Goal: Task Accomplishment & Management: Manage account settings

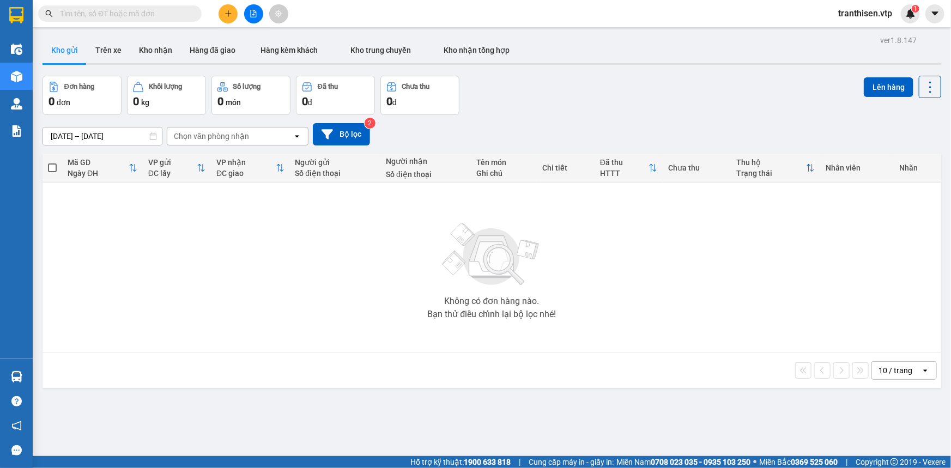
click at [228, 11] on icon "plus" at bounding box center [228, 13] width 1 height 6
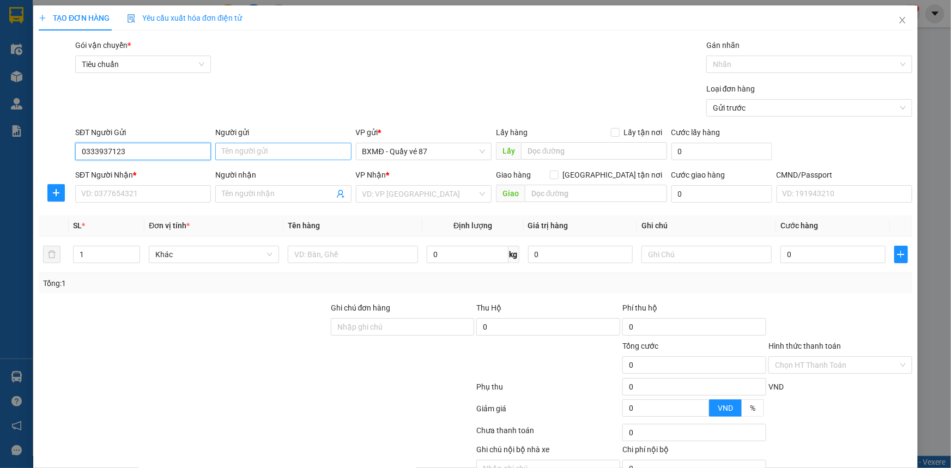
type input "0333937123"
click at [240, 156] on input "Người gửi" at bounding box center [283, 151] width 136 height 17
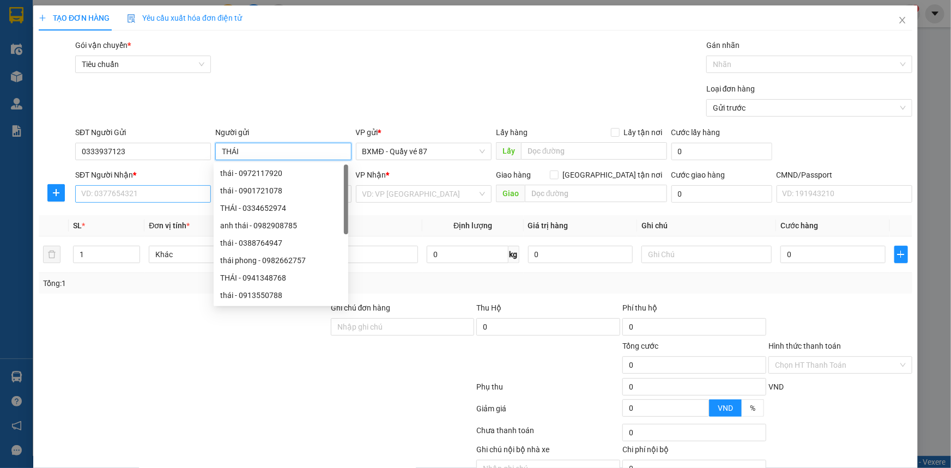
type input "THÁI"
click at [180, 191] on input "SĐT Người Nhận *" at bounding box center [143, 193] width 136 height 17
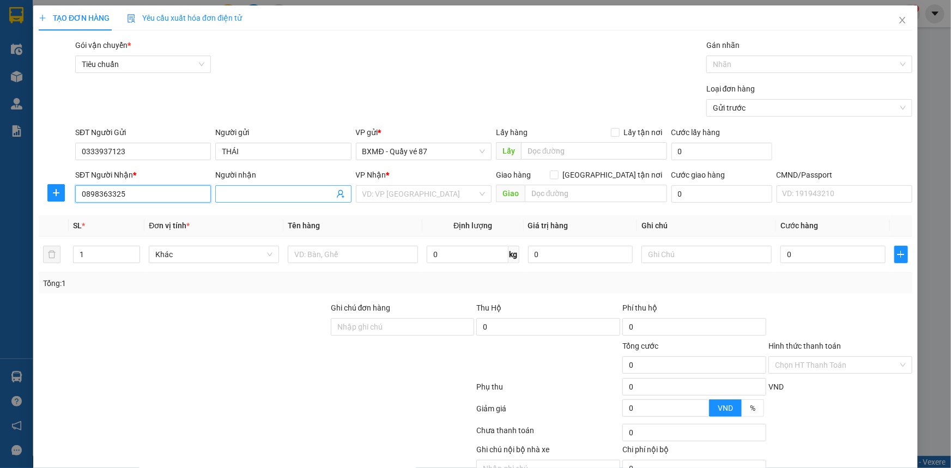
type input "0898363325"
click at [241, 193] on input "Người nhận" at bounding box center [278, 194] width 112 height 12
type input "BẾP BON"
click at [401, 193] on input "search" at bounding box center [419, 194] width 115 height 16
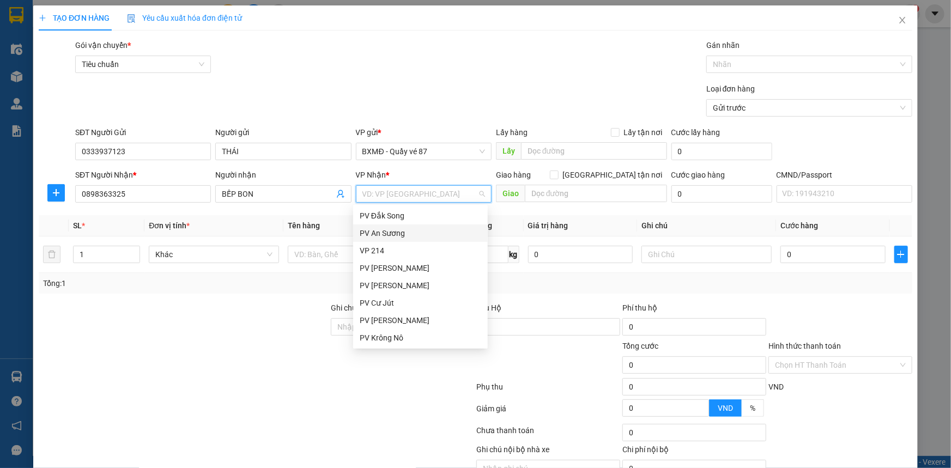
scroll to position [99, 0]
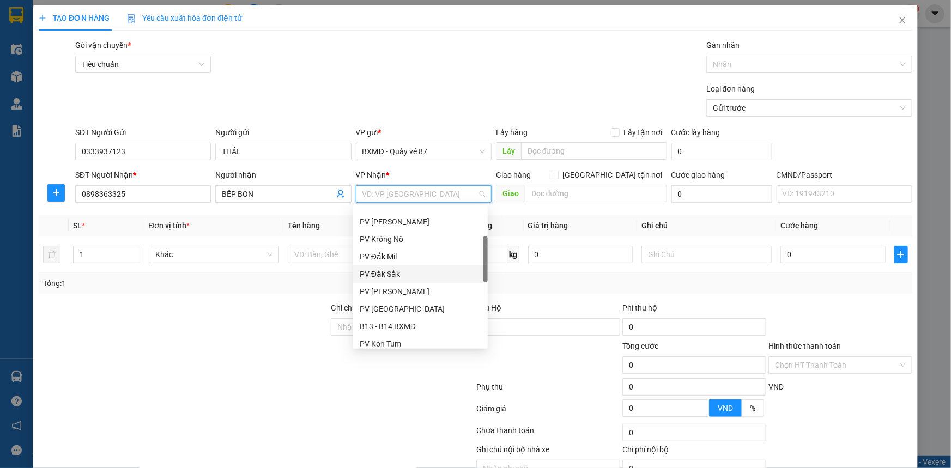
click at [409, 272] on div "PV Đắk Sắk" at bounding box center [421, 274] width 122 height 12
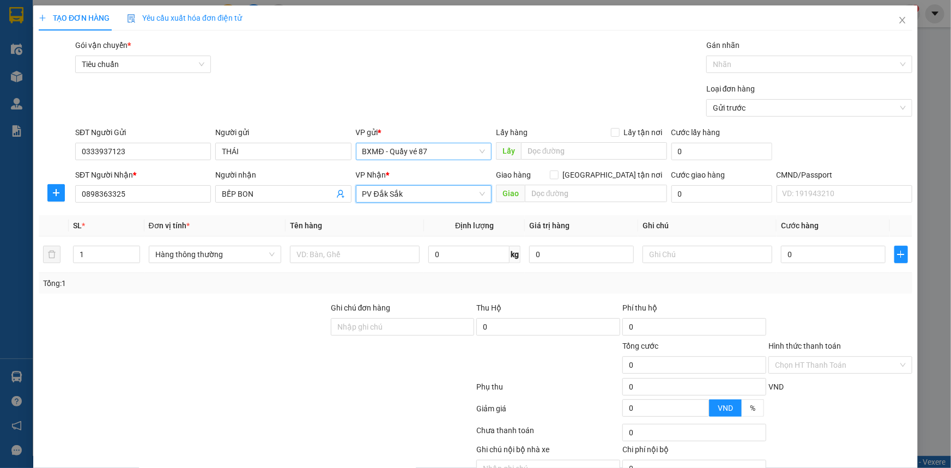
click at [430, 153] on span "BXMĐ - Quầy vé 87" at bounding box center [423, 151] width 123 height 16
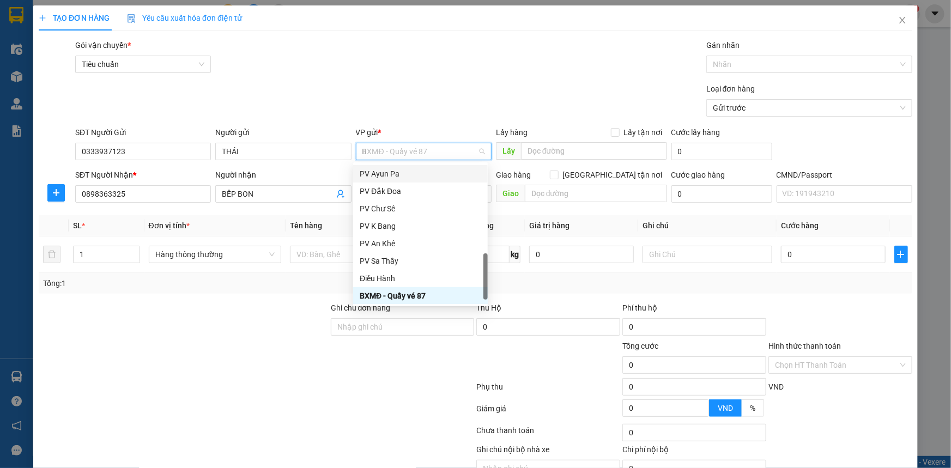
scroll to position [0, 0]
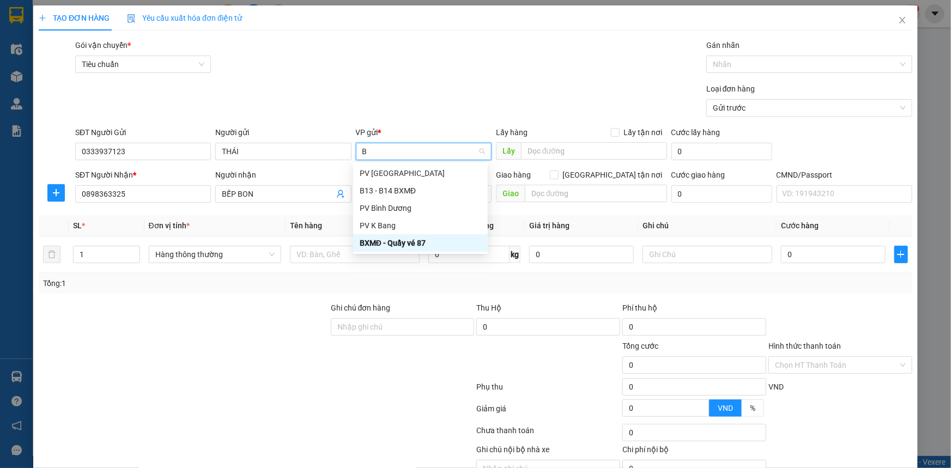
type input "BI"
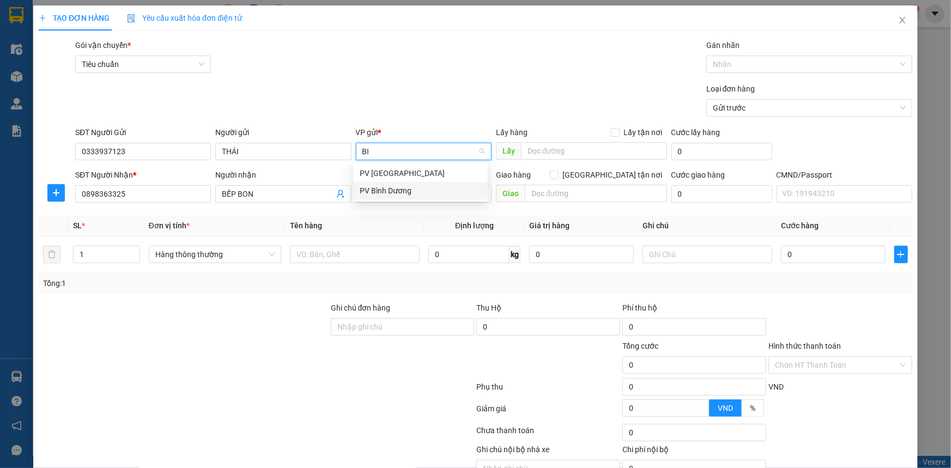
click at [397, 191] on div "PV Bình Dương" at bounding box center [421, 191] width 122 height 12
click at [394, 92] on div "Loại đơn hàng Gửi trước" at bounding box center [493, 102] width 841 height 38
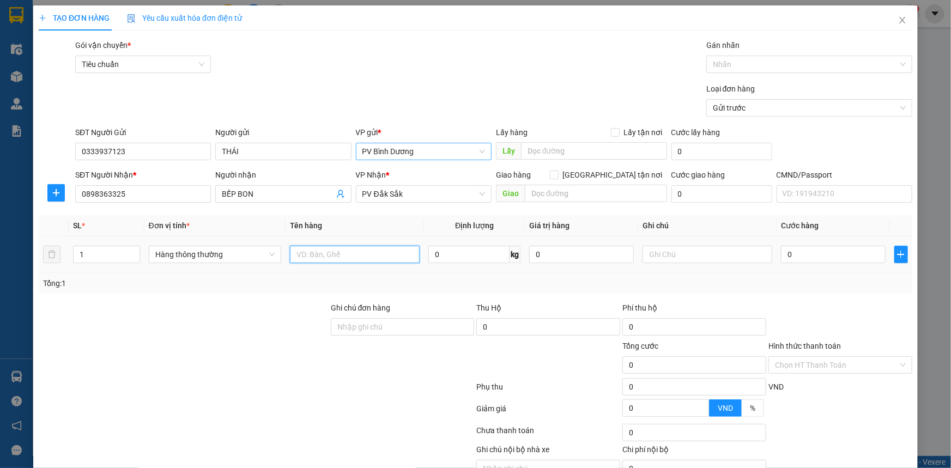
click at [376, 253] on input "text" at bounding box center [355, 254] width 130 height 17
type input "BC"
click at [393, 90] on div "Loại đơn hàng Gửi trước" at bounding box center [493, 102] width 841 height 38
click at [675, 255] on input "text" at bounding box center [707, 254] width 130 height 17
type input "B"
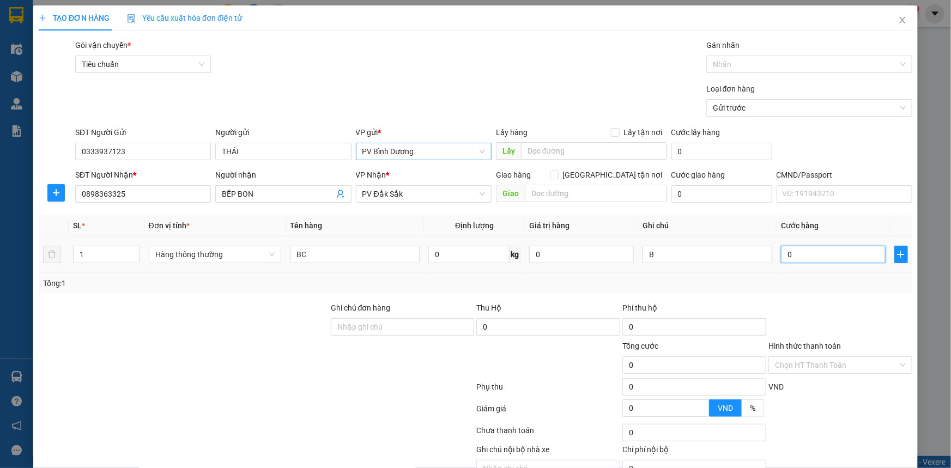
click at [787, 256] on input "0" at bounding box center [833, 254] width 105 height 17
type input "3"
type input "30"
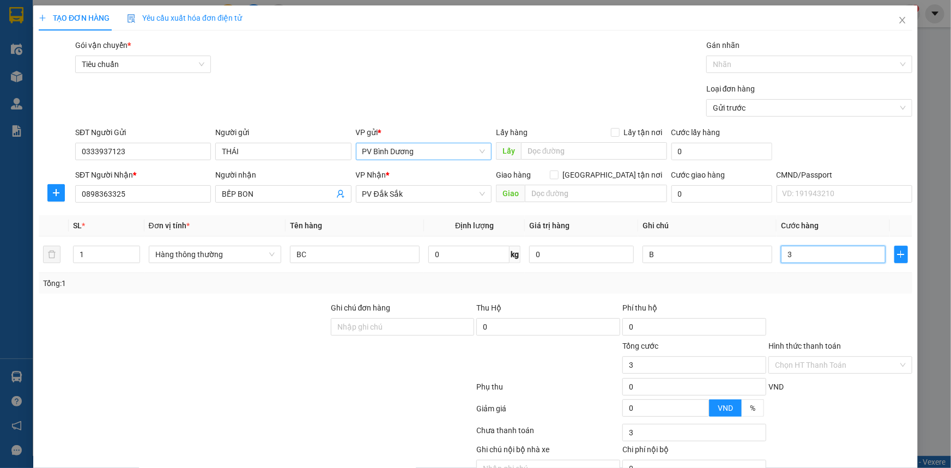
type input "30"
type input "300"
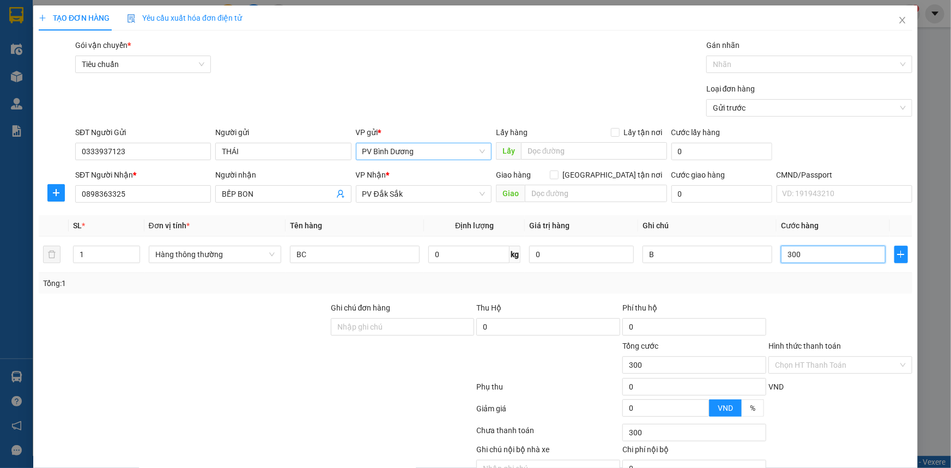
type input "3.000"
type input "30.000"
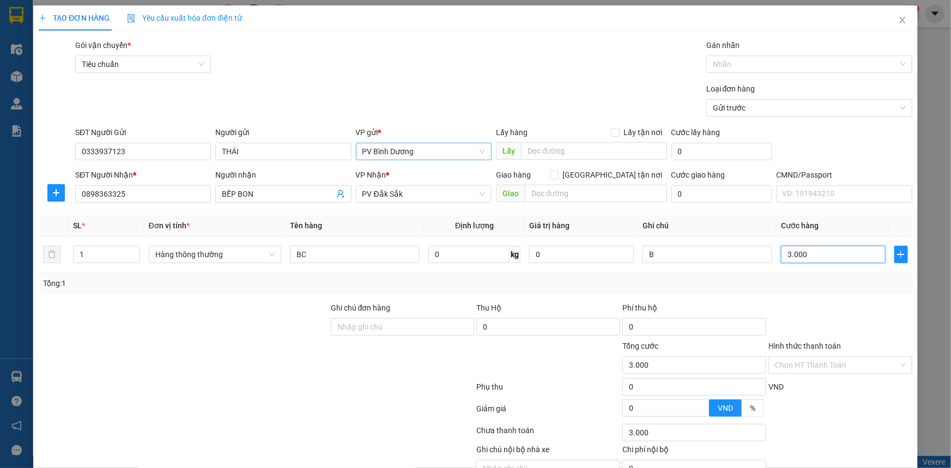
type input "30.000"
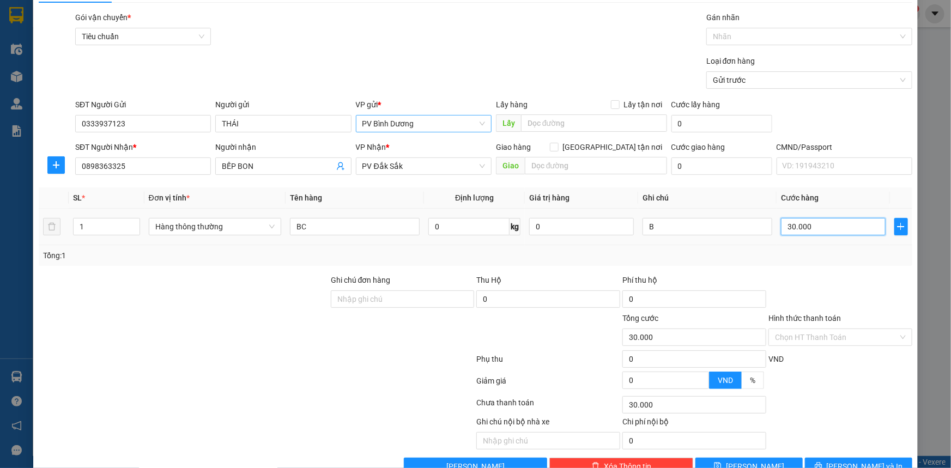
scroll to position [55, 0]
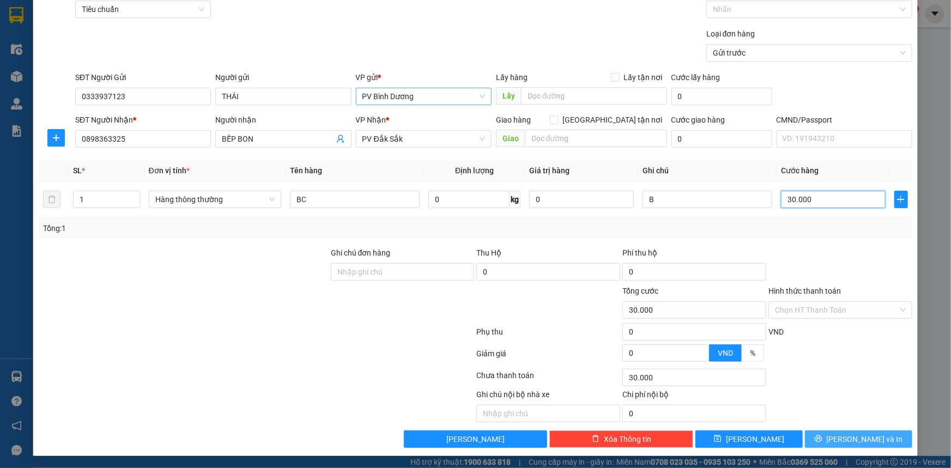
type input "30.000"
click at [822, 435] on icon "printer" at bounding box center [819, 439] width 8 height 8
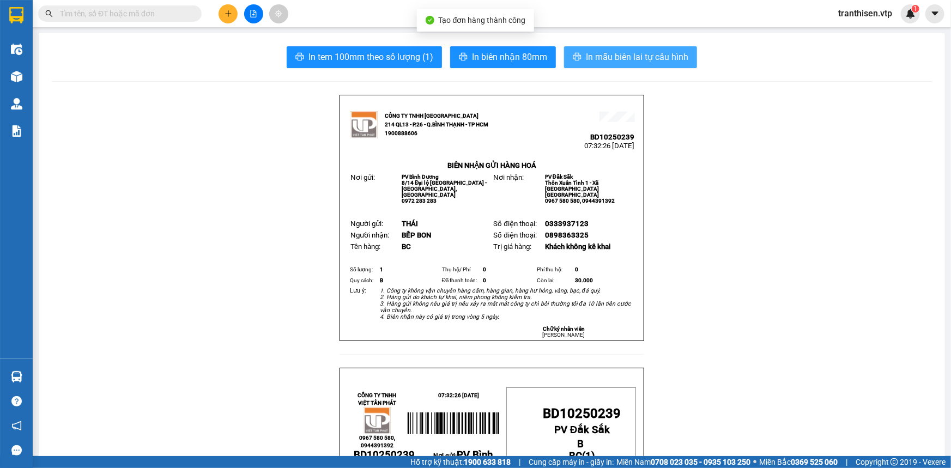
click at [574, 51] on button "In mẫu biên lai tự cấu hình" at bounding box center [630, 57] width 133 height 22
click at [656, 58] on span "In mẫu biên lai tự cấu hình" at bounding box center [637, 57] width 102 height 14
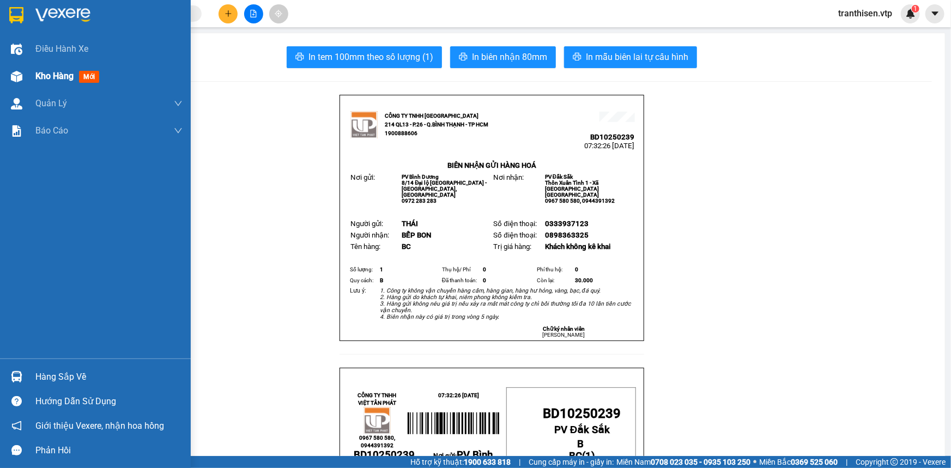
click at [62, 71] on span "Kho hàng" at bounding box center [54, 76] width 38 height 10
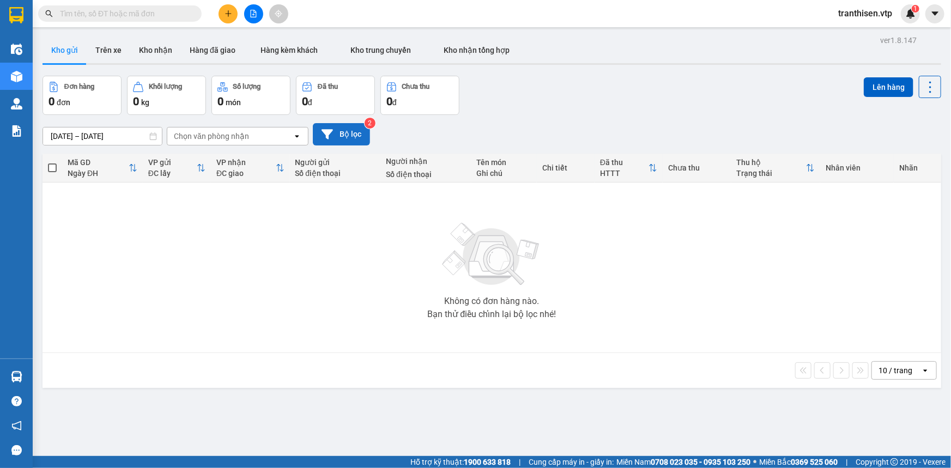
click at [340, 135] on button "Bộ lọc" at bounding box center [341, 134] width 57 height 22
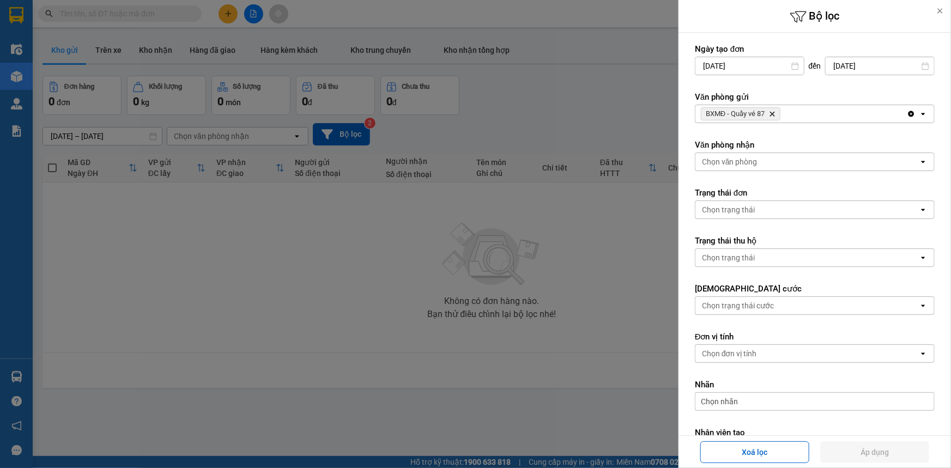
click at [774, 113] on icon "Delete" at bounding box center [772, 114] width 7 height 7
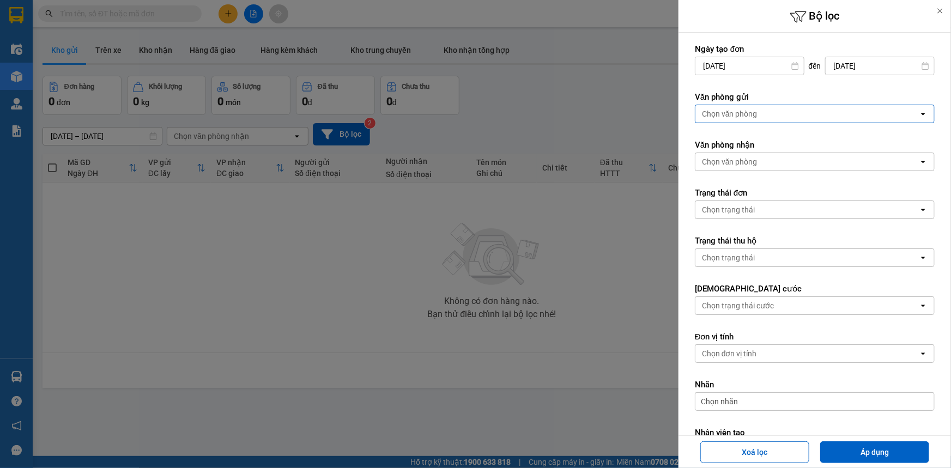
click at [774, 113] on div "Chọn văn phòng" at bounding box center [806, 113] width 223 height 17
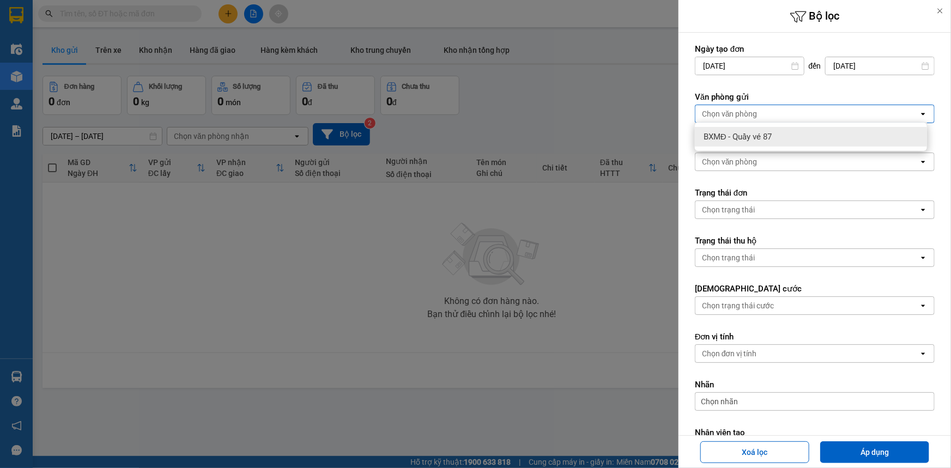
click at [801, 116] on div "Chọn văn phòng" at bounding box center [806, 113] width 223 height 17
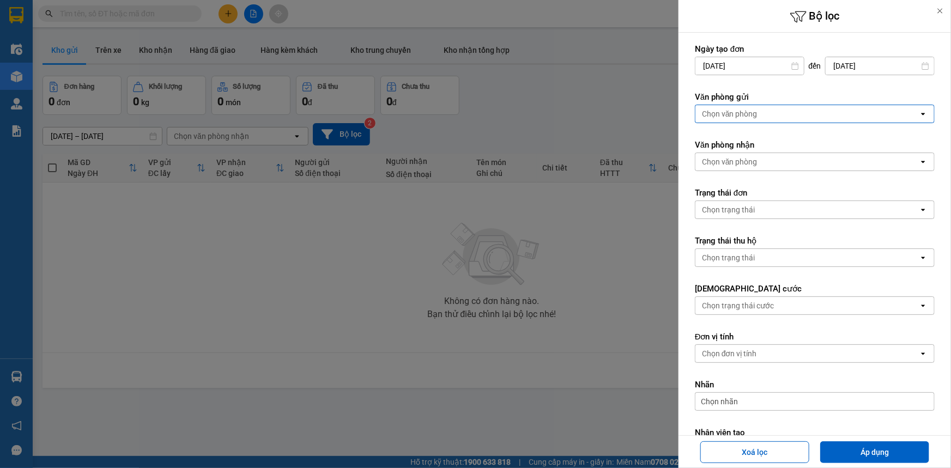
click at [919, 114] on icon "open" at bounding box center [923, 114] width 9 height 9
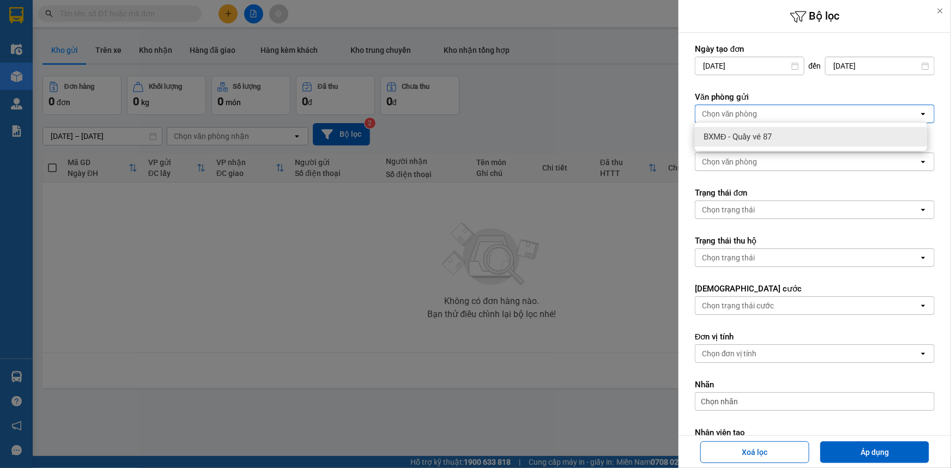
click at [919, 114] on icon "open" at bounding box center [923, 114] width 9 height 9
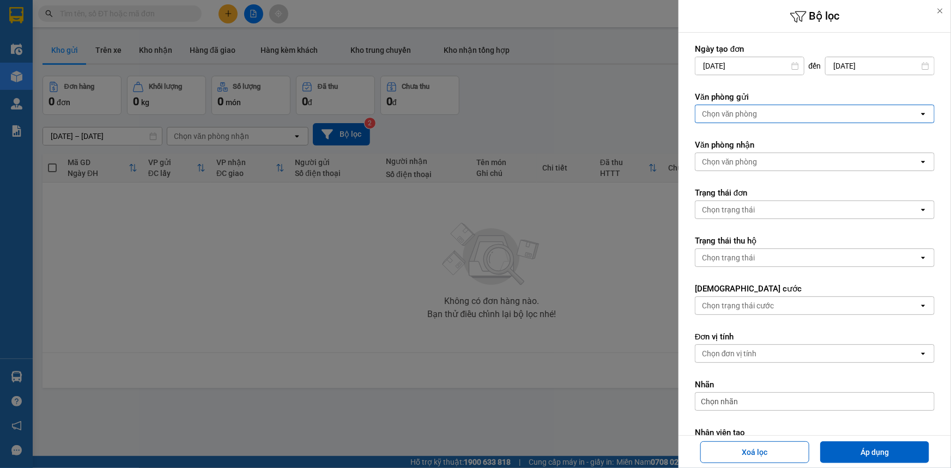
click at [894, 118] on div "Chọn văn phòng" at bounding box center [806, 113] width 223 height 17
type input "B"
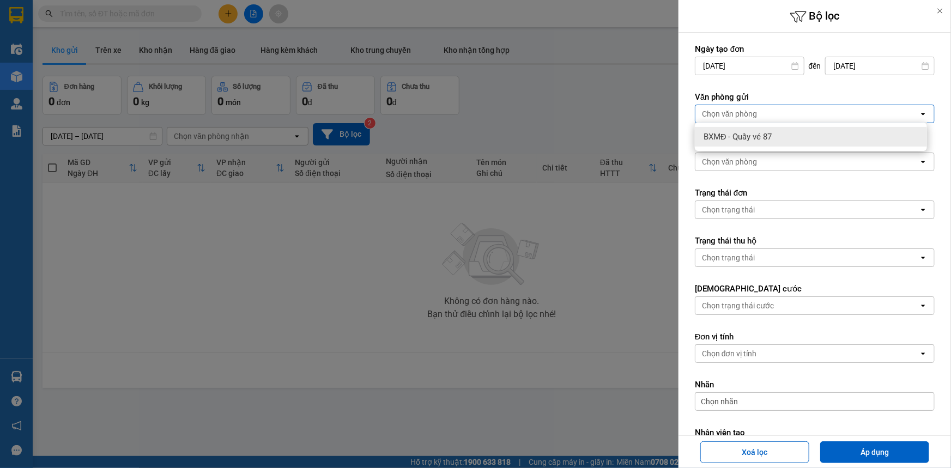
click at [615, 219] on div at bounding box center [475, 234] width 951 height 468
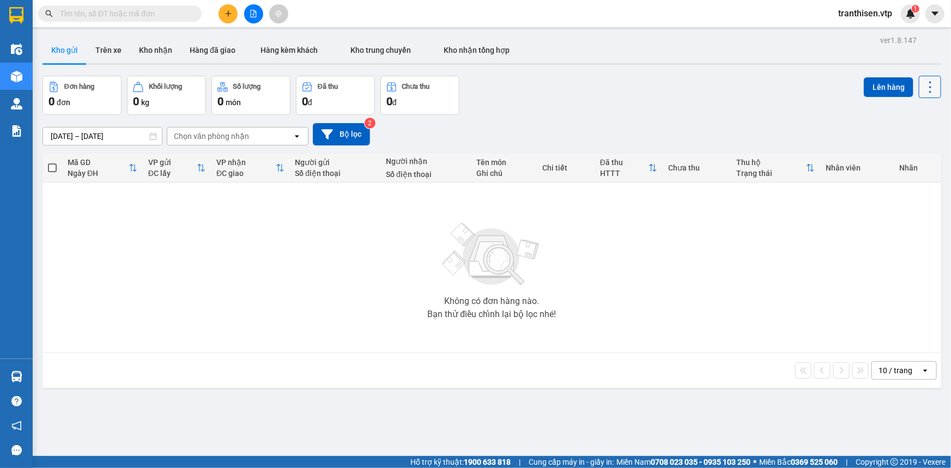
click at [923, 87] on icon at bounding box center [930, 87] width 15 height 15
click at [938, 15] on icon "caret-down" at bounding box center [935, 14] width 10 height 10
click at [633, 112] on div "Đơn hàng 0 đơn Khối lượng 0 kg Số lượng 0 món Đã thu 0 đ Chưa thu 0 đ Lên hàng" at bounding box center [492, 95] width 899 height 39
click at [616, 114] on div "Đơn hàng 0 đơn Khối lượng 0 kg Số lượng 0 món Đã thu 0 đ Chưa thu 0 đ Lên hàng" at bounding box center [492, 95] width 899 height 39
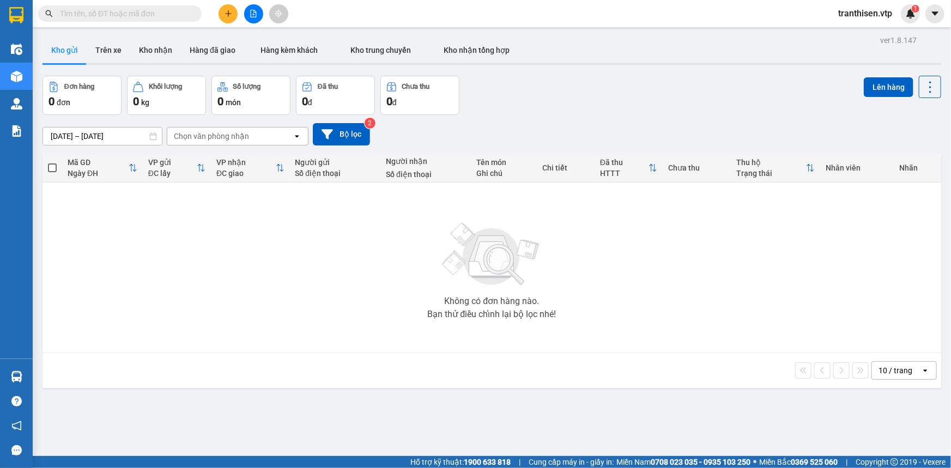
click at [607, 108] on div "Đơn hàng 0 đơn Khối lượng 0 kg Số lượng 0 món Đã thu 0 đ Chưa thu 0 đ Lên hàng" at bounding box center [492, 95] width 899 height 39
drag, startPoint x: 539, startPoint y: 80, endPoint x: 531, endPoint y: 90, distance: 13.6
click at [537, 83] on div "Đơn hàng 0 đơn Khối lượng 0 kg Số lượng 0 món Đã thu 0 đ Chưa thu 0 đ Lên hàng" at bounding box center [492, 95] width 899 height 39
click at [516, 94] on div "Đơn hàng 0 đơn Khối lượng 0 kg Số lượng 0 món Đã thu 0 đ Chưa thu 0 đ Lên hàng" at bounding box center [492, 95] width 899 height 39
click at [520, 89] on div "Đơn hàng 0 đơn Khối lượng 0 kg Số lượng 0 món Đã thu 0 đ Chưa thu 0 đ Lên hàng" at bounding box center [492, 95] width 899 height 39
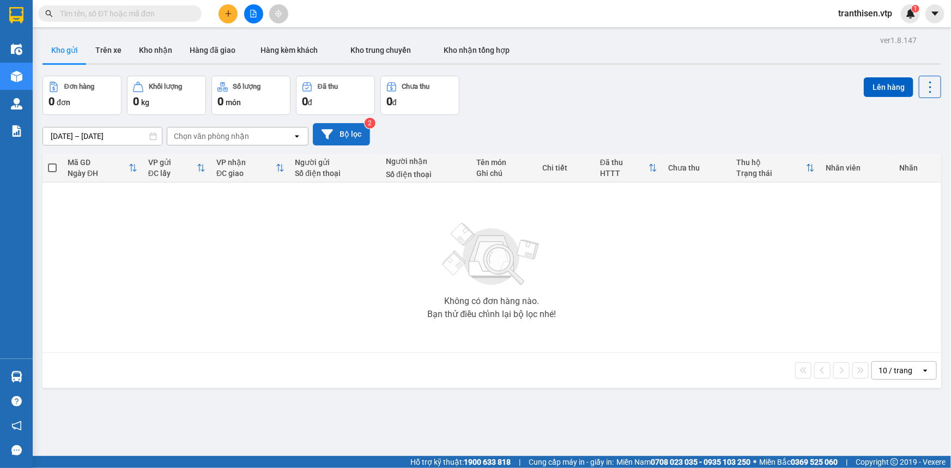
click at [354, 137] on button "Bộ lọc" at bounding box center [341, 134] width 57 height 22
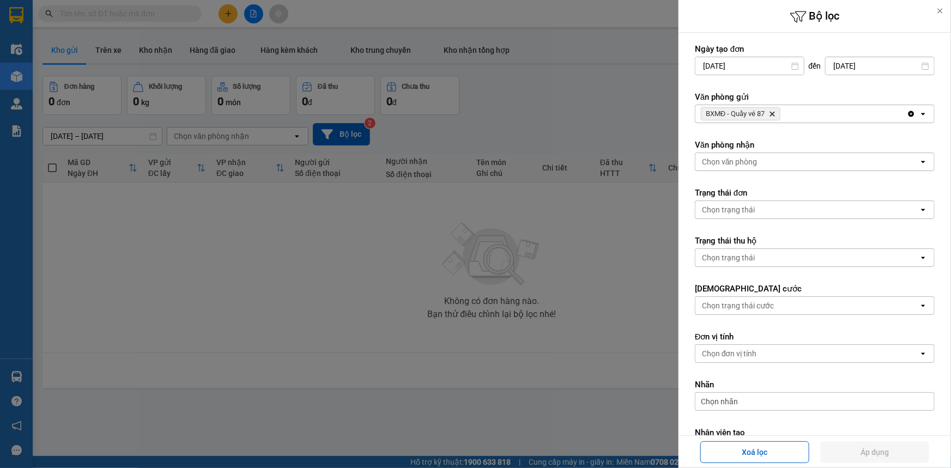
click at [577, 95] on div at bounding box center [475, 234] width 951 height 468
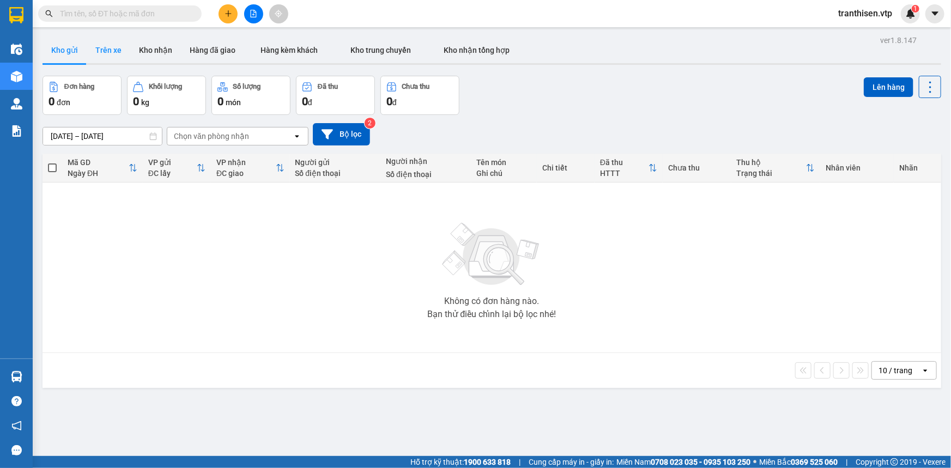
click at [119, 52] on button "Trên xe" at bounding box center [109, 50] width 44 height 26
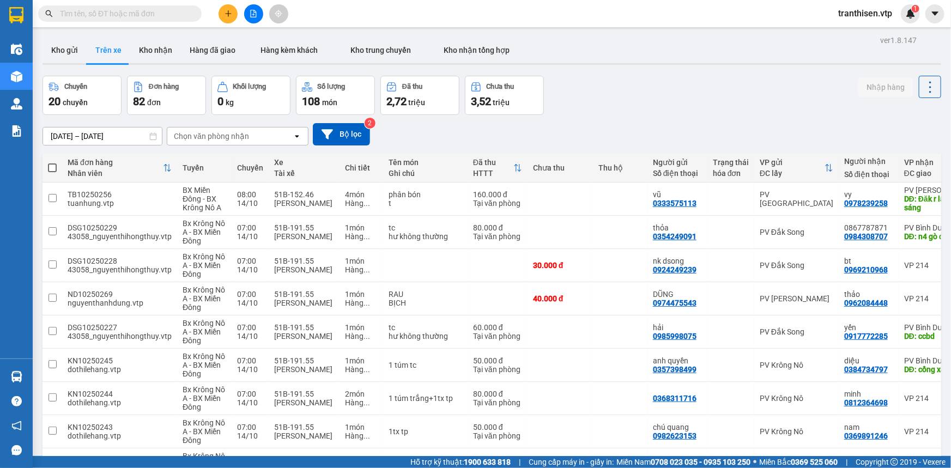
click at [879, 17] on span "tranthisen.vtp" at bounding box center [864, 14] width 71 height 14
click at [861, 38] on span "Đăng xuất" at bounding box center [870, 34] width 48 height 12
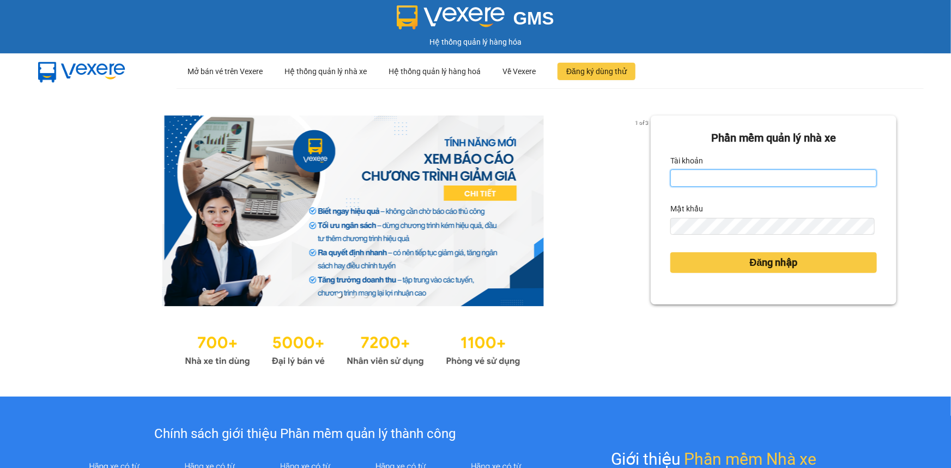
click at [729, 174] on input "Tài khoản" at bounding box center [773, 177] width 207 height 17
type input "tranthisen.vtp"
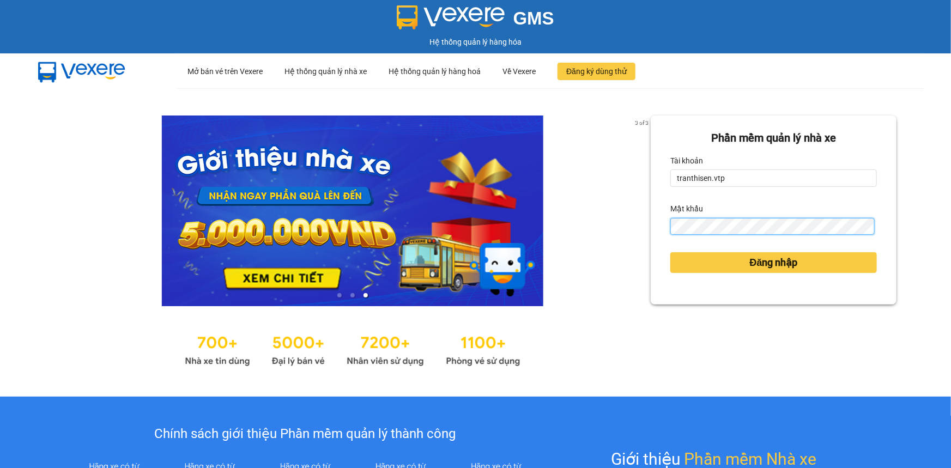
click at [670, 252] on button "Đăng nhập" at bounding box center [773, 262] width 207 height 21
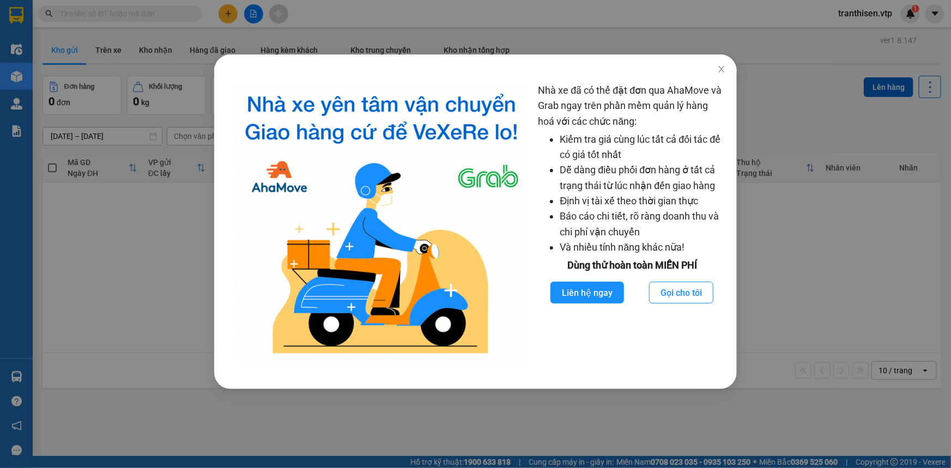
click at [798, 270] on div "Nhà xe đã có thể đặt đơn qua AhaMove và Grab ngay trên phần mềm quản lý hàng ho…" at bounding box center [475, 234] width 951 height 468
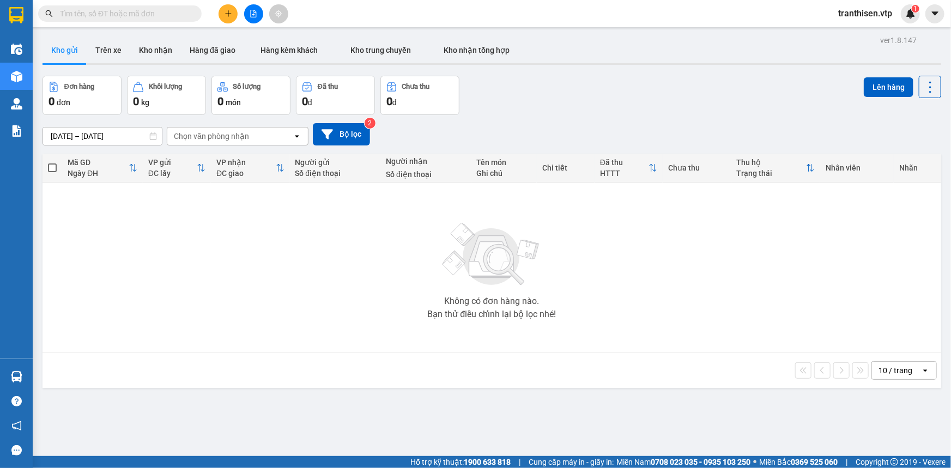
click at [669, 129] on div "12/10/2025 – 14/10/2025 Press the down arrow key to interact with the calendar …" at bounding box center [492, 134] width 899 height 22
click at [229, 14] on icon "plus" at bounding box center [228, 13] width 6 height 1
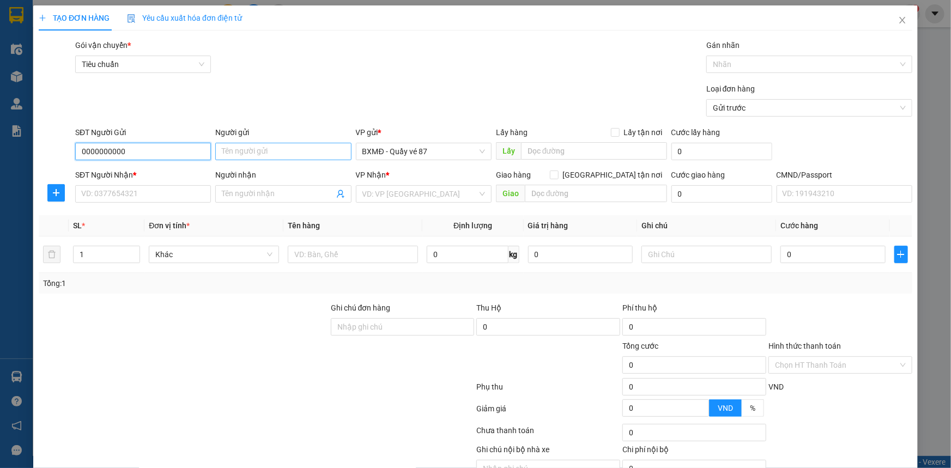
type input "0000000000"
click at [297, 153] on input "Người gửi" at bounding box center [283, 151] width 136 height 17
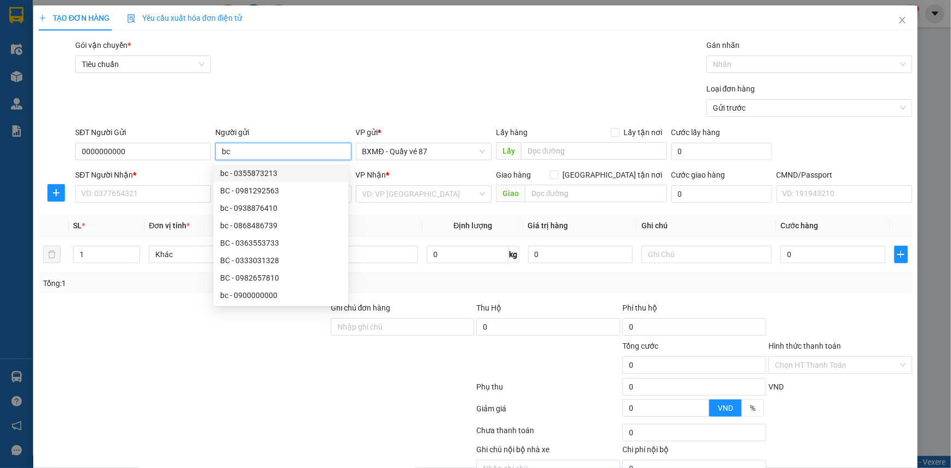
type input "bc"
click at [320, 76] on div "Gói vận chuyển * Tiêu chuẩn Gán nhãn Nhãn" at bounding box center [493, 58] width 841 height 38
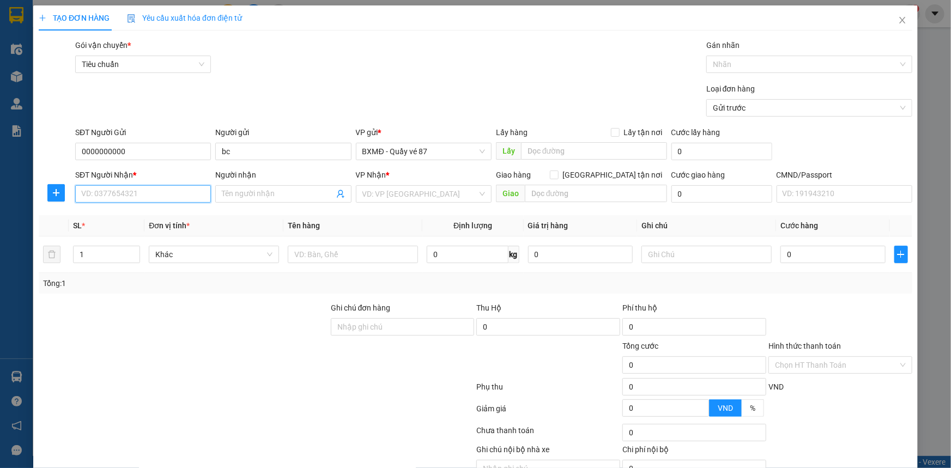
click at [168, 188] on input "SĐT Người Nhận *" at bounding box center [143, 193] width 136 height 17
type input "0000000000"
click at [245, 192] on input "Người nhận" at bounding box center [278, 194] width 112 height 12
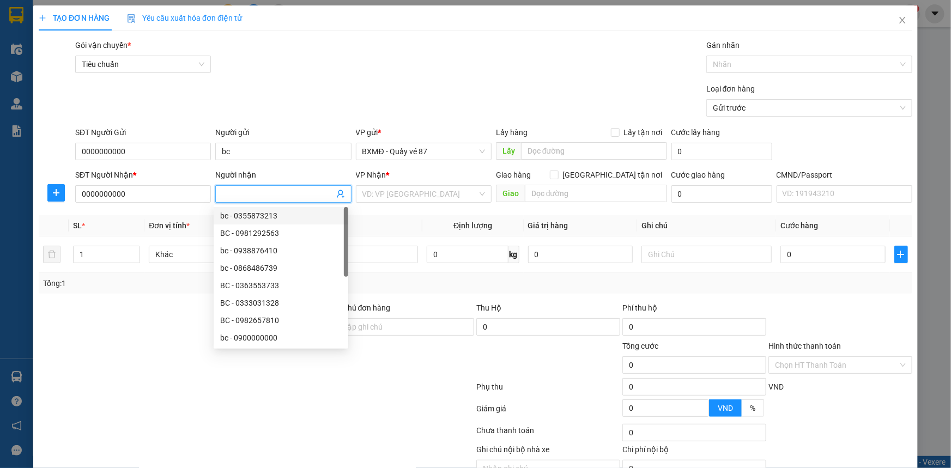
click at [272, 188] on input "Người nhận" at bounding box center [278, 194] width 112 height 12
type input "bc"
click at [386, 193] on input "search" at bounding box center [419, 194] width 115 height 16
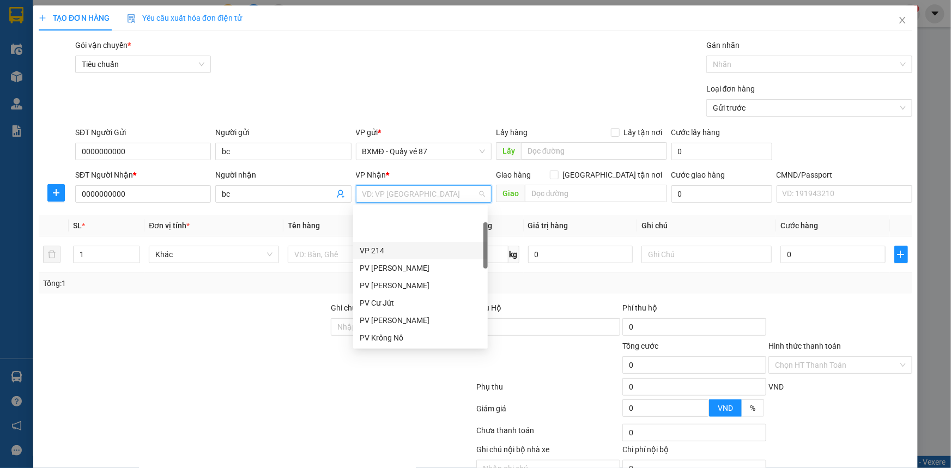
scroll to position [49, 0]
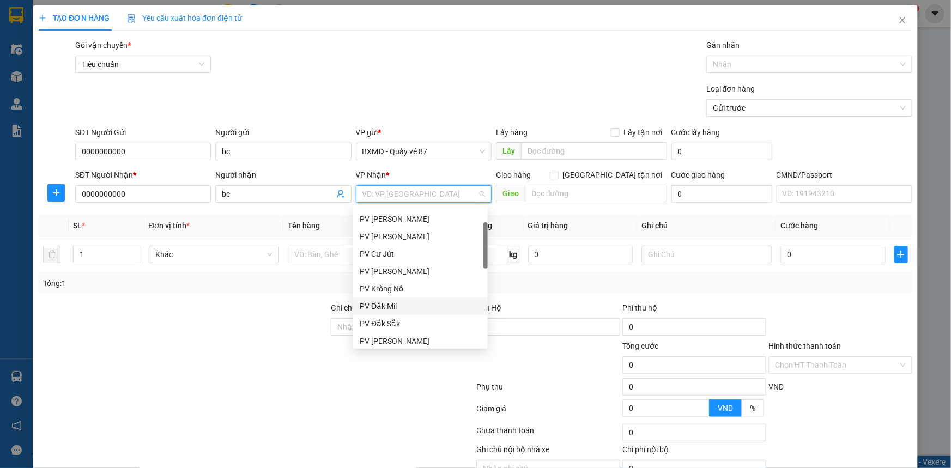
click at [419, 301] on div "PV Đắk Mil" at bounding box center [421, 306] width 122 height 12
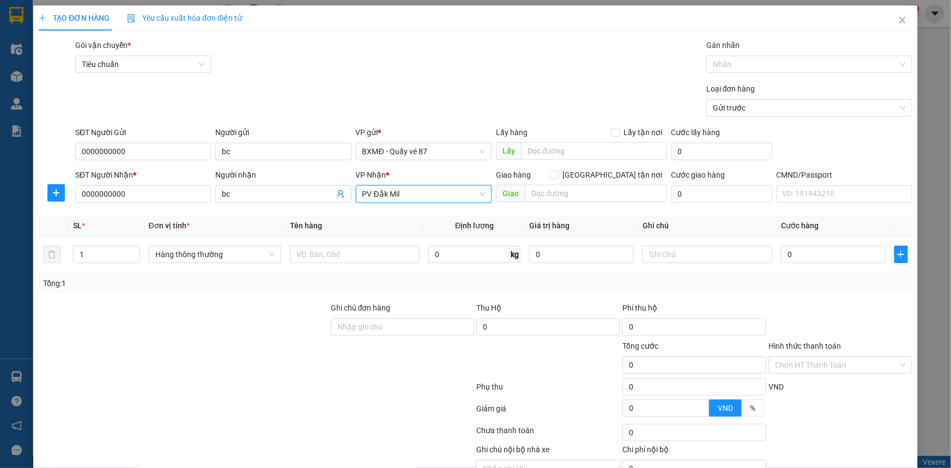
click at [409, 196] on span "PV Đắk Mil" at bounding box center [423, 194] width 123 height 16
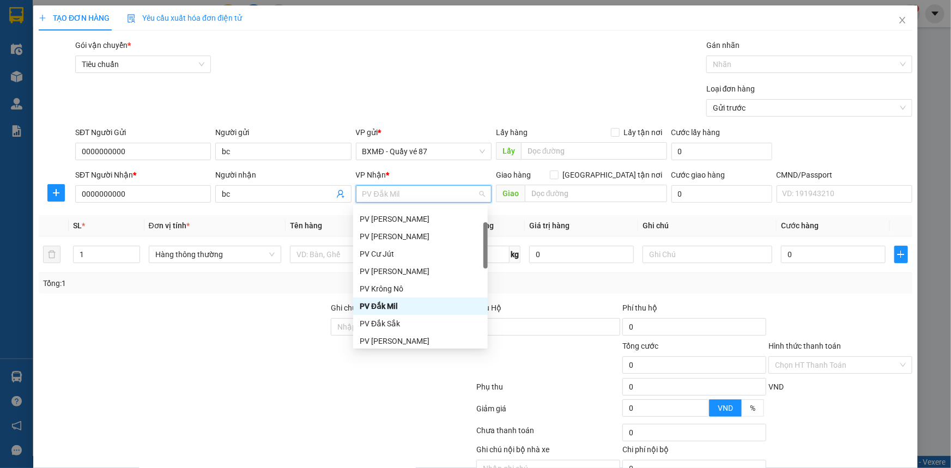
click at [409, 196] on span "PV Đắk Mil" at bounding box center [423, 194] width 123 height 16
click at [399, 338] on div "PV [PERSON_NAME]" at bounding box center [421, 341] width 122 height 12
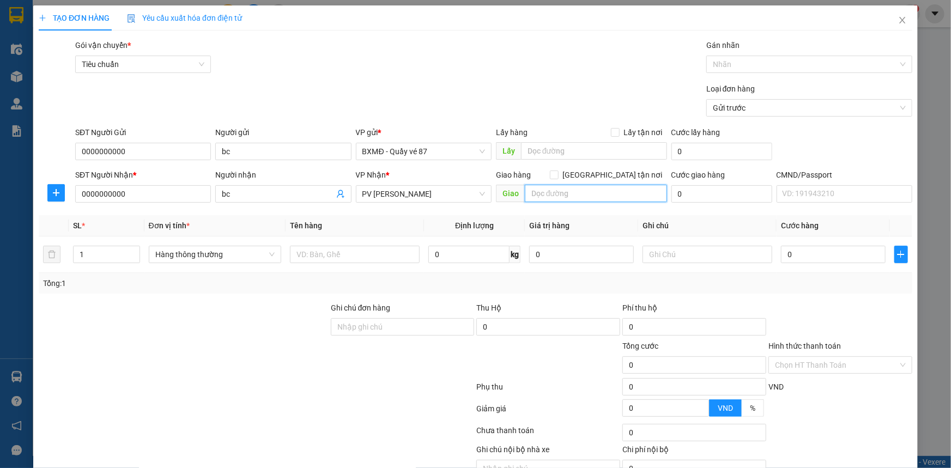
click at [538, 197] on input "text" at bounding box center [596, 193] width 142 height 17
click at [396, 150] on span "BXMĐ - Quầy vé 87" at bounding box center [423, 151] width 123 height 16
type input "HỒ VỊT"
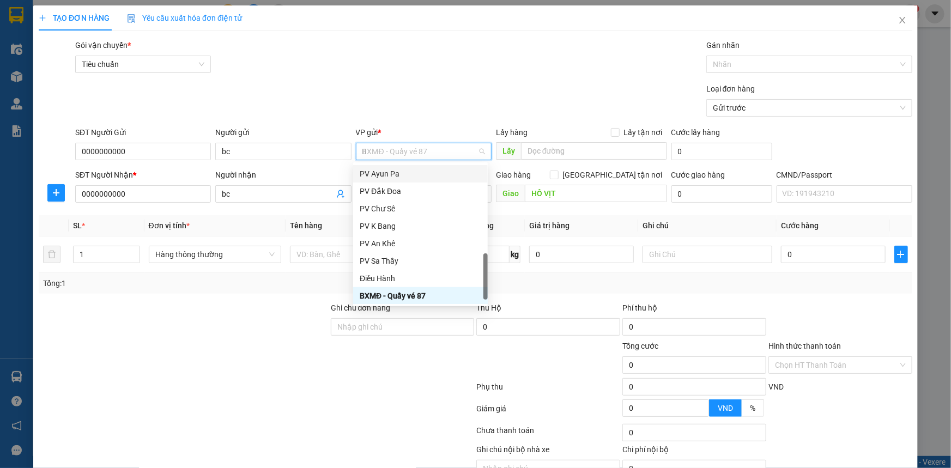
scroll to position [0, 0]
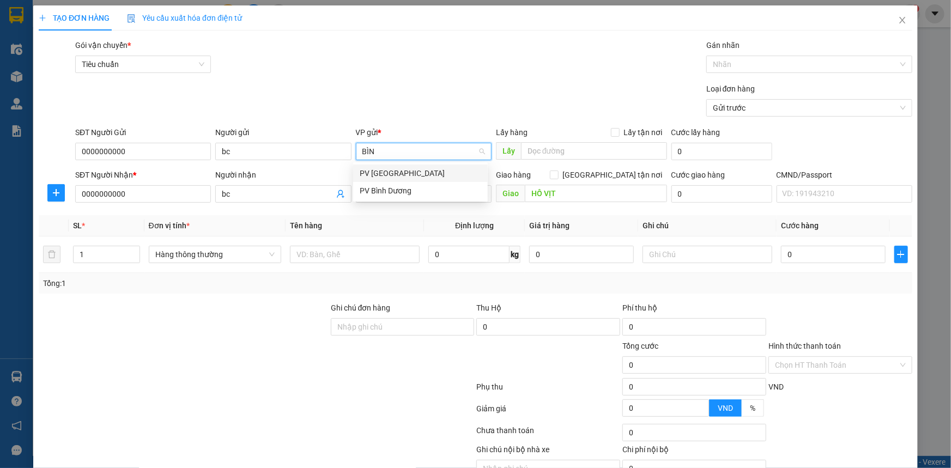
type input "BÌNH"
click at [422, 192] on div "PV Bình Dương" at bounding box center [421, 191] width 122 height 12
click at [461, 96] on div "Loại đơn hàng Gửi trước" at bounding box center [493, 102] width 841 height 38
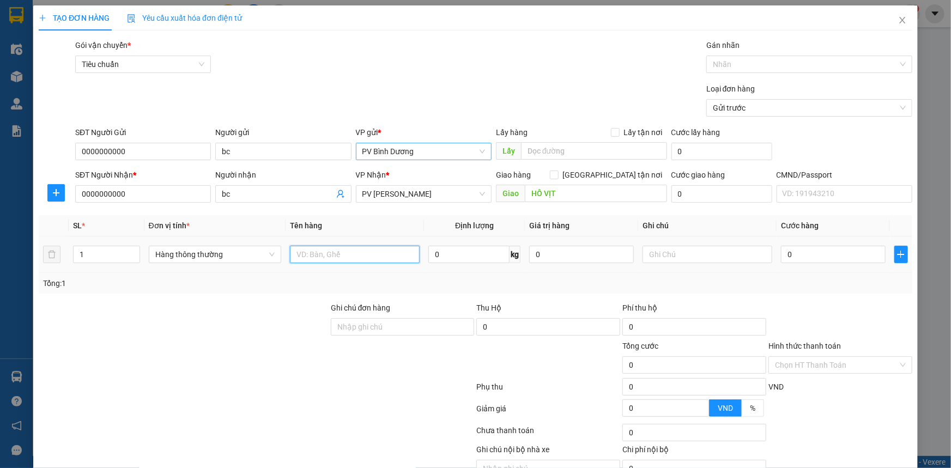
click at [326, 253] on input "text" at bounding box center [355, 254] width 130 height 17
type input "BC"
click at [594, 256] on input "0" at bounding box center [581, 254] width 105 height 17
click at [660, 245] on div at bounding box center [707, 255] width 130 height 22
click at [654, 258] on input "text" at bounding box center [707, 254] width 130 height 17
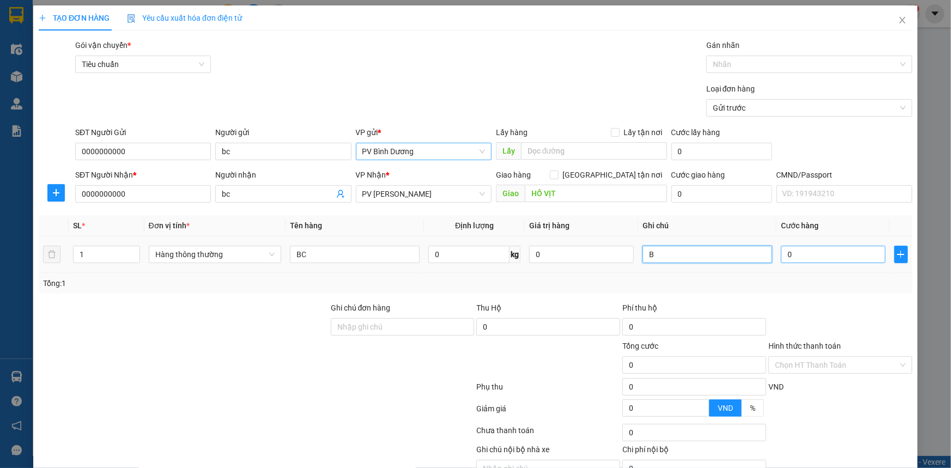
type input "B"
click at [832, 253] on input "0" at bounding box center [833, 254] width 105 height 17
type input "5"
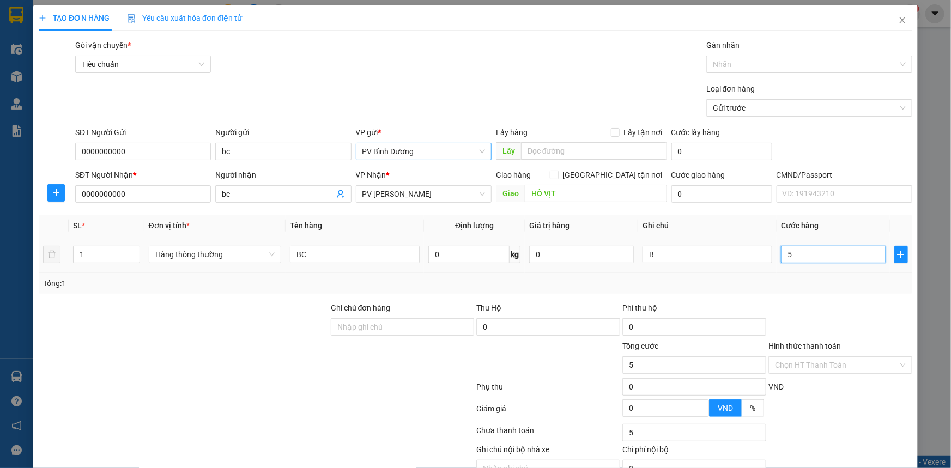
type input "50"
type input "500"
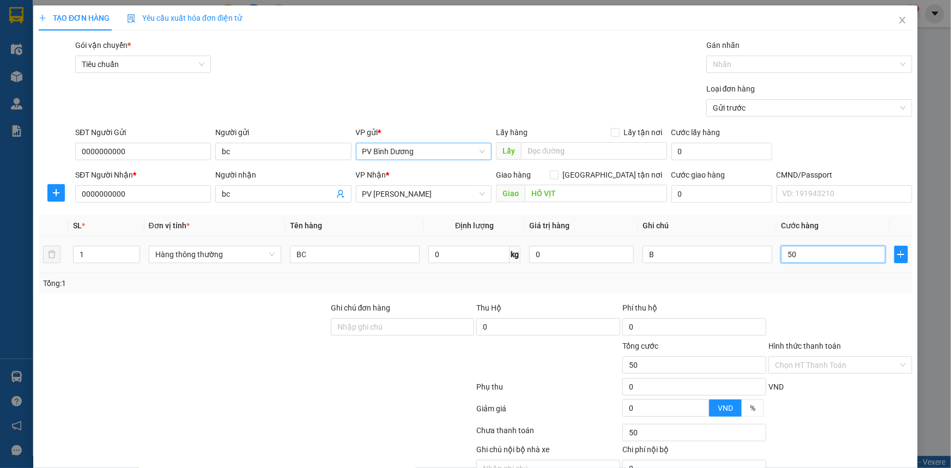
type input "500"
type input "5.000"
type input "50.000"
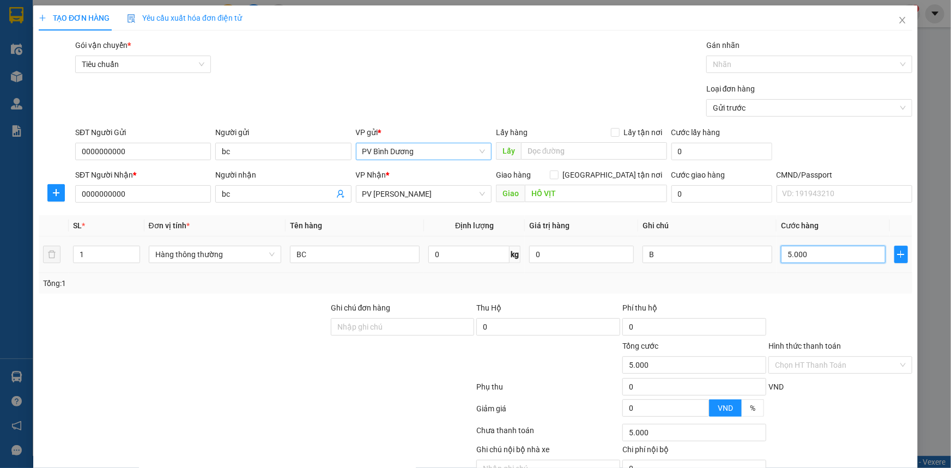
type input "50.000"
click at [530, 92] on div "Loại đơn hàng Gửi trước" at bounding box center [493, 102] width 841 height 38
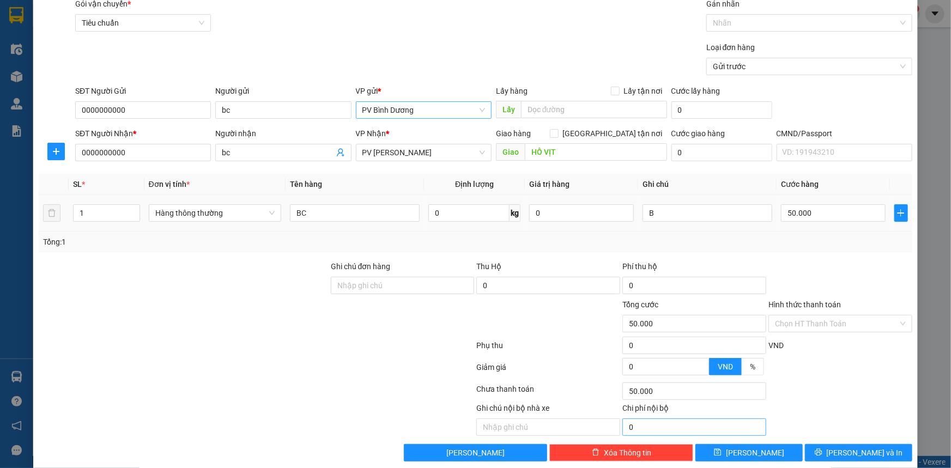
scroll to position [55, 0]
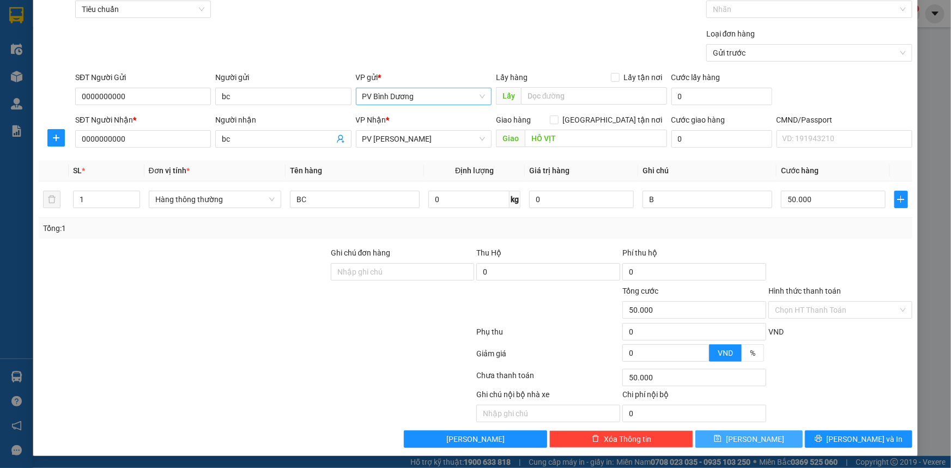
click at [748, 436] on span "Lưu" at bounding box center [755, 439] width 58 height 12
type input "0"
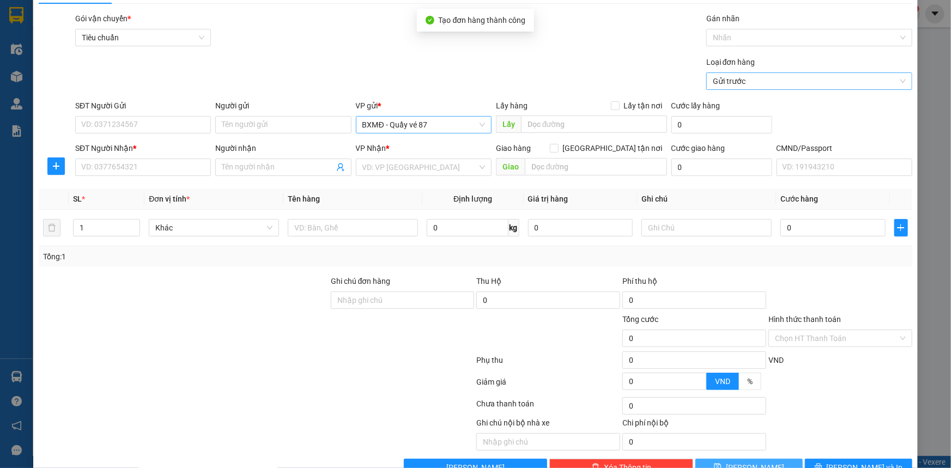
scroll to position [0, 0]
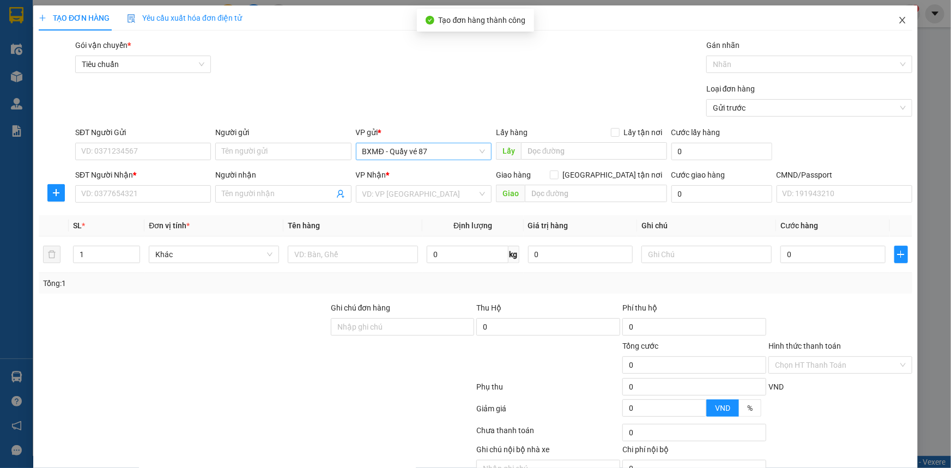
click at [899, 21] on icon "close" at bounding box center [902, 20] width 6 height 7
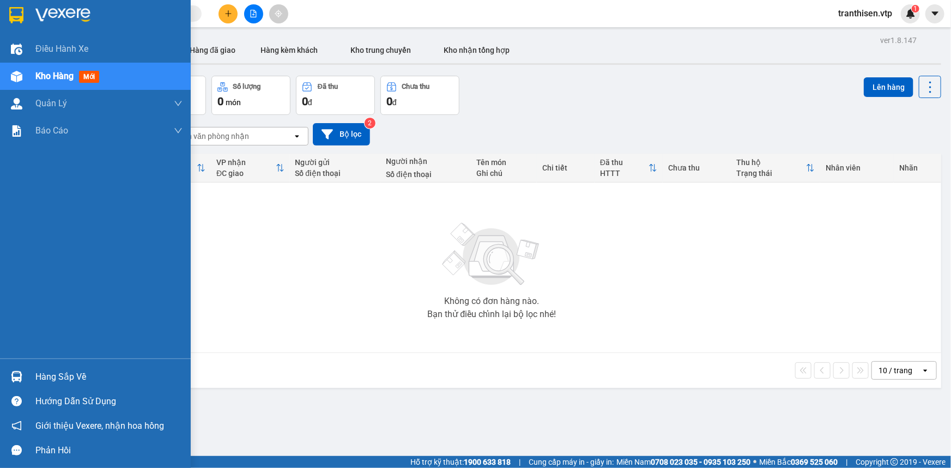
click at [56, 72] on span "Kho hàng" at bounding box center [54, 76] width 38 height 10
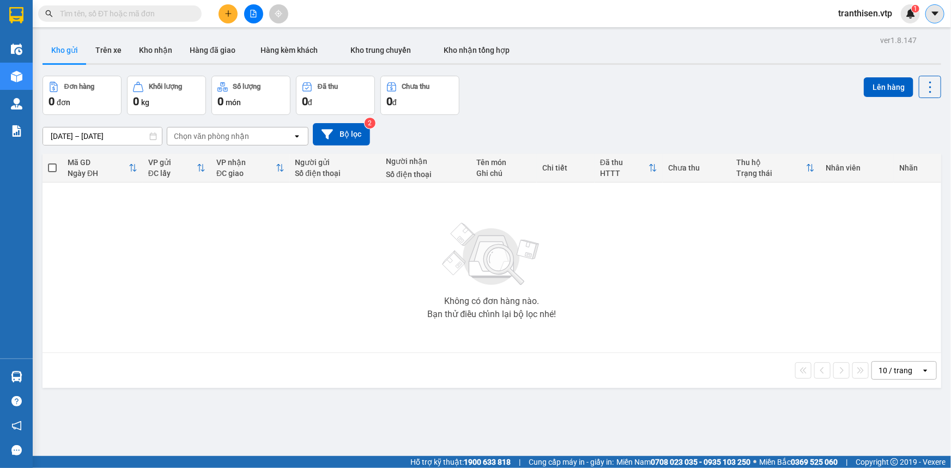
click at [938, 14] on icon "caret-down" at bounding box center [935, 14] width 10 height 10
click at [871, 14] on span "tranthisen.vtp" at bounding box center [864, 14] width 71 height 14
click at [868, 29] on span "Đăng xuất" at bounding box center [870, 34] width 48 height 12
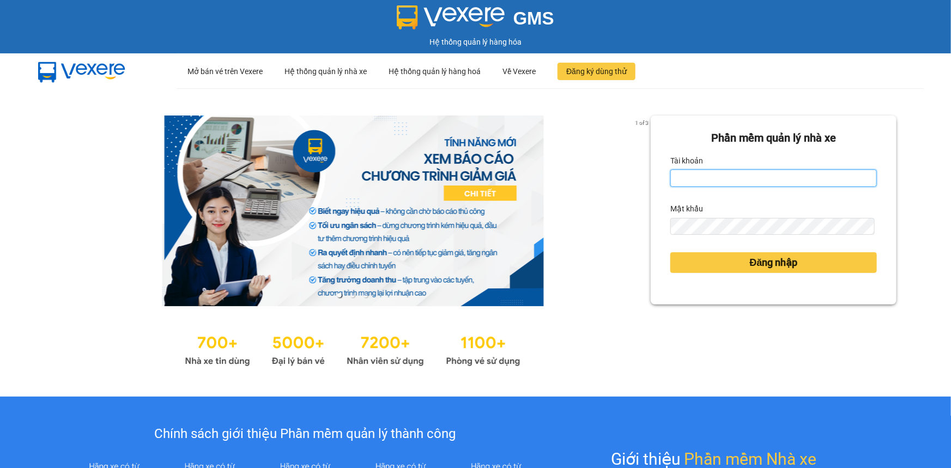
click at [754, 179] on input "Tài khoản" at bounding box center [773, 177] width 207 height 17
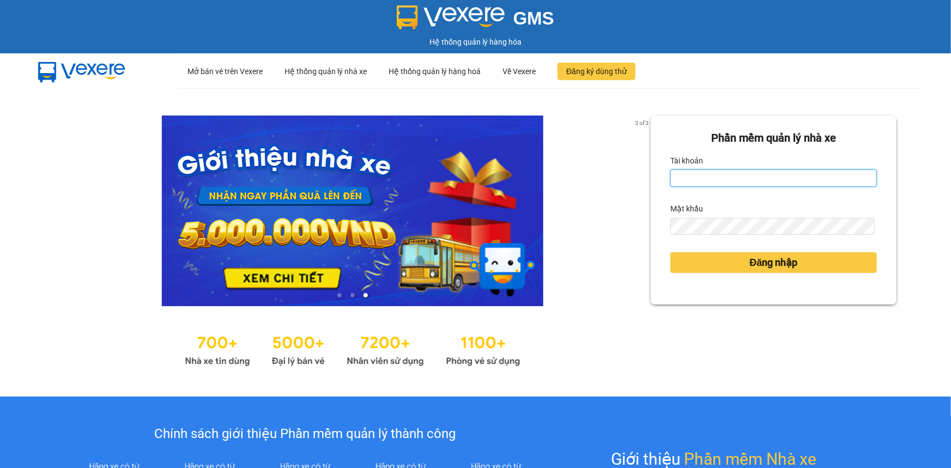
type input "tranthisen.vtp"
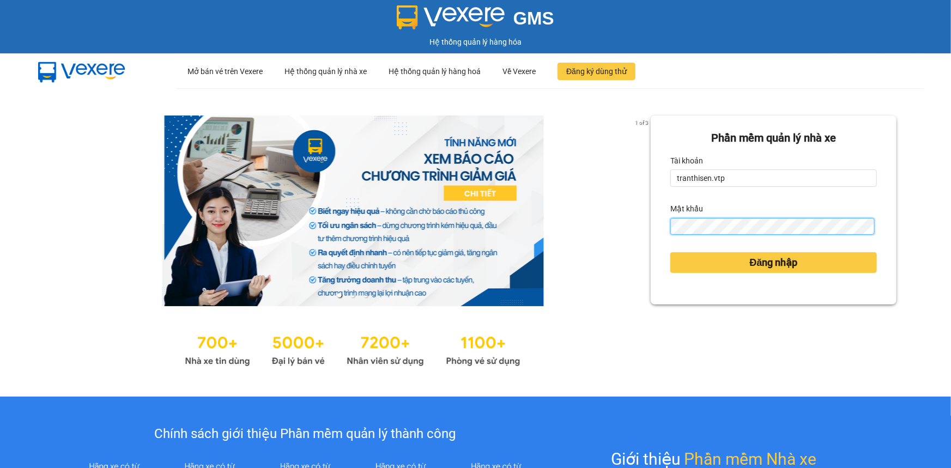
click at [670, 252] on button "Đăng nhập" at bounding box center [773, 262] width 207 height 21
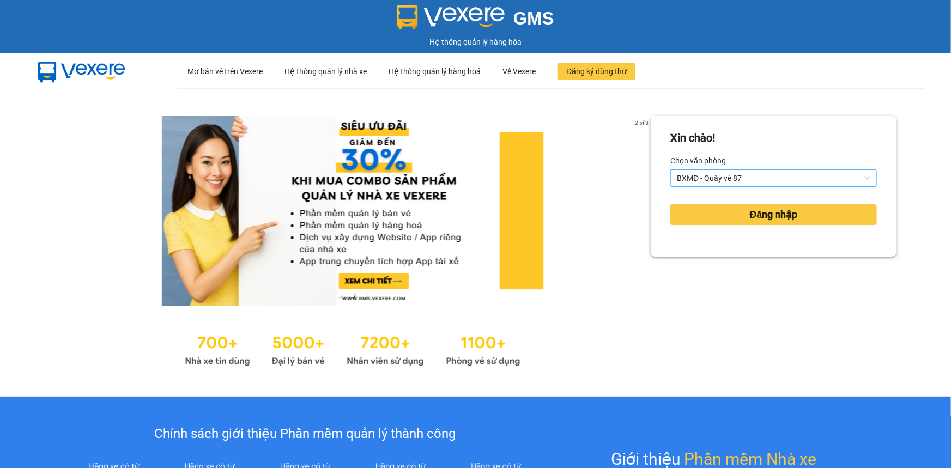
click at [719, 178] on span "BXMĐ - Quầy vé 87" at bounding box center [773, 178] width 193 height 16
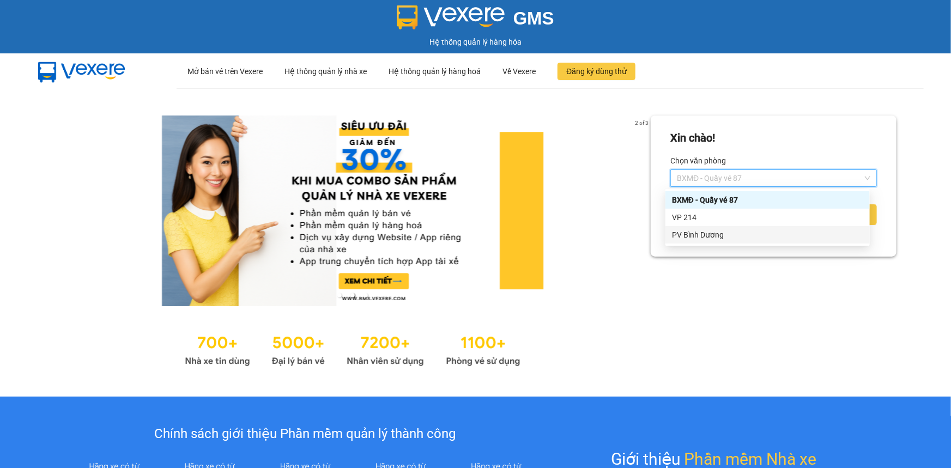
click at [707, 239] on div "PV Bình Dương" at bounding box center [767, 235] width 191 height 12
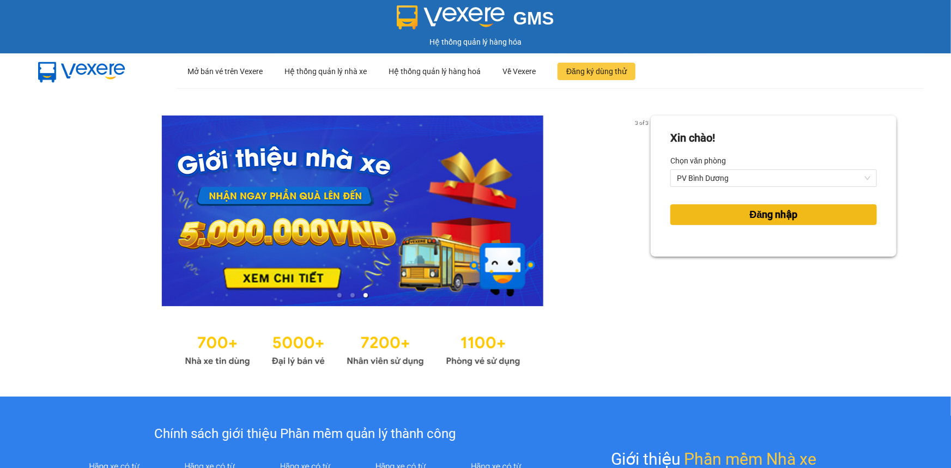
click at [720, 219] on button "Đăng nhập" at bounding box center [773, 214] width 207 height 21
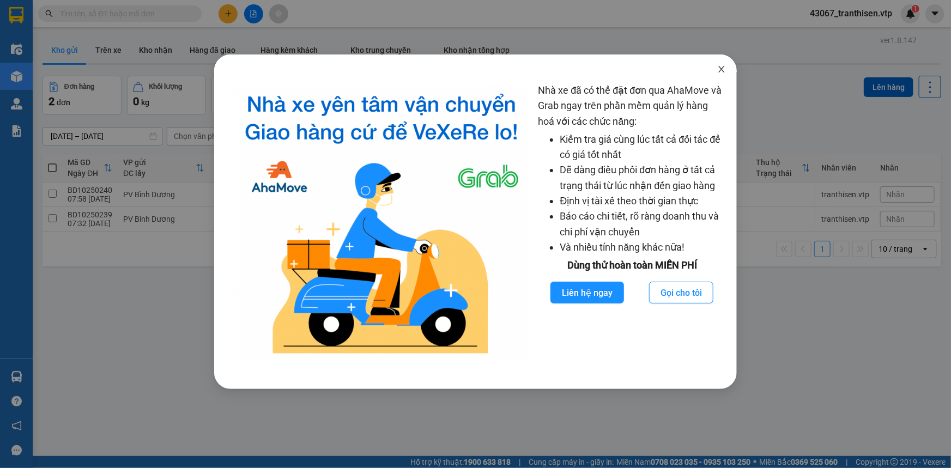
click at [717, 70] on icon "close" at bounding box center [721, 69] width 9 height 9
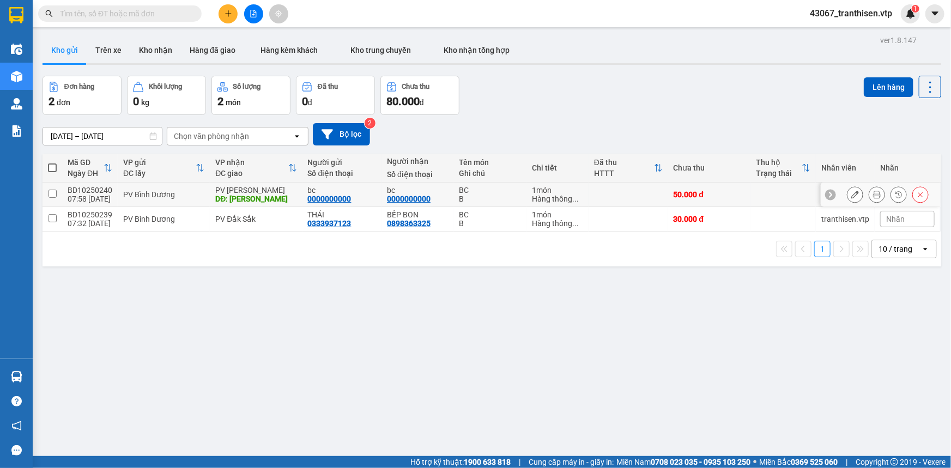
click at [51, 195] on input "checkbox" at bounding box center [52, 194] width 8 height 8
checkbox input "true"
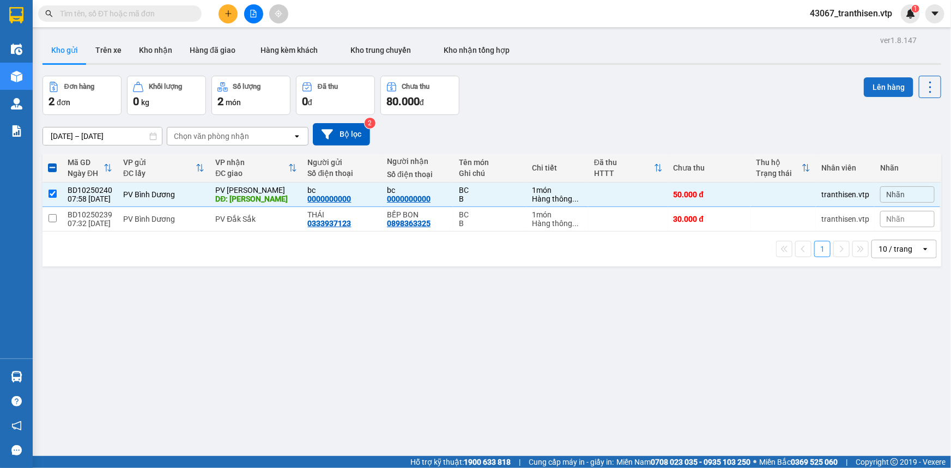
click at [879, 90] on button "Lên hàng" at bounding box center [889, 87] width 50 height 20
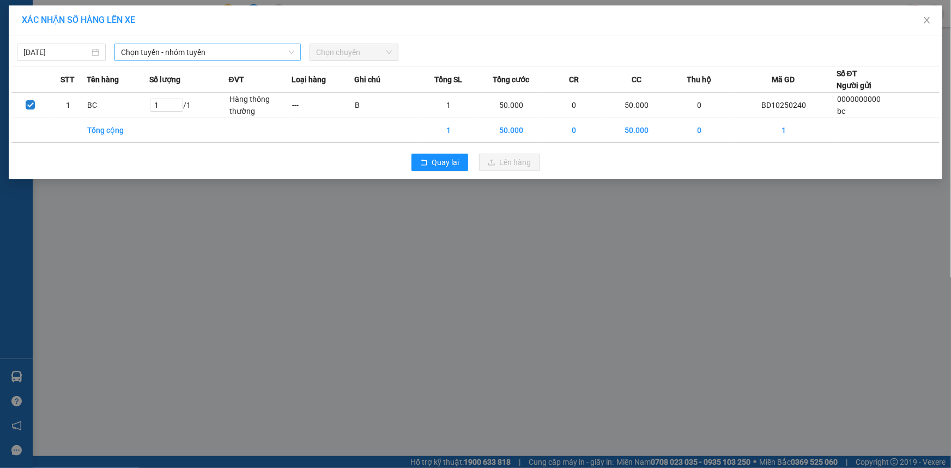
click at [181, 50] on span "Chọn tuyến - nhóm tuyến" at bounding box center [207, 52] width 173 height 16
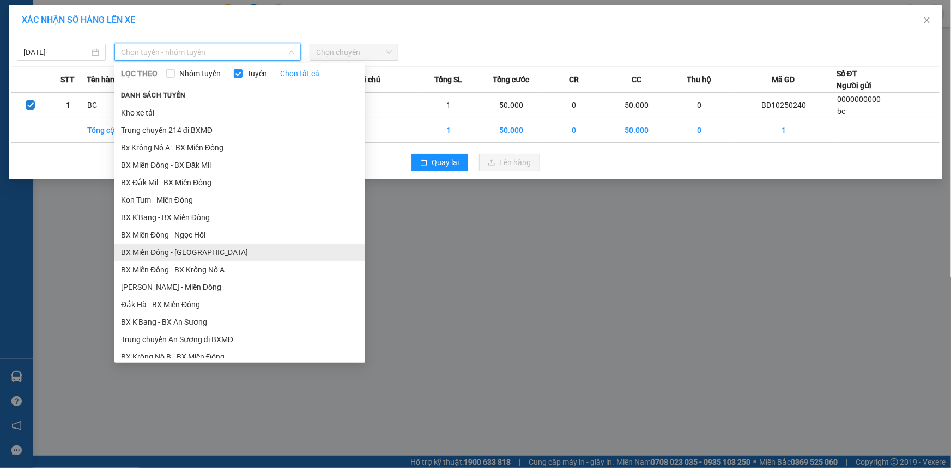
scroll to position [148, 0]
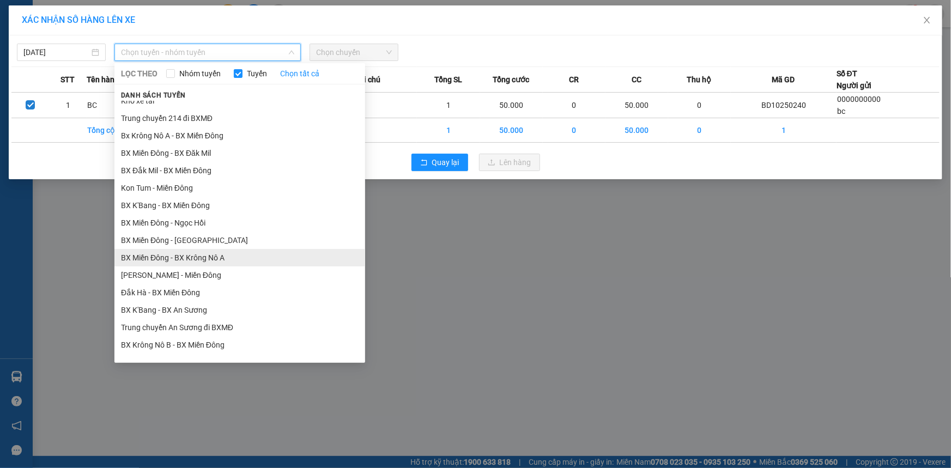
click at [199, 251] on li "BX Miền Đông - BX Krông Nô A" at bounding box center [239, 257] width 251 height 17
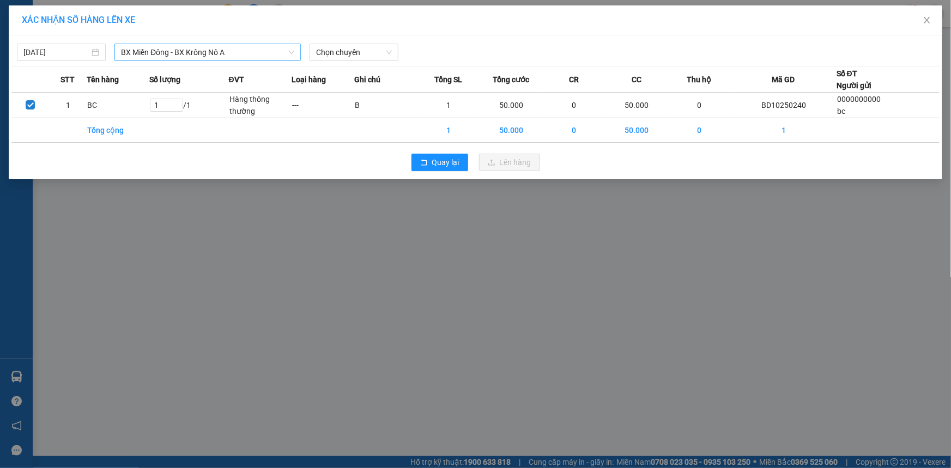
click at [199, 251] on div "XÁC NHẬN SỐ HÀNG LÊN XE [DATE] BX Miền Đông - [GEOGRAPHIC_DATA] Nô A LỌC THEO N…" at bounding box center [475, 234] width 951 height 468
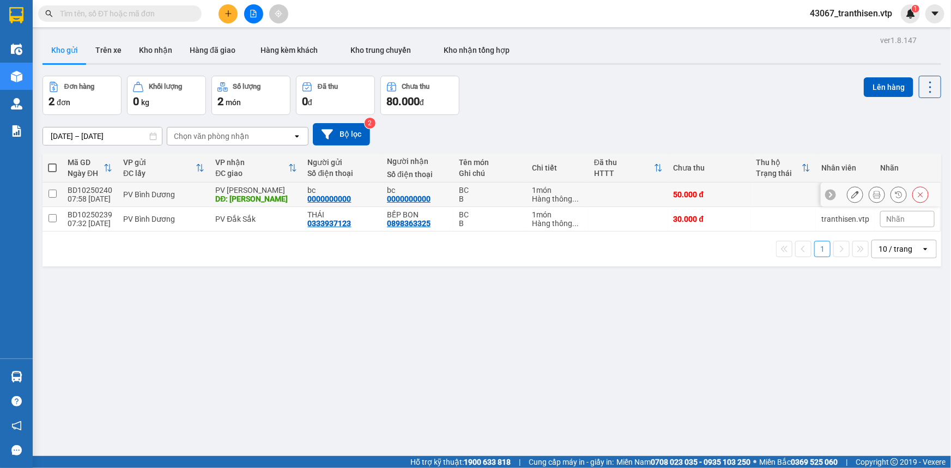
click at [47, 194] on td at bounding box center [53, 195] width 20 height 25
checkbox input "true"
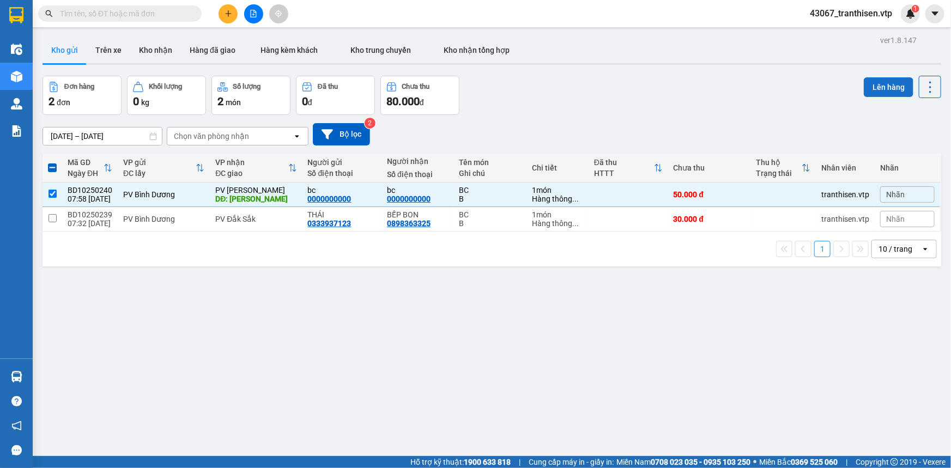
click at [872, 87] on button "Lên hàng" at bounding box center [889, 87] width 50 height 20
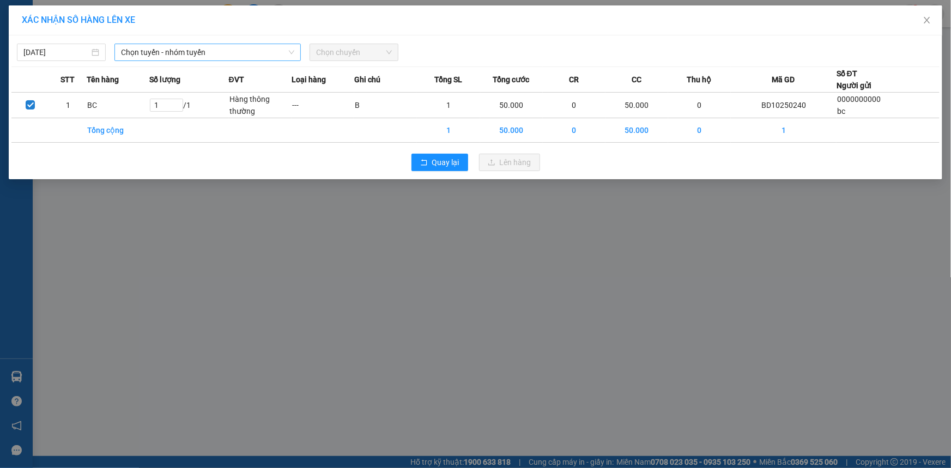
click at [139, 52] on span "Chọn tuyến - nhóm tuyến" at bounding box center [207, 52] width 173 height 16
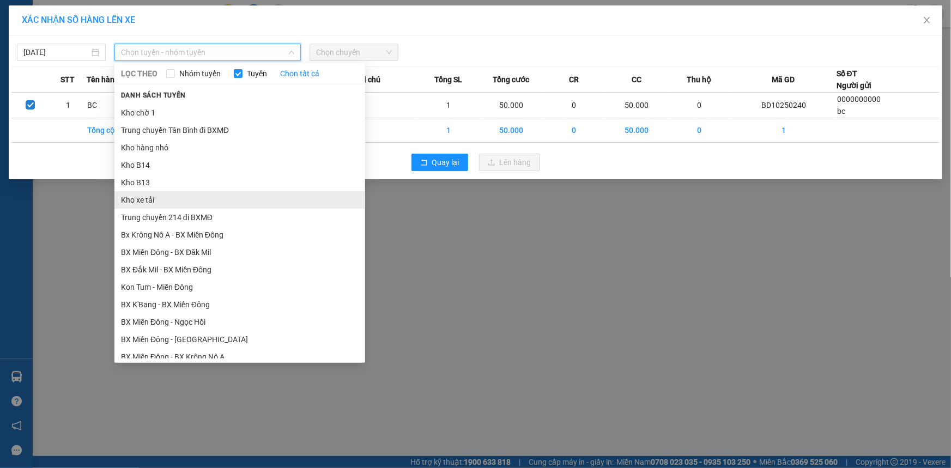
scroll to position [99, 0]
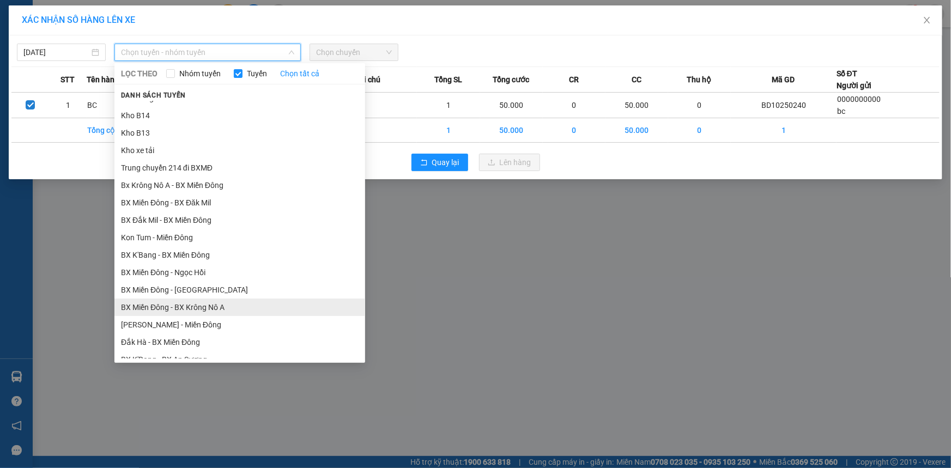
click at [188, 302] on li "BX Miền Đông - BX Krông Nô A" at bounding box center [239, 307] width 251 height 17
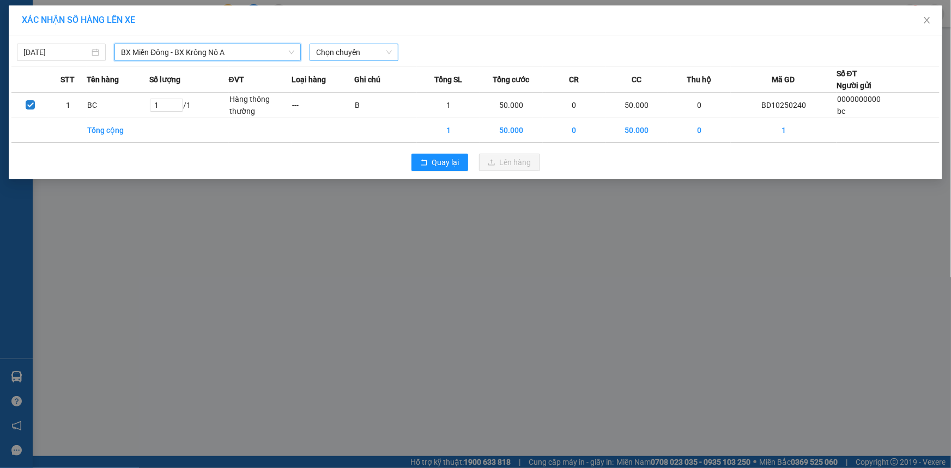
click at [341, 52] on span "Chọn chuyến" at bounding box center [354, 52] width 76 height 16
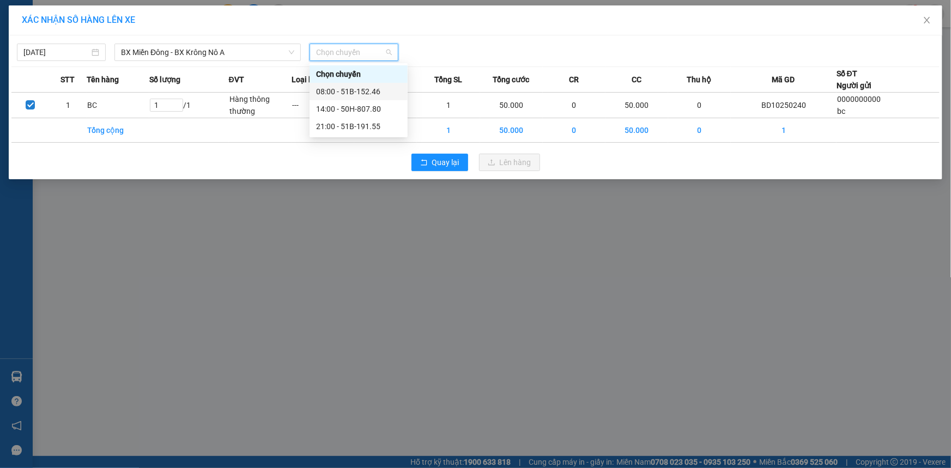
click at [333, 90] on div "08:00 - 51B-152.46" at bounding box center [358, 92] width 85 height 12
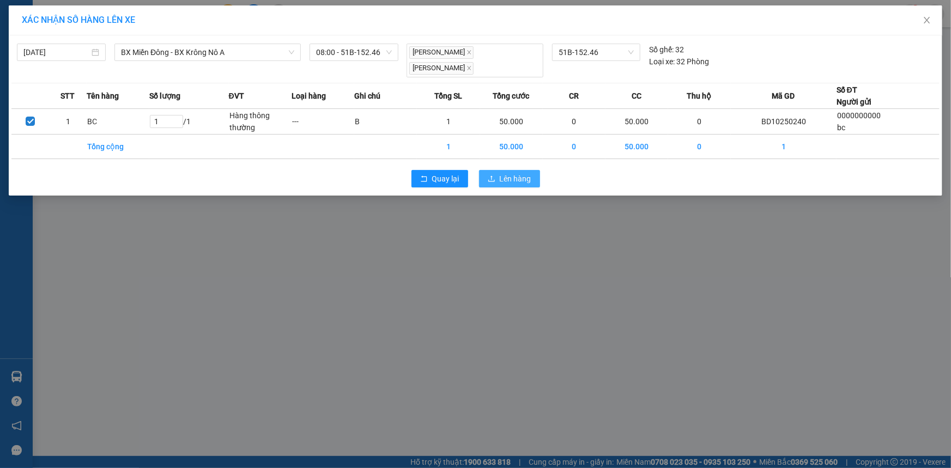
click at [508, 173] on span "Lên hàng" at bounding box center [516, 179] width 32 height 12
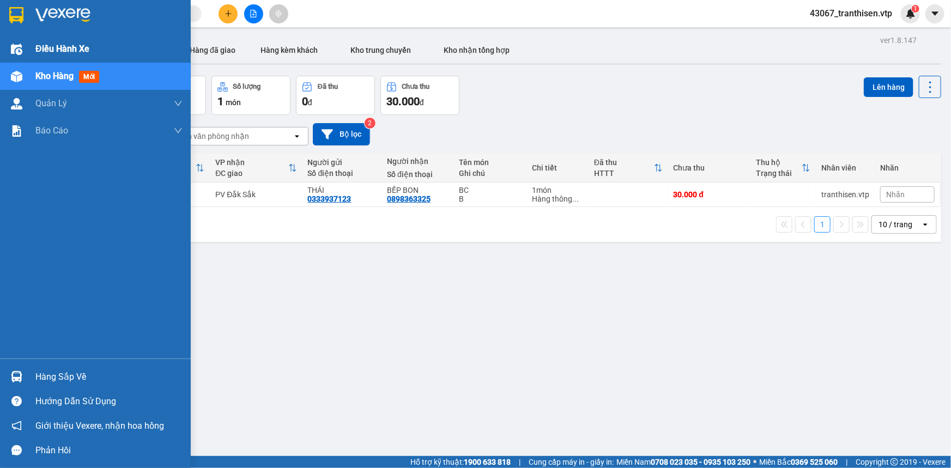
click at [58, 45] on span "Điều hành xe" at bounding box center [62, 49] width 54 height 14
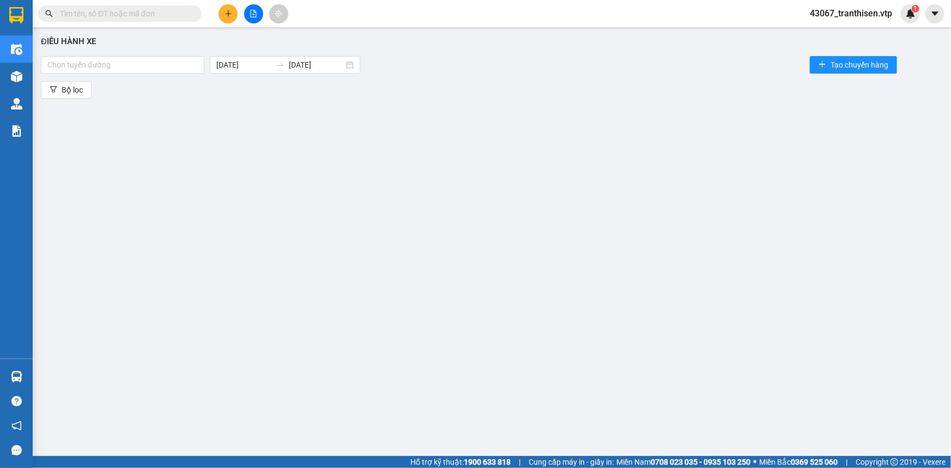
click at [240, 113] on div "Điều hành xe Chọn tuyến đường [DATE] [DATE] Tạo chuyến hàng Bộ lọc" at bounding box center [491, 236] width 907 height 407
click at [99, 59] on div at bounding box center [123, 64] width 158 height 13
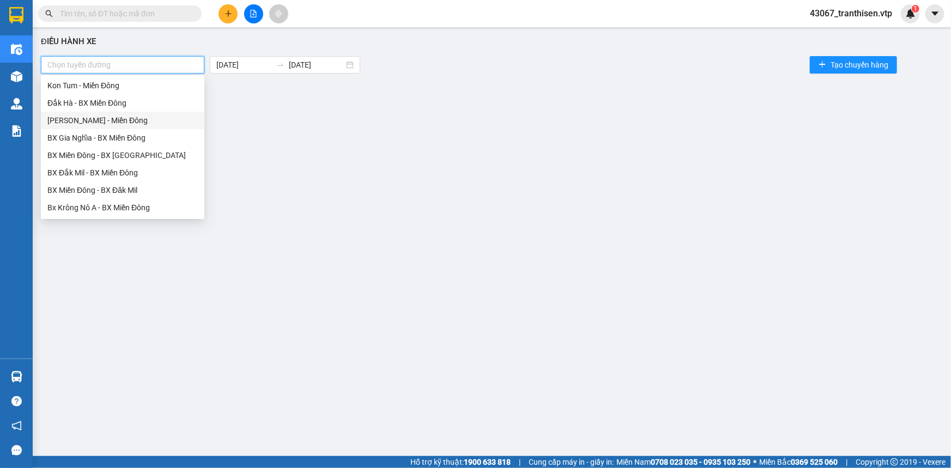
scroll to position [347, 0]
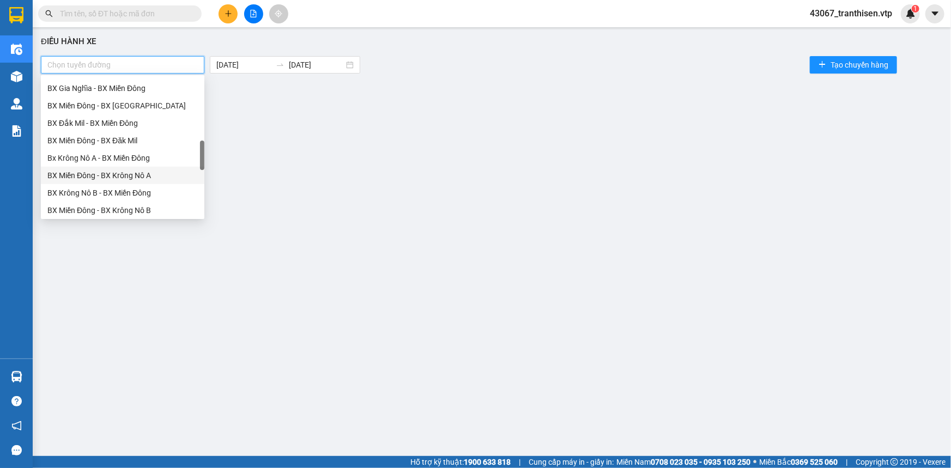
click at [106, 173] on div "BX Miền Đông - BX Krông Nô A" at bounding box center [122, 175] width 150 height 12
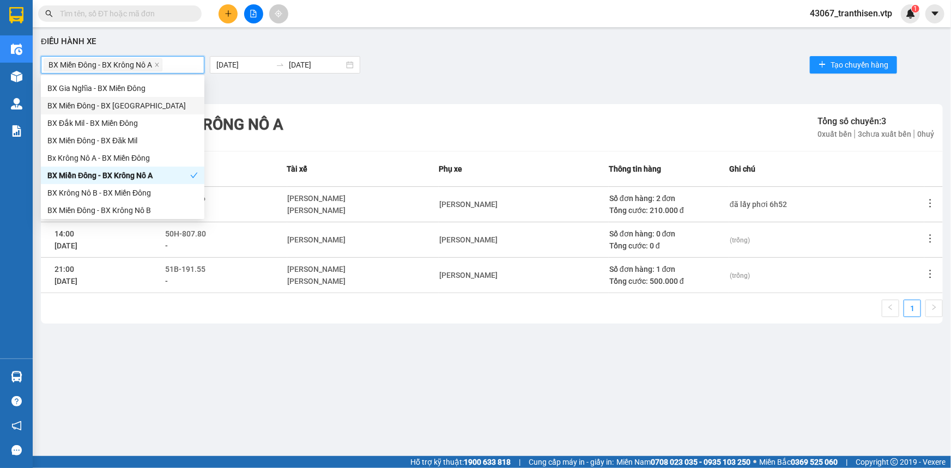
click at [500, 59] on div "BX Miền Đông - BX Krông Nô A [DATE] [DATE] Tạo chuyến hàng" at bounding box center [492, 65] width 902 height 22
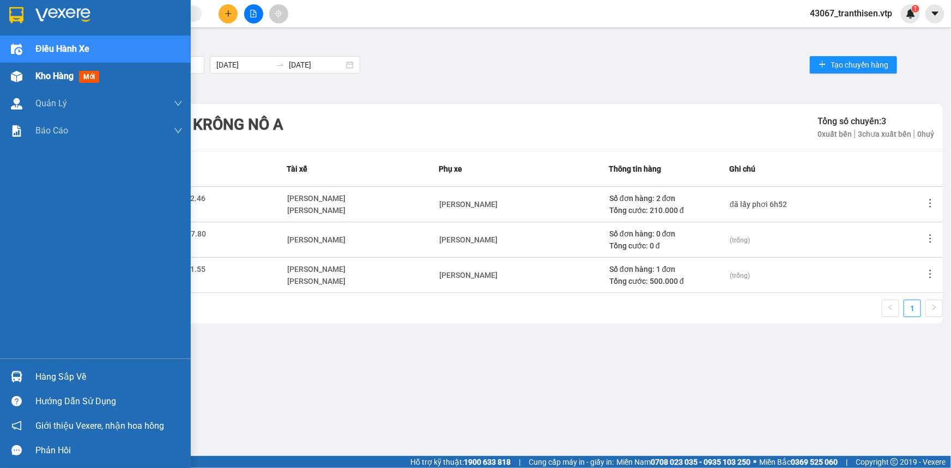
click at [46, 74] on span "Kho hàng" at bounding box center [54, 76] width 38 height 10
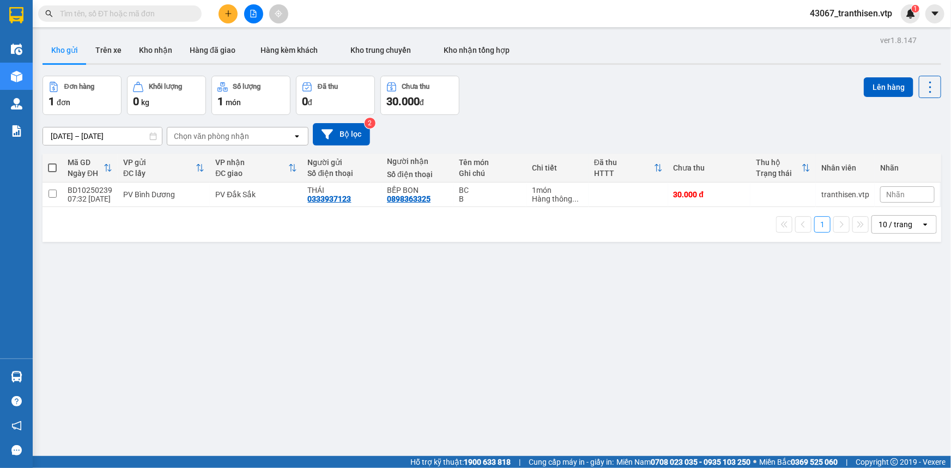
click at [256, 263] on div "ver 1.8.147 Kho gửi Trên xe Kho nhận Hàng đã giao Hàng kèm khách Kho trung chuy…" at bounding box center [491, 267] width 907 height 468
click at [156, 53] on button "Kho nhận" at bounding box center [155, 50] width 51 height 26
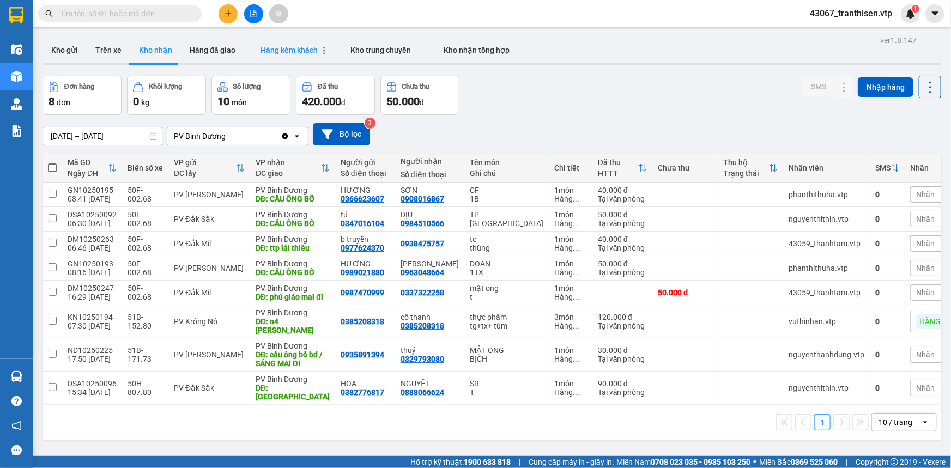
click at [303, 50] on span "Hàng kèm khách" at bounding box center [288, 50] width 57 height 9
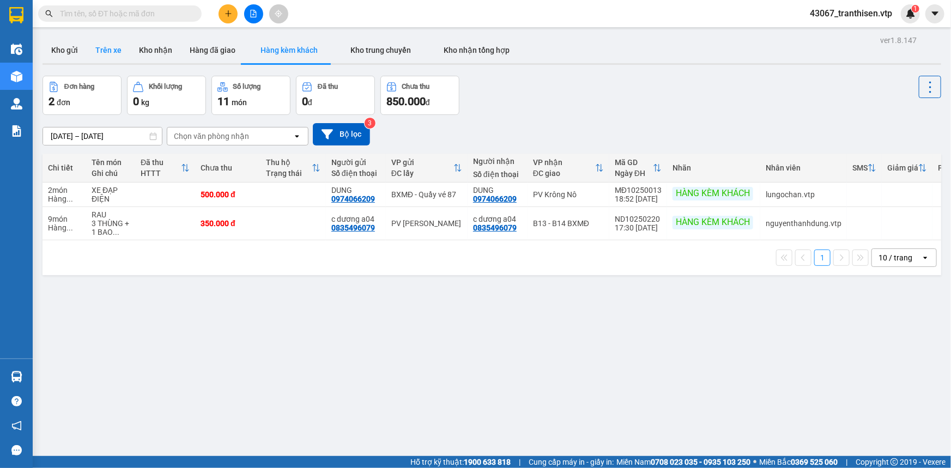
click at [111, 54] on button "Trên xe" at bounding box center [109, 50] width 44 height 26
type input "[DATE] – [DATE]"
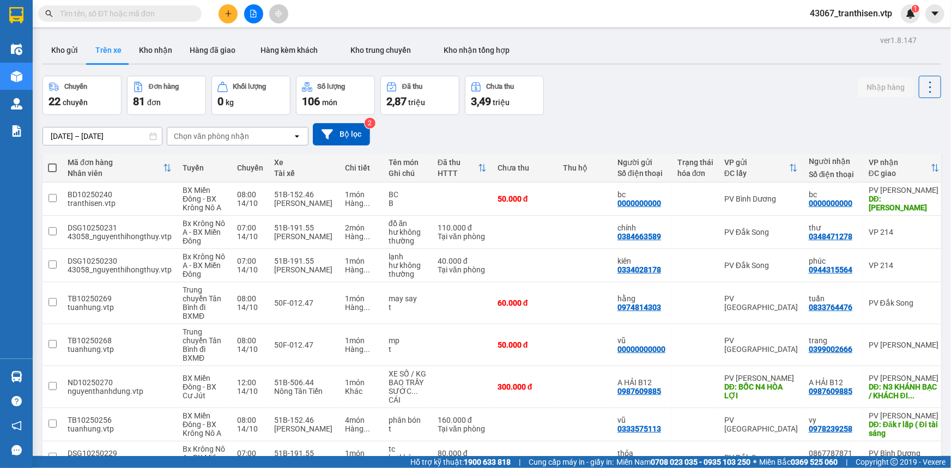
click at [618, 102] on div "Chuyến 22 chuyến Đơn hàng 81 đơn Khối lượng 0 kg Số lượng 106 món Đã thu 2,87 t…" at bounding box center [492, 95] width 899 height 39
click at [163, 61] on button "Kho nhận" at bounding box center [155, 50] width 51 height 26
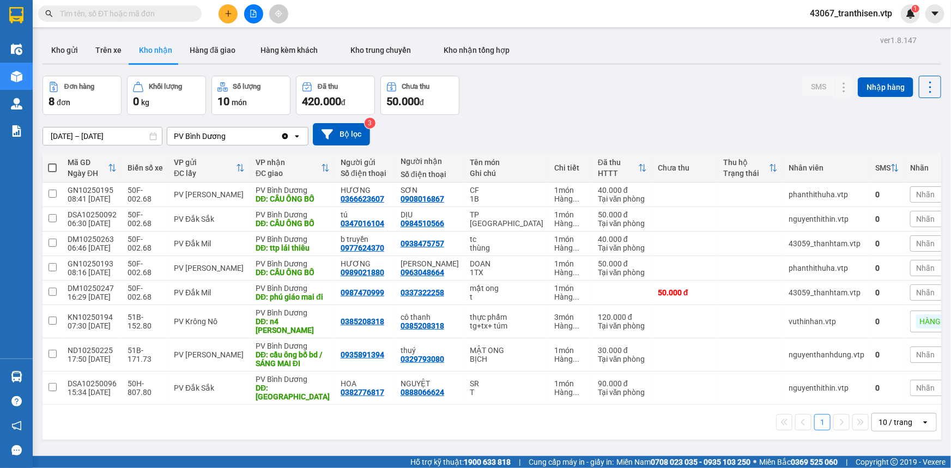
click at [108, 65] on div "Kho gửi Trên xe Kho nhận Hàng đã giao Hàng kèm khách Kho trung chuyển Kho nhận …" at bounding box center [492, 51] width 899 height 29
click at [106, 50] on button "Trên xe" at bounding box center [109, 50] width 44 height 26
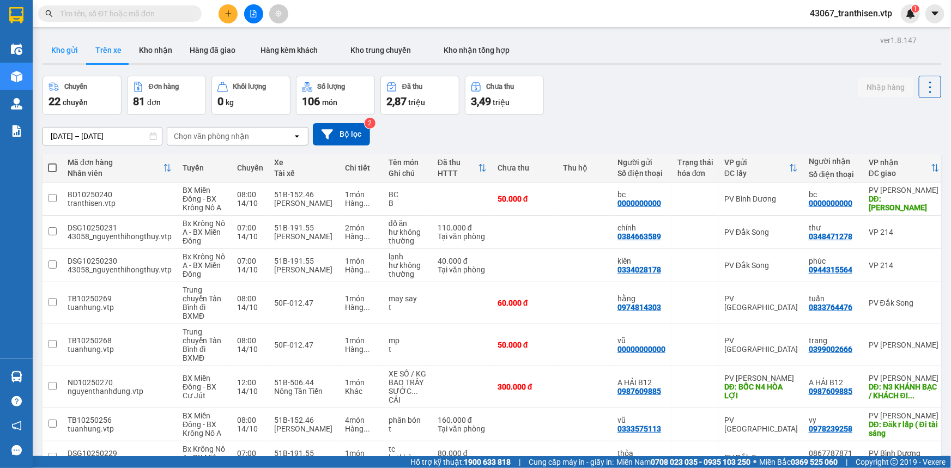
click at [76, 54] on button "Kho gửi" at bounding box center [65, 50] width 44 height 26
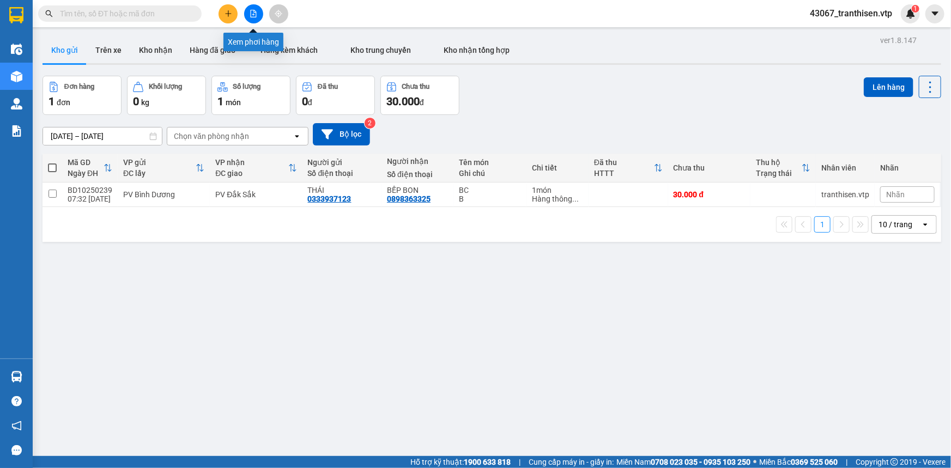
click at [255, 13] on icon "file-add" at bounding box center [254, 14] width 8 height 8
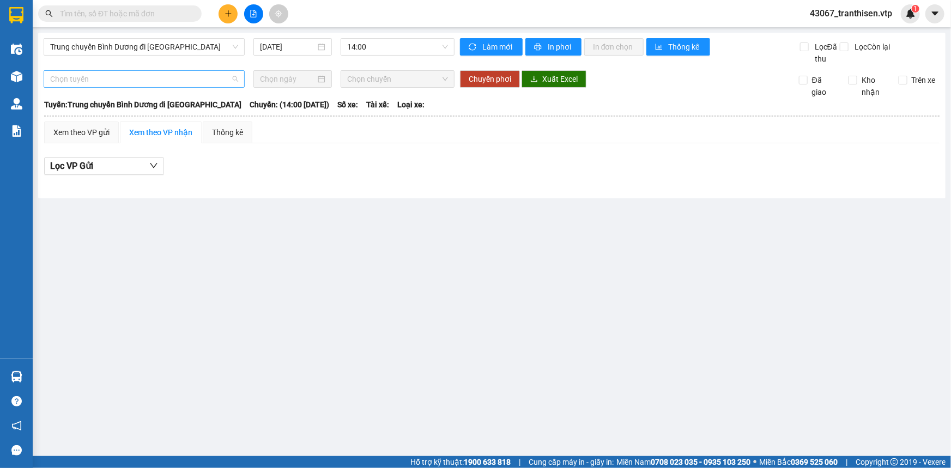
click at [182, 86] on span "Chọn tuyến" at bounding box center [144, 79] width 188 height 16
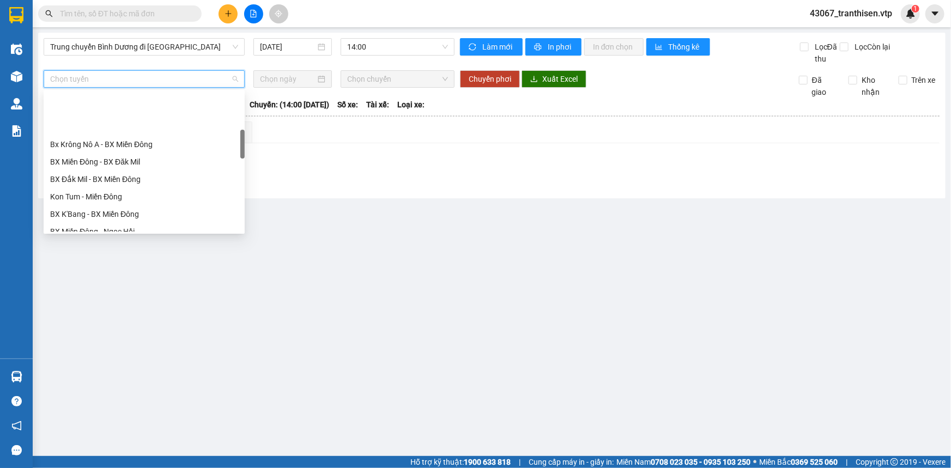
scroll to position [198, 0]
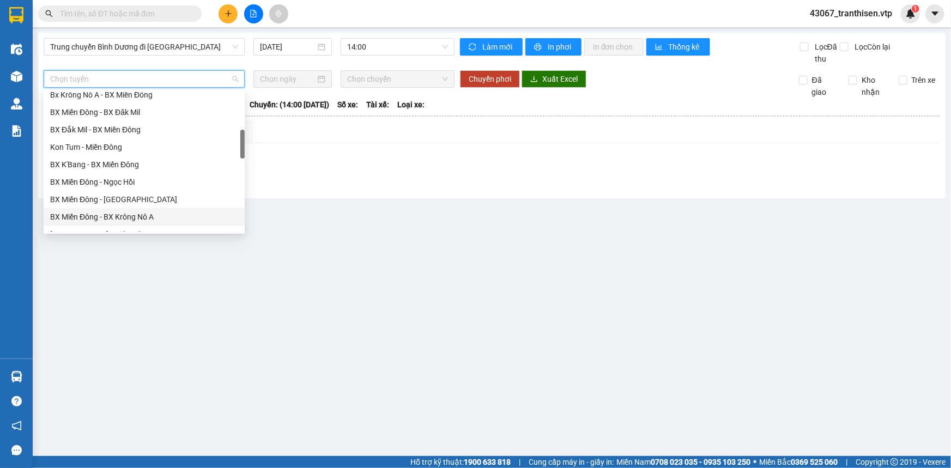
click at [169, 218] on div "BX Miền Đông - BX Krông Nô A" at bounding box center [144, 217] width 188 height 12
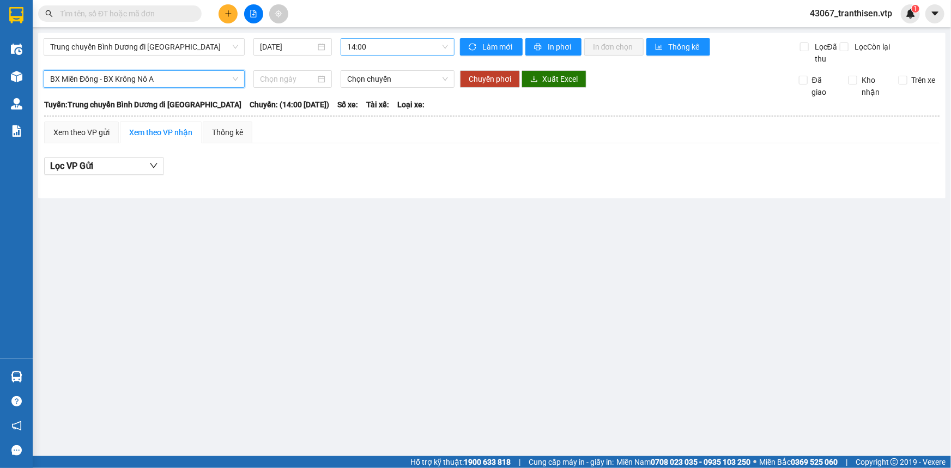
click at [379, 48] on span "14:00" at bounding box center [397, 47] width 101 height 16
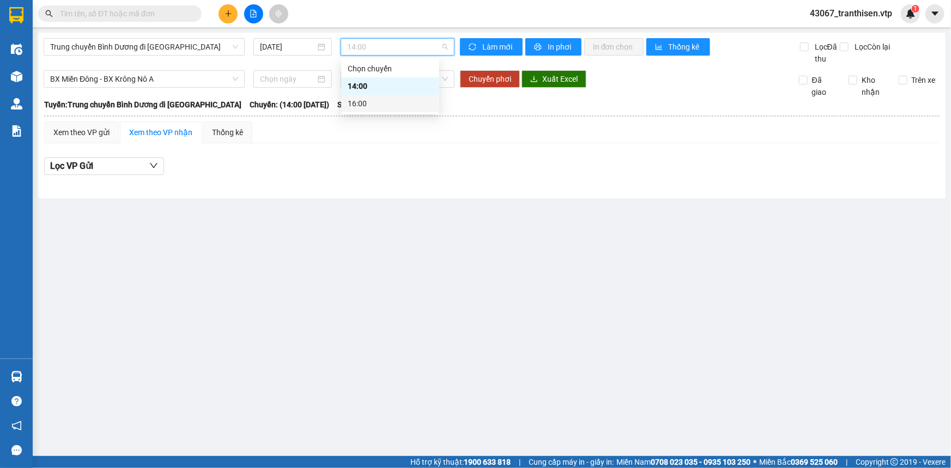
click at [358, 153] on div "Lọc VP Gửi" at bounding box center [491, 169] width 895 height 35
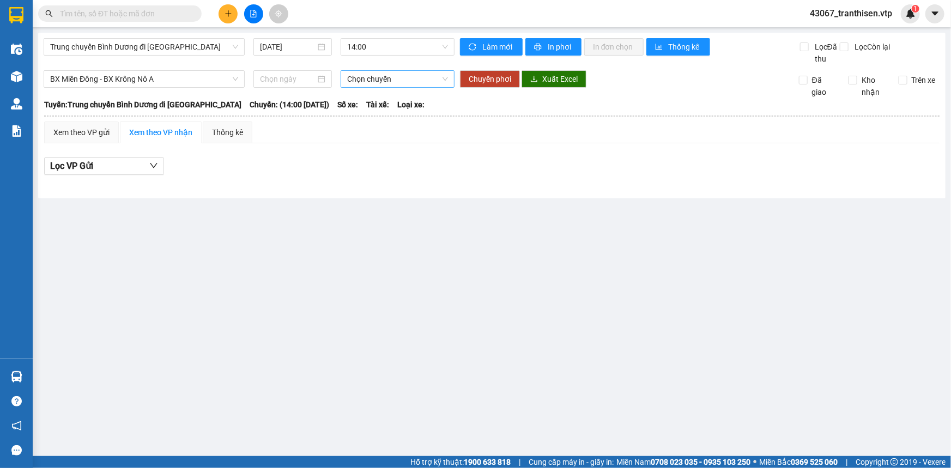
click at [376, 82] on span "Chọn chuyến" at bounding box center [397, 79] width 101 height 16
click at [377, 101] on div "Chọn chuyến" at bounding box center [390, 101] width 85 height 12
click at [403, 80] on span "Chọn chuyến" at bounding box center [397, 79] width 101 height 16
click at [409, 109] on div "Chọn chuyến" at bounding box center [390, 100] width 98 height 17
click at [411, 103] on span "Loại xe:" at bounding box center [411, 105] width 27 height 12
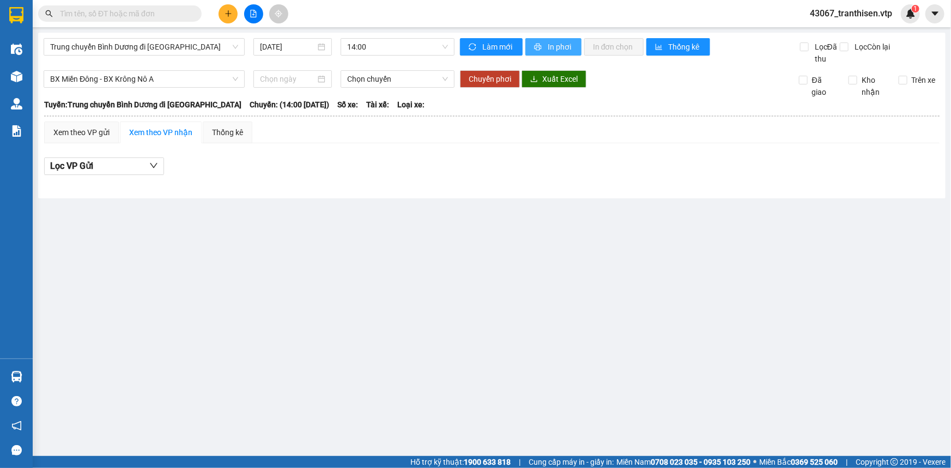
click at [557, 50] on span "In phơi" at bounding box center [560, 47] width 25 height 12
click at [122, 48] on span "Trung chuyển Bình Dương đi [GEOGRAPHIC_DATA]" at bounding box center [144, 47] width 188 height 16
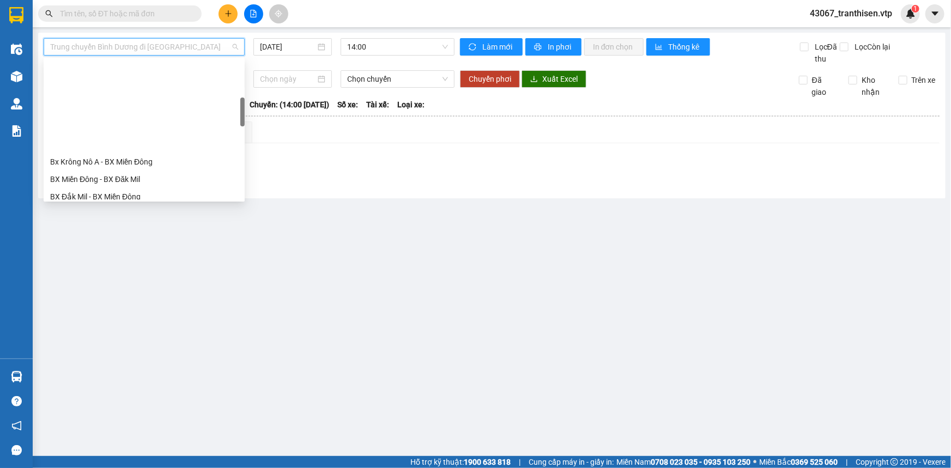
scroll to position [198, 0]
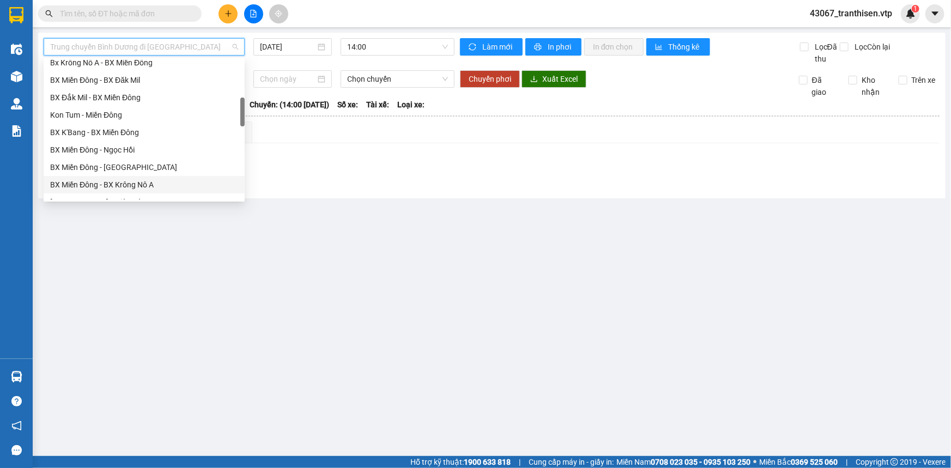
click at [144, 184] on div "BX Miền Đông - BX Krông Nô A" at bounding box center [144, 185] width 188 height 12
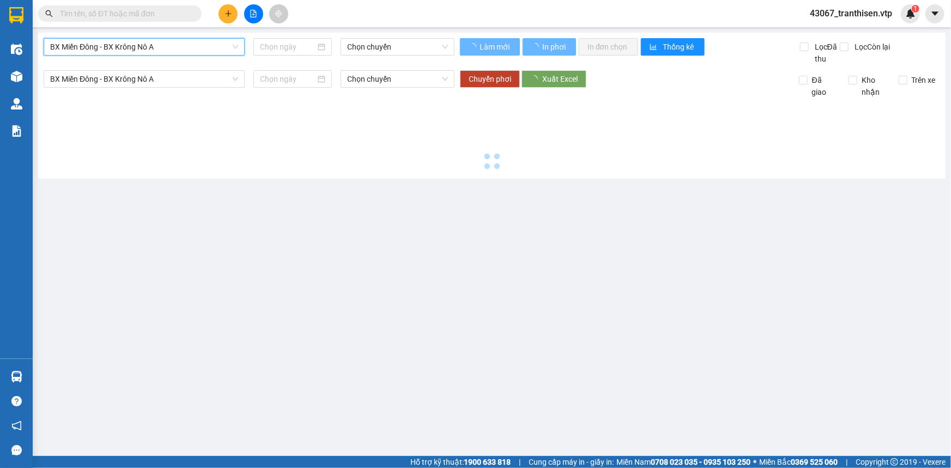
type input "[DATE]"
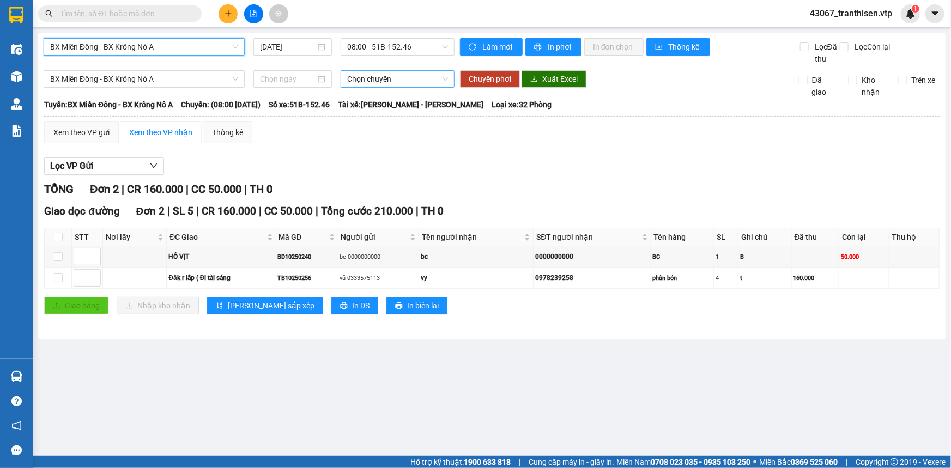
click at [389, 80] on span "Chọn chuyến" at bounding box center [397, 79] width 101 height 16
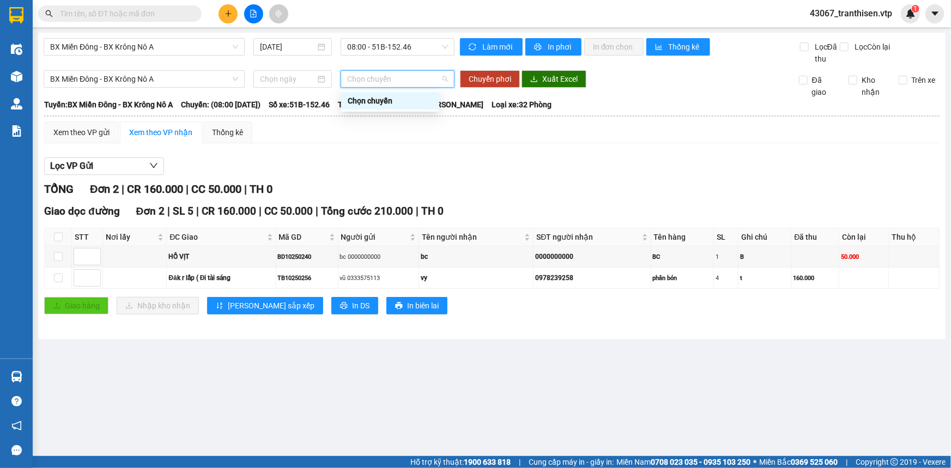
click at [378, 103] on div "Chọn chuyến" at bounding box center [390, 101] width 85 height 12
click at [554, 47] on span "In phơi" at bounding box center [560, 47] width 25 height 12
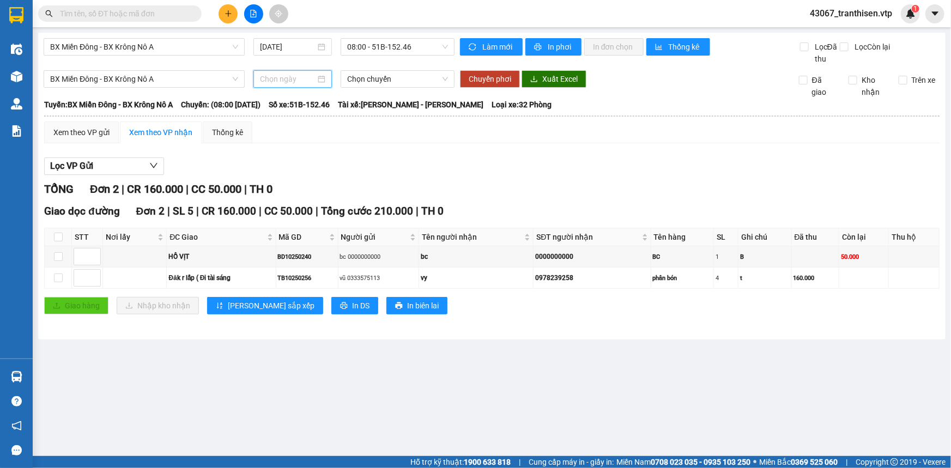
click at [280, 82] on input at bounding box center [288, 79] width 56 height 12
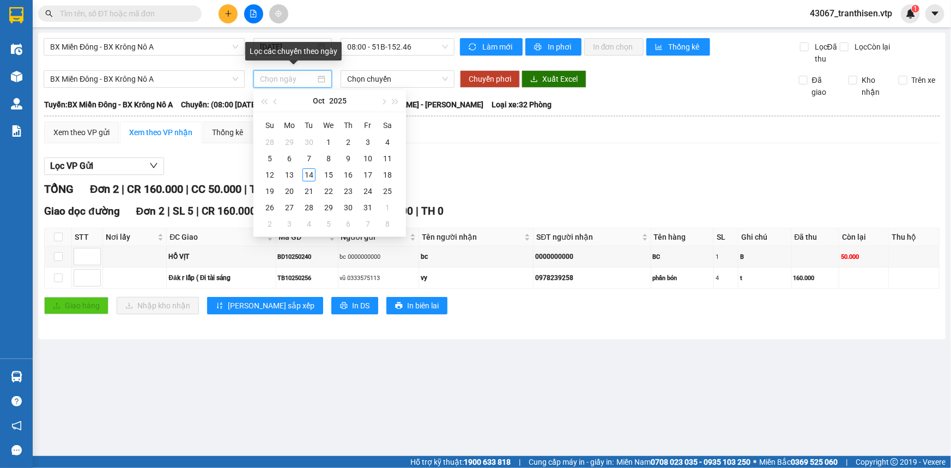
click at [280, 82] on input at bounding box center [288, 79] width 56 height 12
type input "[DATE]"
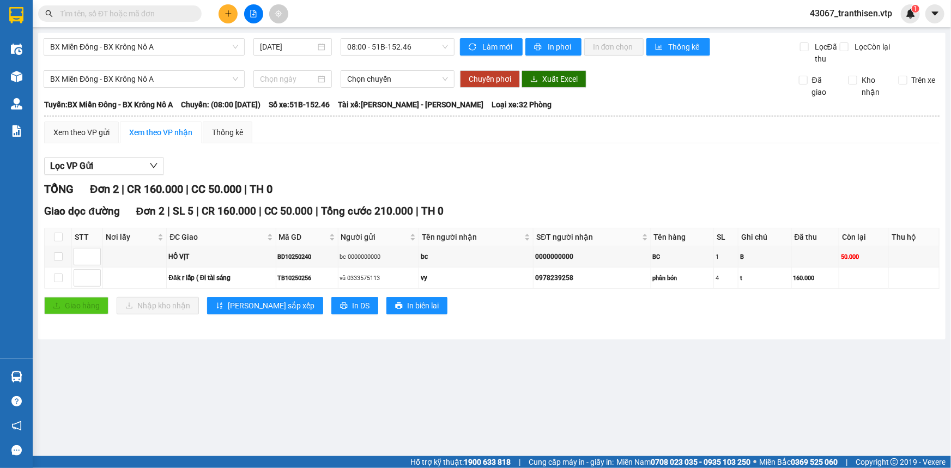
click at [328, 384] on main "BX Miền Đông - BX Krông Nô A [DATE] 08:00 - 51B-152.46 Làm mới In phơi In đơn c…" at bounding box center [475, 228] width 951 height 456
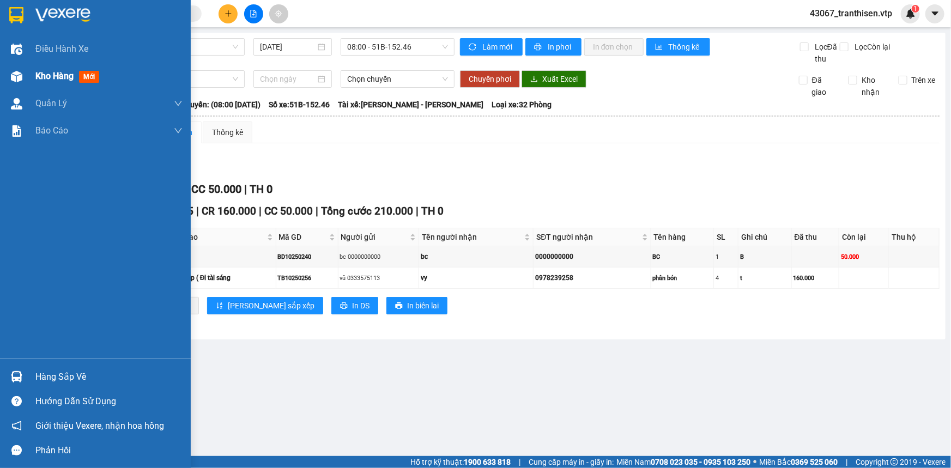
click at [52, 74] on span "Kho hàng" at bounding box center [54, 76] width 38 height 10
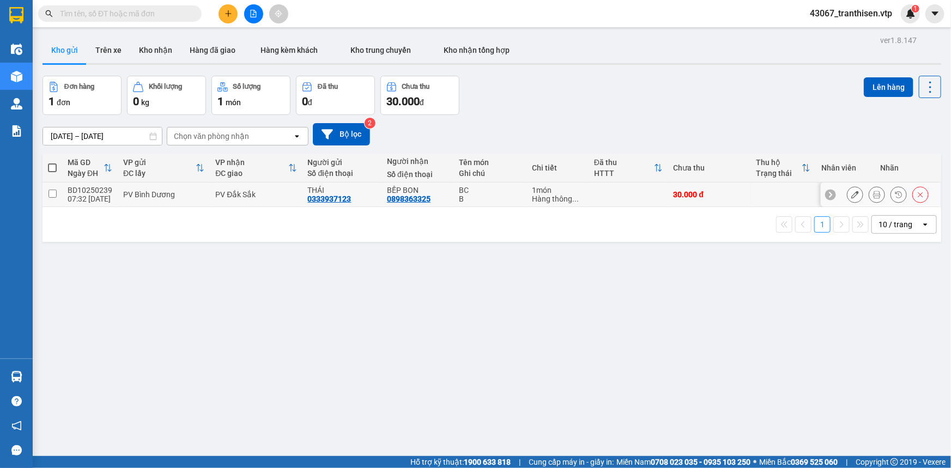
click at [49, 195] on input "checkbox" at bounding box center [52, 194] width 8 height 8
checkbox input "true"
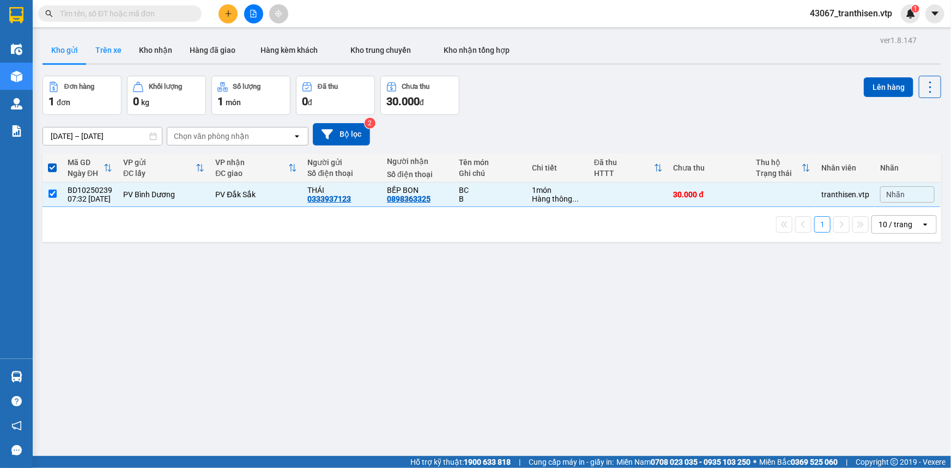
click at [117, 49] on button "Trên xe" at bounding box center [109, 50] width 44 height 26
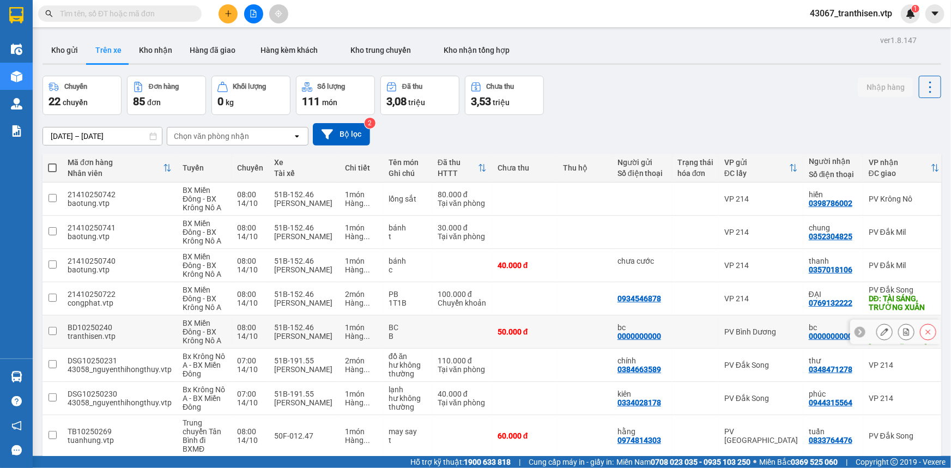
click at [50, 331] on input "checkbox" at bounding box center [52, 331] width 8 height 8
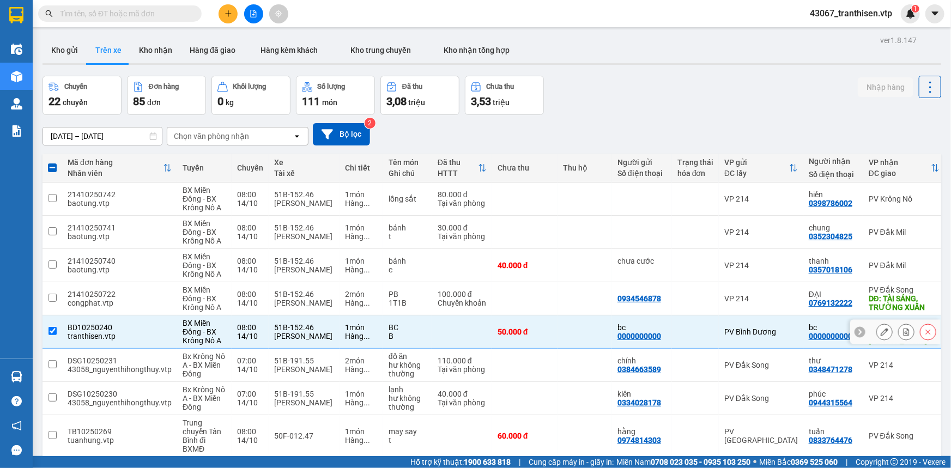
click at [94, 327] on div "BD10250240" at bounding box center [120, 327] width 104 height 9
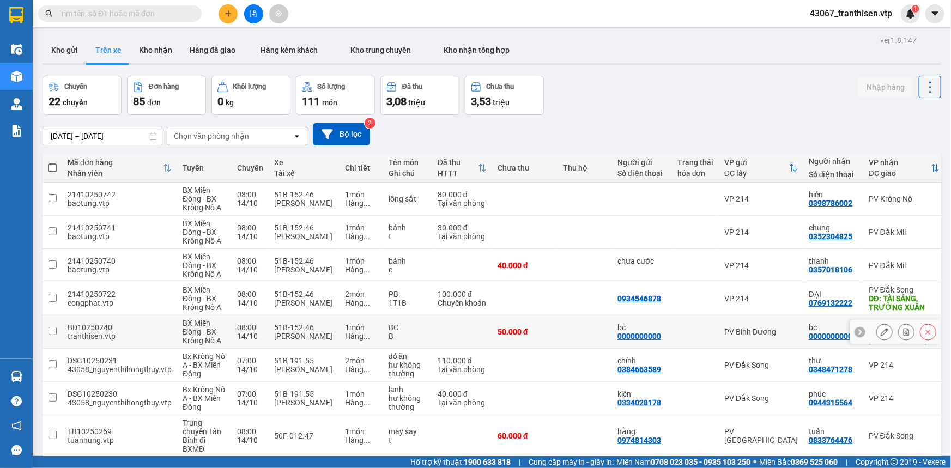
click at [94, 327] on div "BD10250240" at bounding box center [120, 327] width 104 height 9
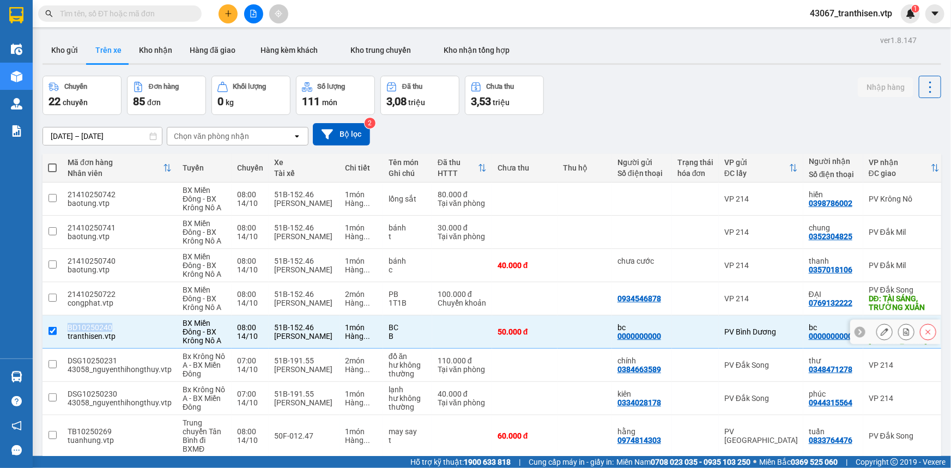
click at [94, 327] on div "BD10250240" at bounding box center [120, 327] width 104 height 9
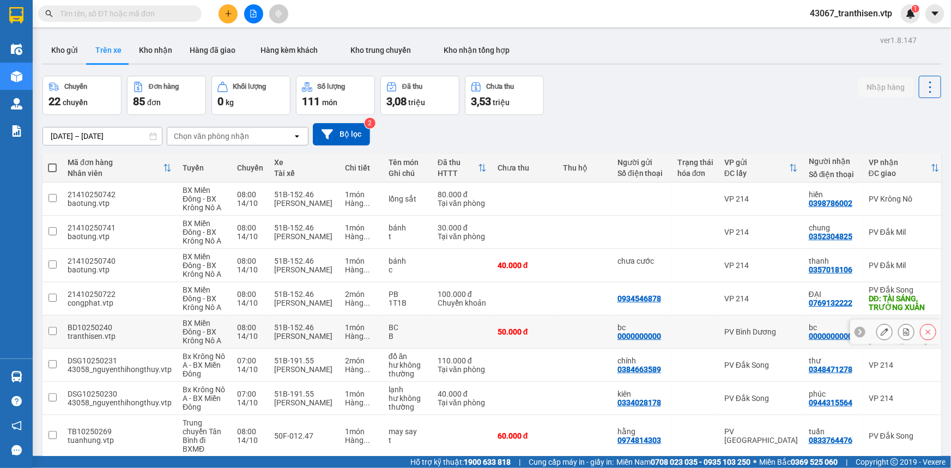
click at [189, 343] on span "BX Miền Đông - BX Krông Nô A" at bounding box center [202, 332] width 39 height 26
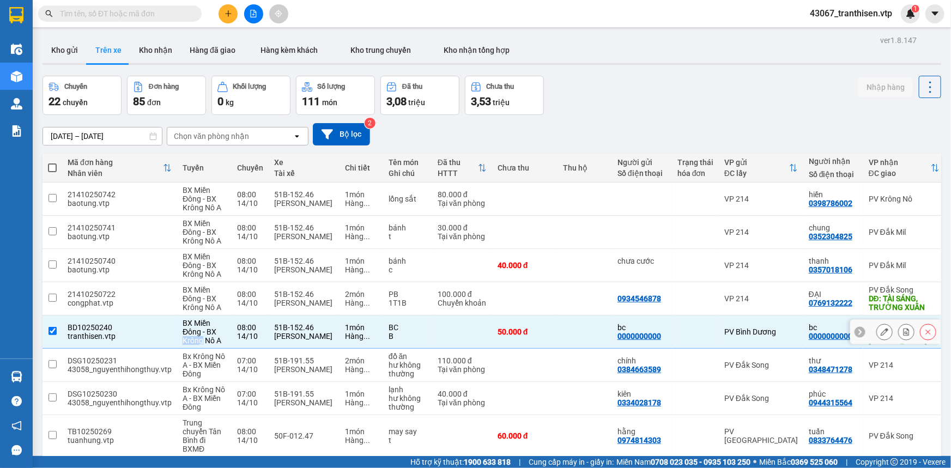
click at [189, 342] on span "BX Miền Đông - BX Krông Nô A" at bounding box center [202, 332] width 39 height 26
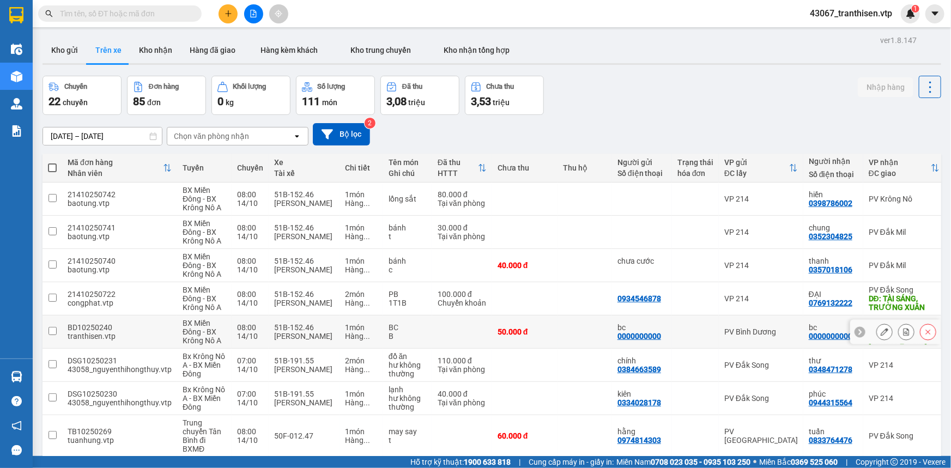
click at [454, 327] on td at bounding box center [462, 331] width 60 height 33
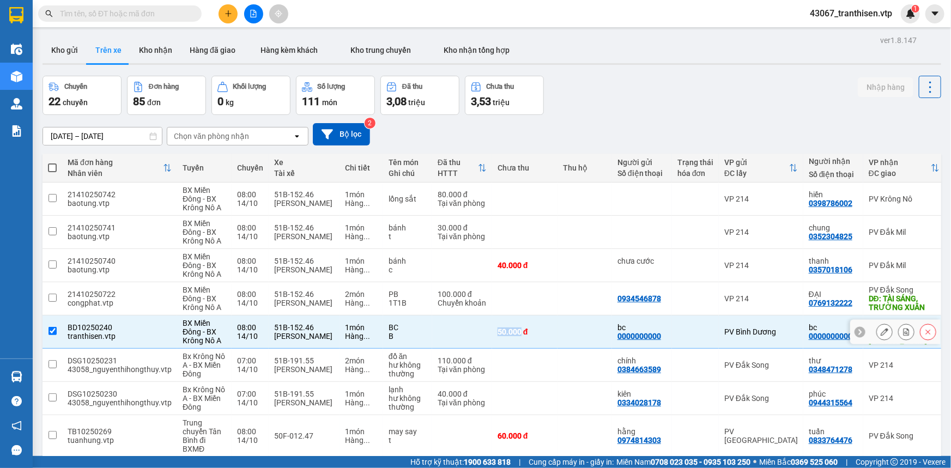
click at [454, 327] on td at bounding box center [462, 331] width 60 height 33
checkbox input "false"
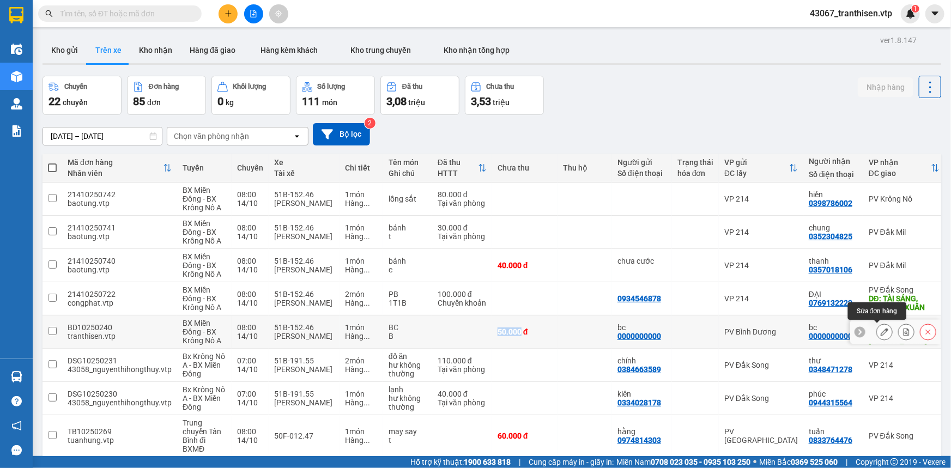
click at [881, 330] on icon at bounding box center [885, 332] width 8 height 8
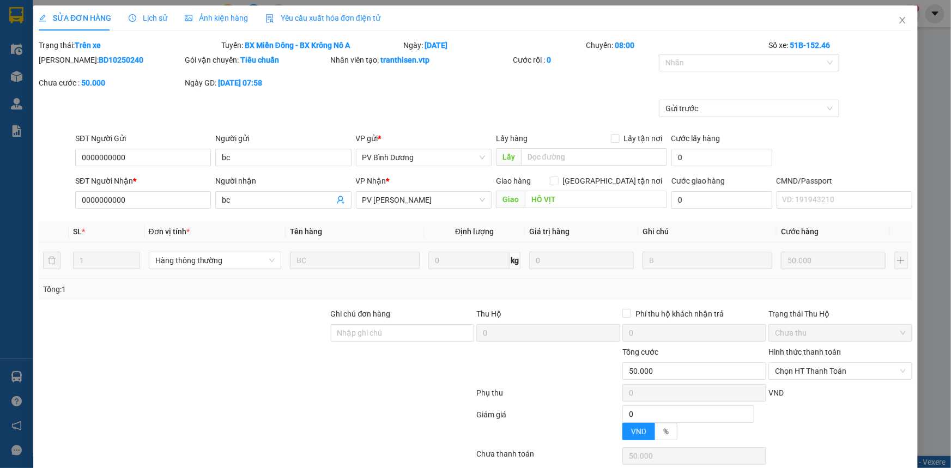
type input "0000000000"
type input "bc"
type input "0000000000"
type input "bc"
type input "HỒ VỊT"
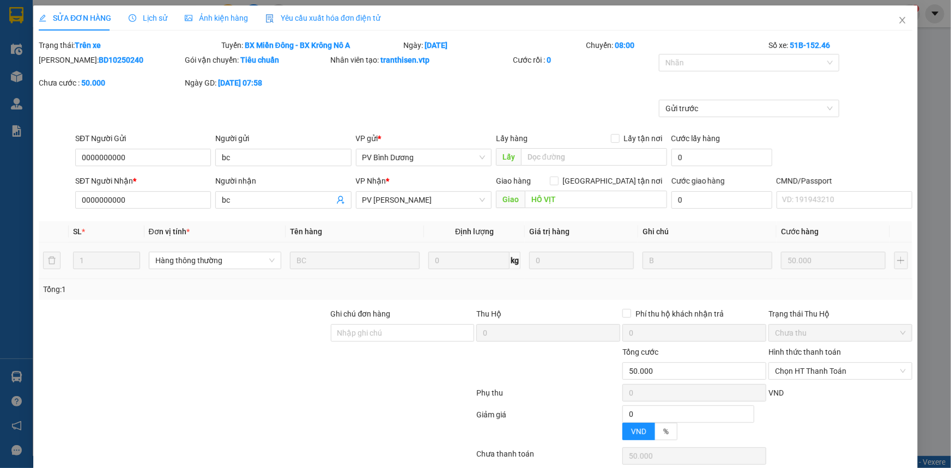
type input "0"
type input "50.000"
type input "2.500"
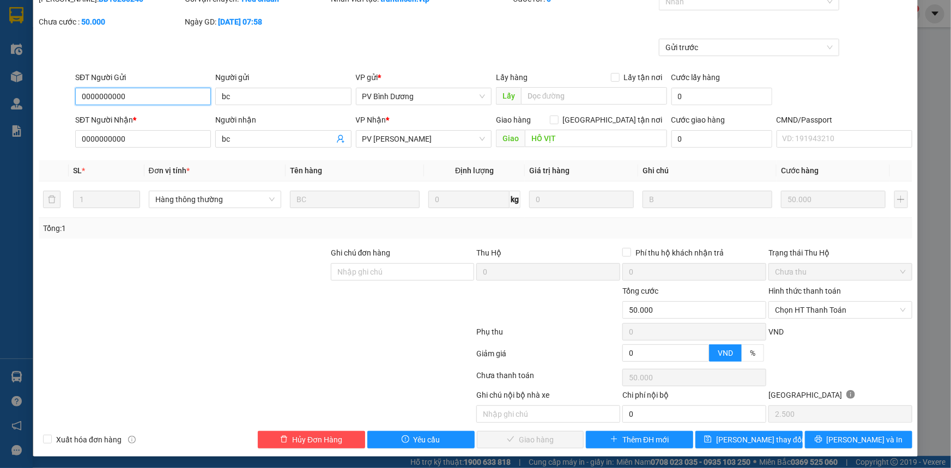
scroll to position [62, 0]
click at [826, 436] on button "[PERSON_NAME] và In" at bounding box center [858, 438] width 107 height 17
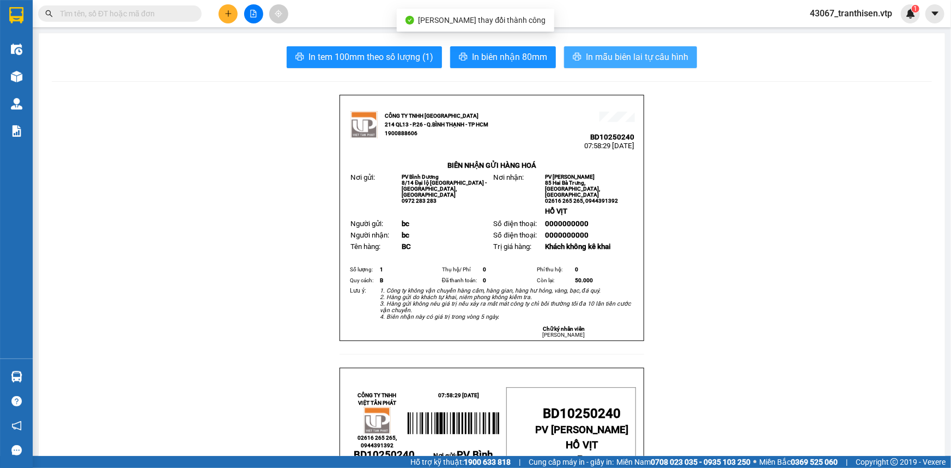
click at [623, 62] on span "In mẫu biên lai tự cấu hình" at bounding box center [637, 57] width 102 height 14
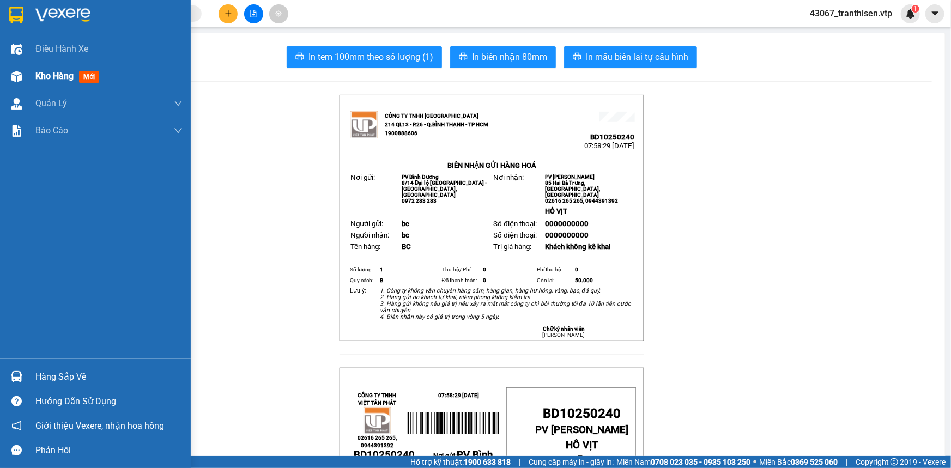
click at [44, 75] on span "Kho hàng" at bounding box center [54, 76] width 38 height 10
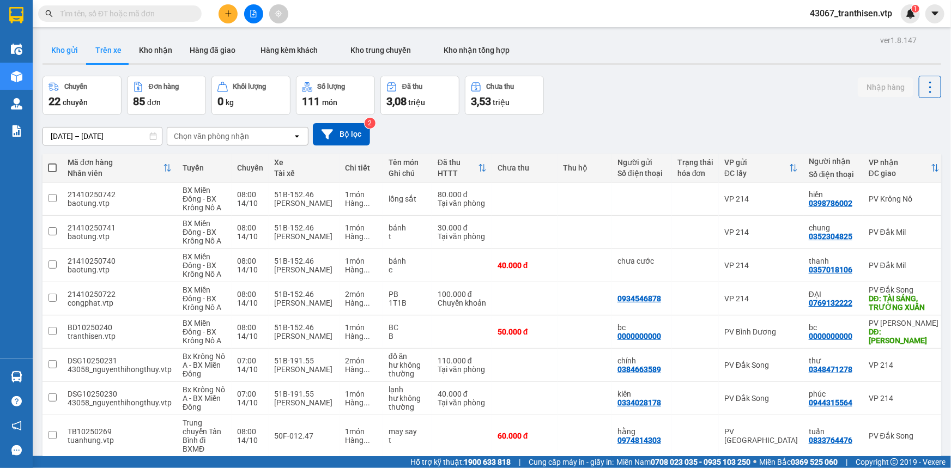
drag, startPoint x: 60, startPoint y: 45, endPoint x: 189, endPoint y: 79, distance: 132.4
click at [60, 46] on button "Kho gửi" at bounding box center [65, 50] width 44 height 26
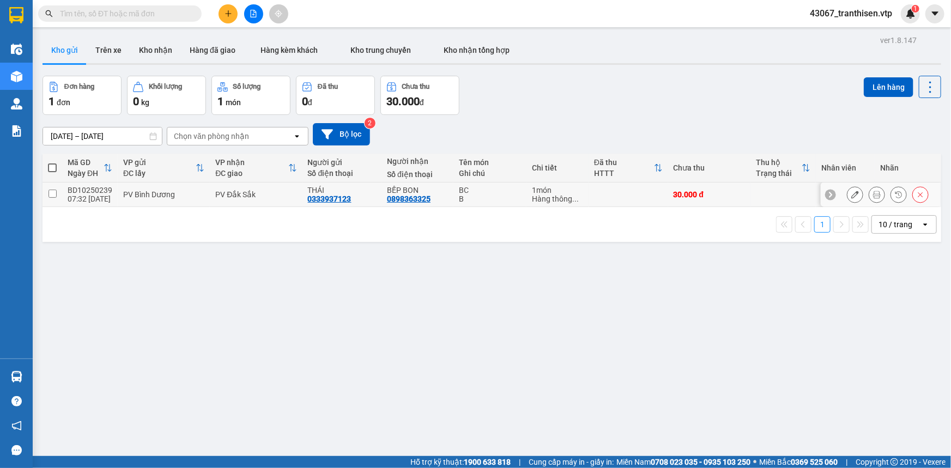
click at [272, 192] on div "PV Đắk Sắk" at bounding box center [255, 194] width 81 height 9
checkbox input "true"
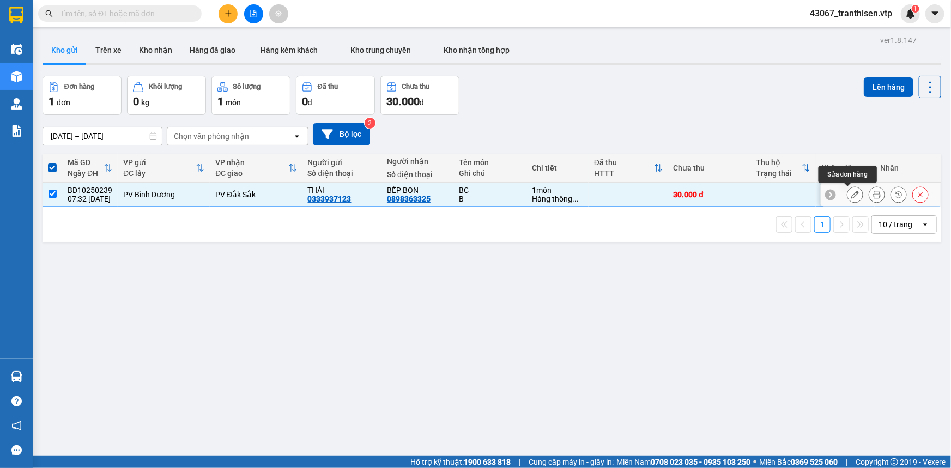
click at [851, 191] on icon at bounding box center [855, 195] width 8 height 8
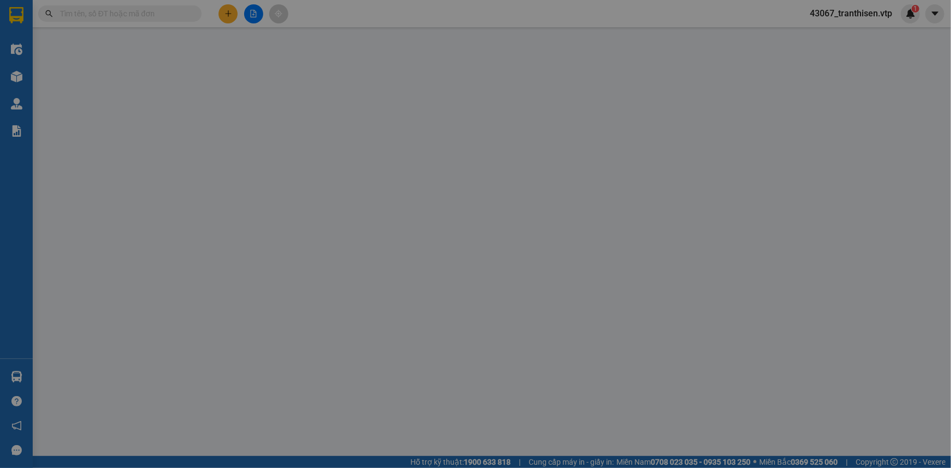
type input "0333937123"
type input "THÁI"
type input "0898363325"
type input "BẾP BON"
type input "0"
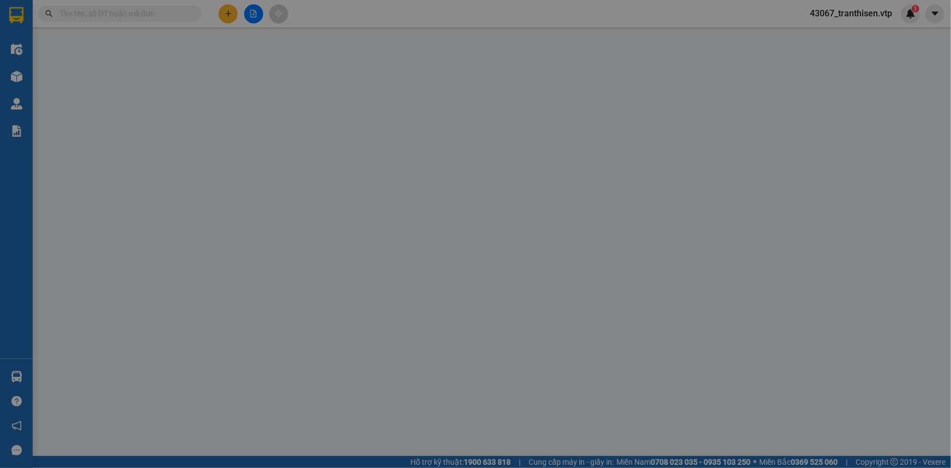
type input "30.000"
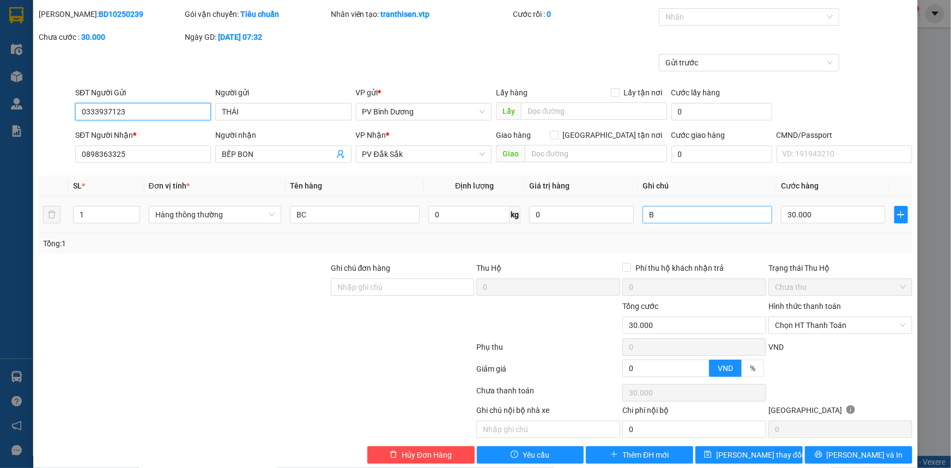
scroll to position [47, 0]
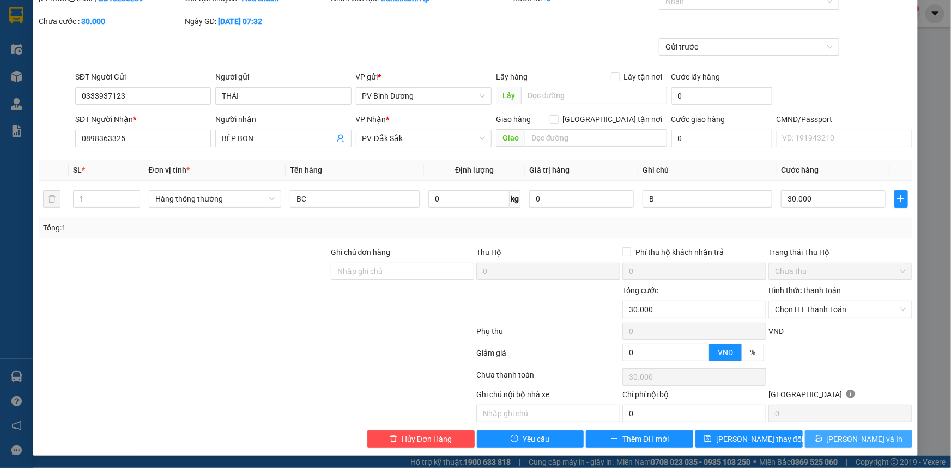
click at [828, 433] on button "[PERSON_NAME] và In" at bounding box center [858, 438] width 107 height 17
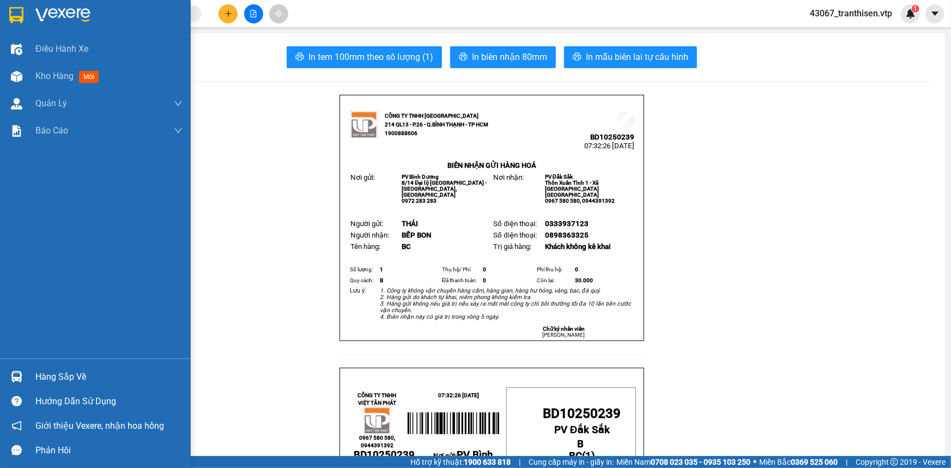
click at [13, 14] on img at bounding box center [16, 15] width 14 height 16
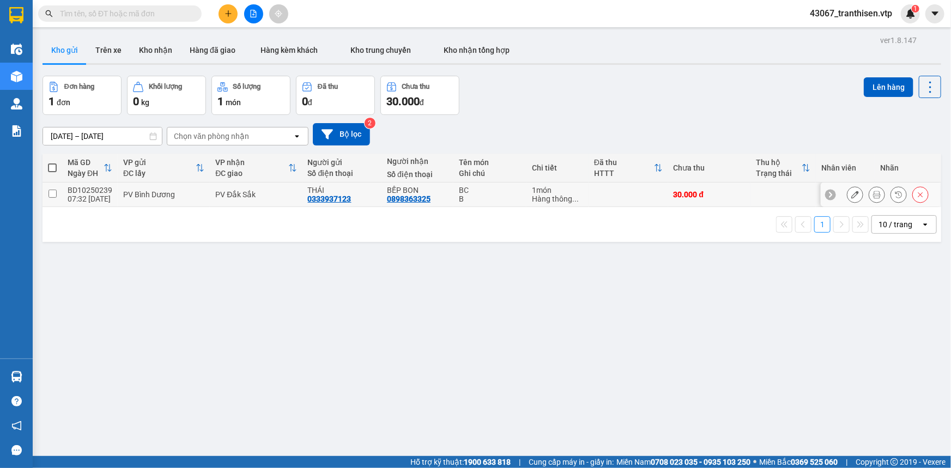
click at [53, 193] on input "checkbox" at bounding box center [52, 194] width 8 height 8
checkbox input "true"
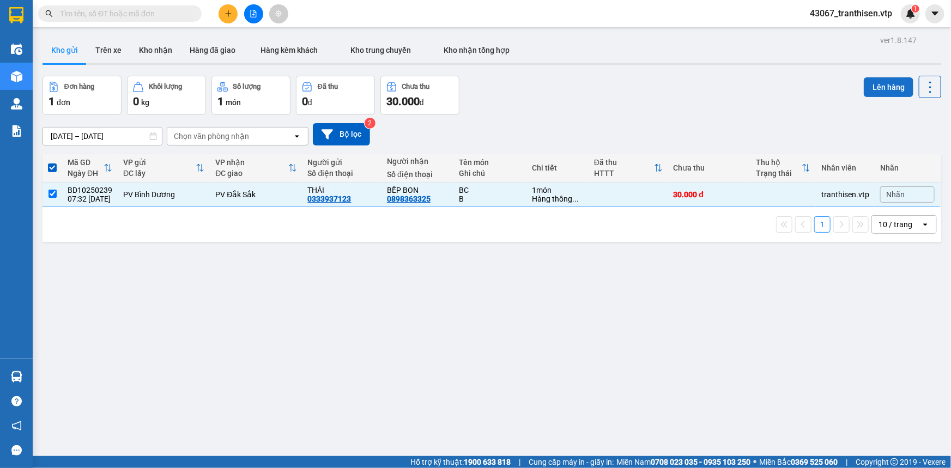
click at [872, 89] on button "Lên hàng" at bounding box center [889, 87] width 50 height 20
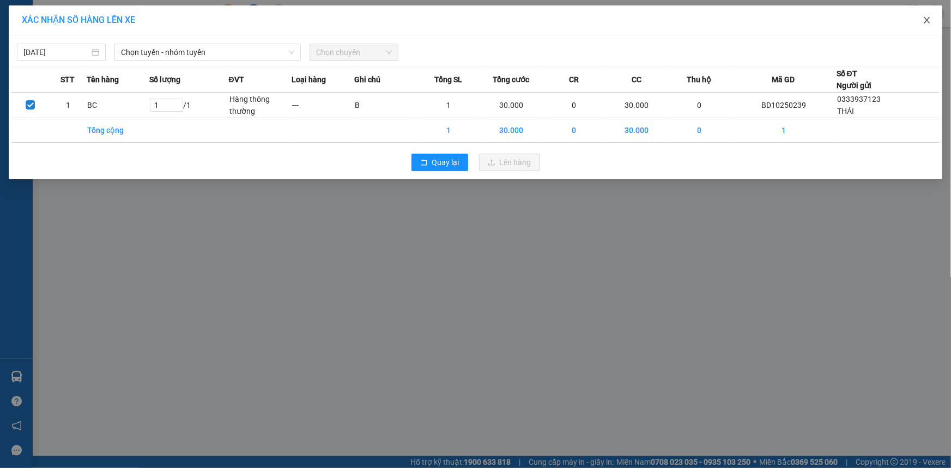
click at [926, 24] on icon "close" at bounding box center [927, 20] width 9 height 9
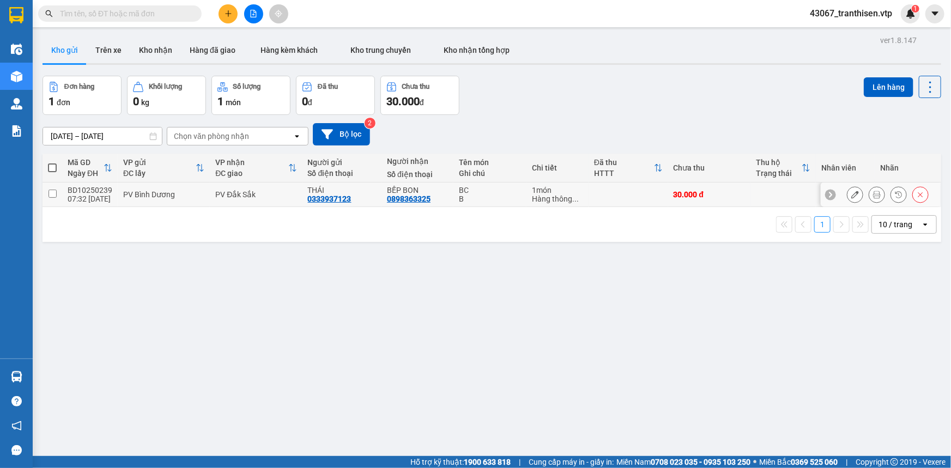
click at [93, 198] on div "07:32 [DATE]" at bounding box center [90, 199] width 45 height 9
checkbox input "true"
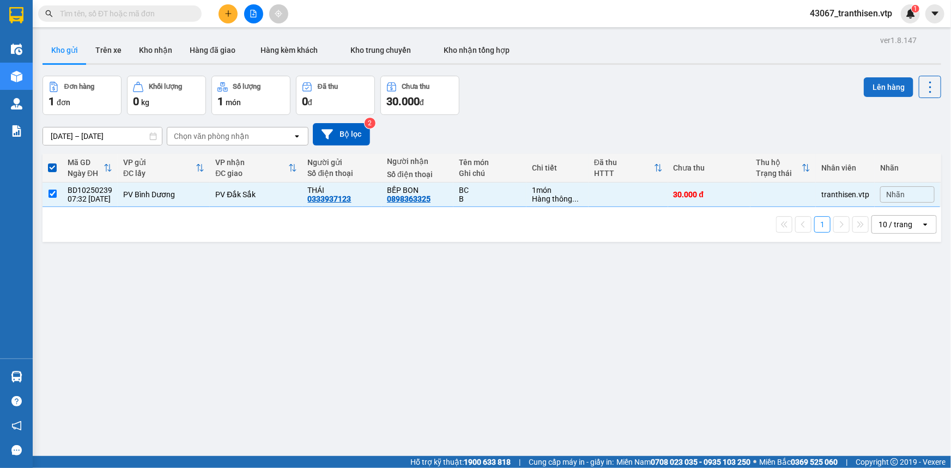
click at [874, 85] on button "Lên hàng" at bounding box center [889, 87] width 50 height 20
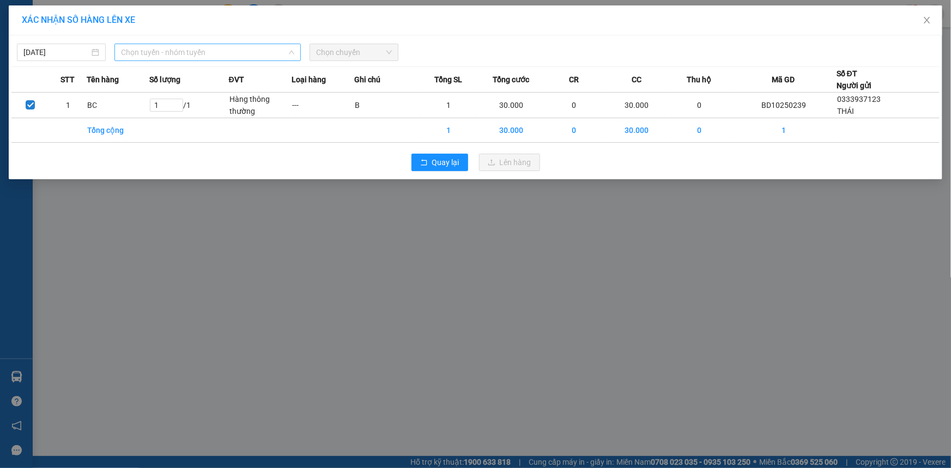
click at [149, 51] on span "Chọn tuyến - nhóm tuyến" at bounding box center [207, 52] width 173 height 16
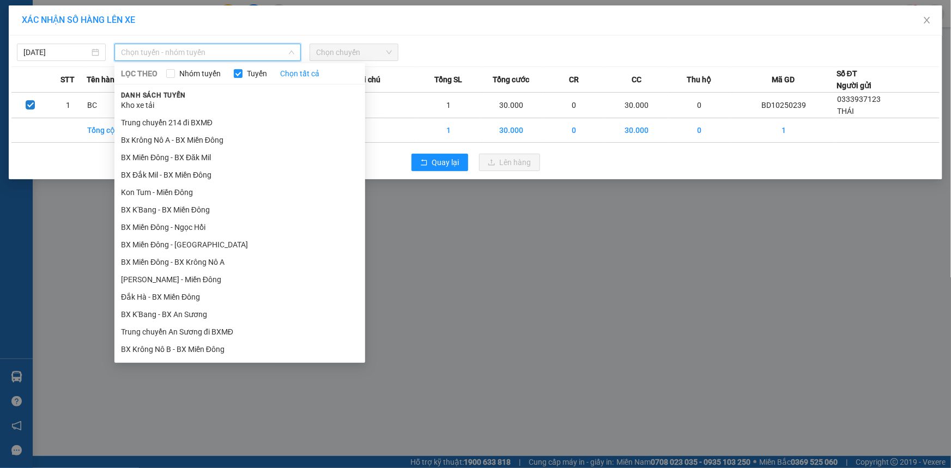
scroll to position [148, 0]
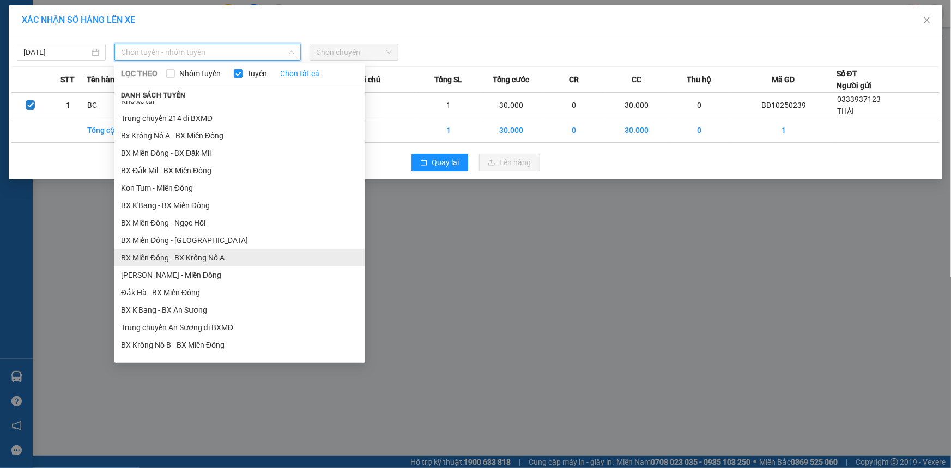
click at [233, 256] on li "BX Miền Đông - BX Krông Nô A" at bounding box center [239, 257] width 251 height 17
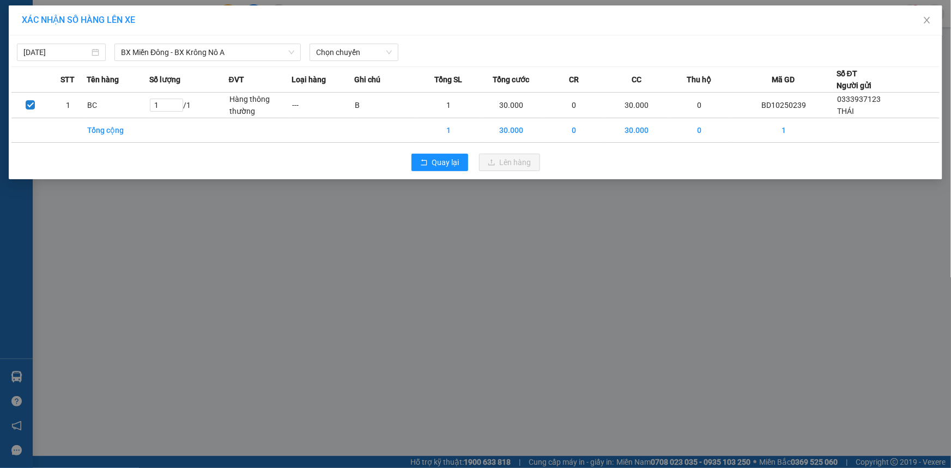
click at [349, 43] on div "[DATE] BX Miền Đông - BX Krông Nô A LỌC THEO Nhóm tuyến Tuyến Chọn tất cả Danh …" at bounding box center [475, 49] width 928 height 23
click at [344, 53] on span "Chọn chuyến" at bounding box center [354, 52] width 76 height 16
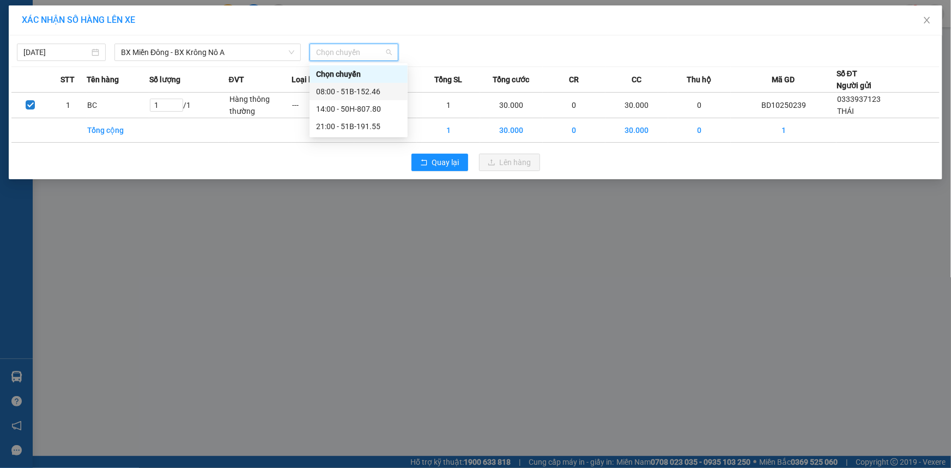
click at [333, 88] on div "08:00 - 51B-152.46" at bounding box center [358, 92] width 85 height 12
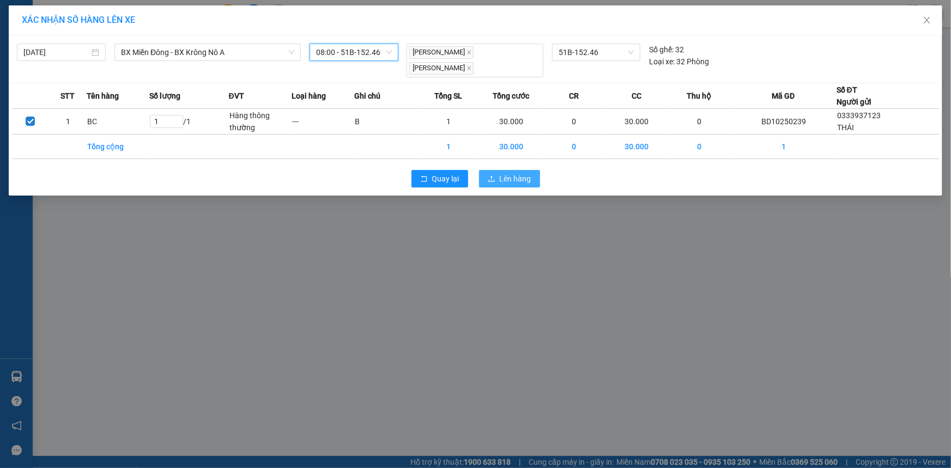
drag, startPoint x: 504, startPoint y: 171, endPoint x: 502, endPoint y: 160, distance: 11.1
click at [505, 173] on span "Lên hàng" at bounding box center [516, 179] width 32 height 12
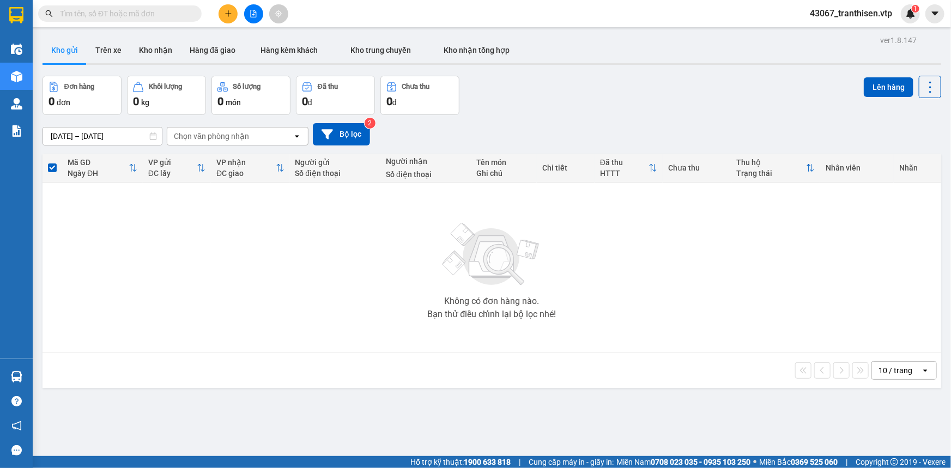
click at [250, 10] on icon "file-add" at bounding box center [254, 14] width 8 height 8
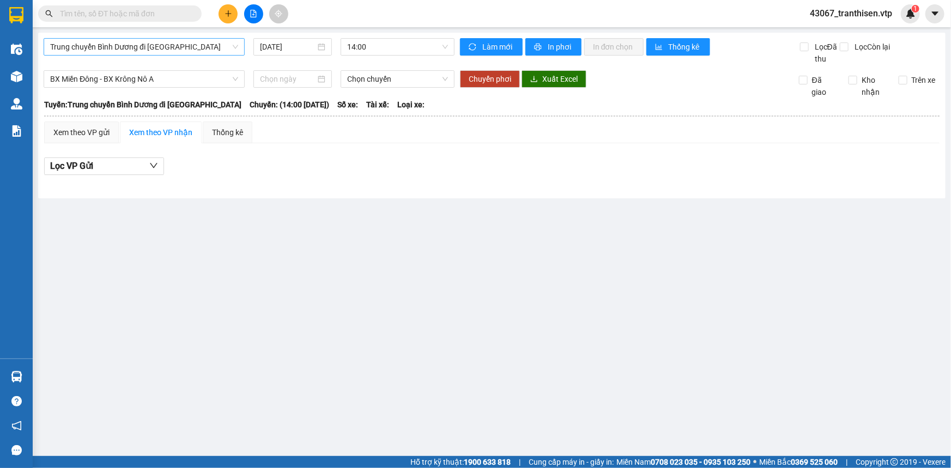
click at [193, 45] on span "Trung chuyển Bình Dương đi [GEOGRAPHIC_DATA]" at bounding box center [144, 47] width 188 height 16
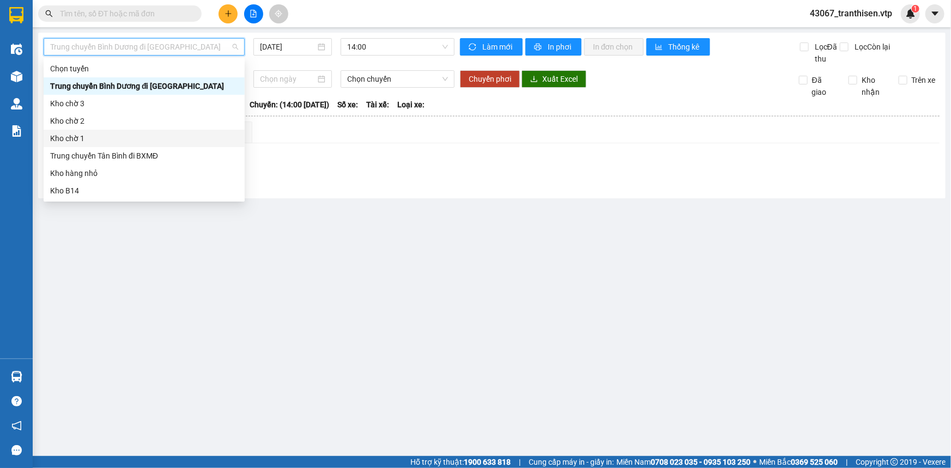
scroll to position [198, 0]
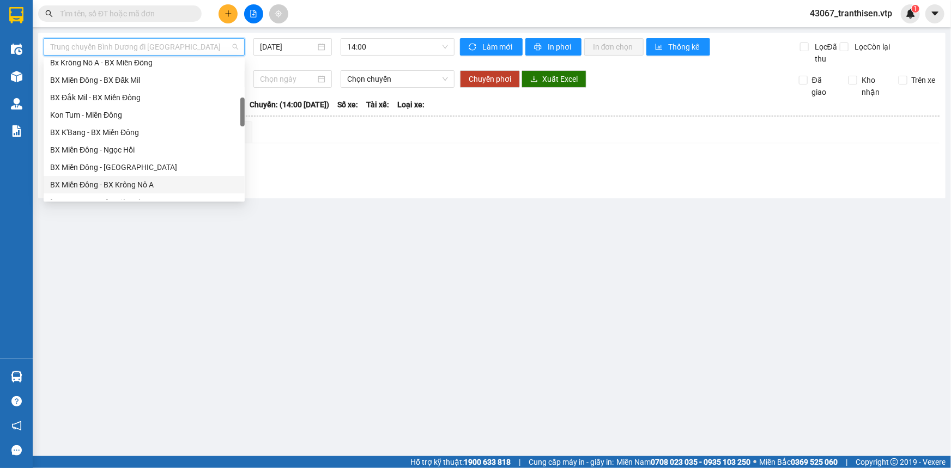
click at [139, 185] on div "BX Miền Đông - BX Krông Nô A" at bounding box center [144, 185] width 188 height 12
type input "[DATE]"
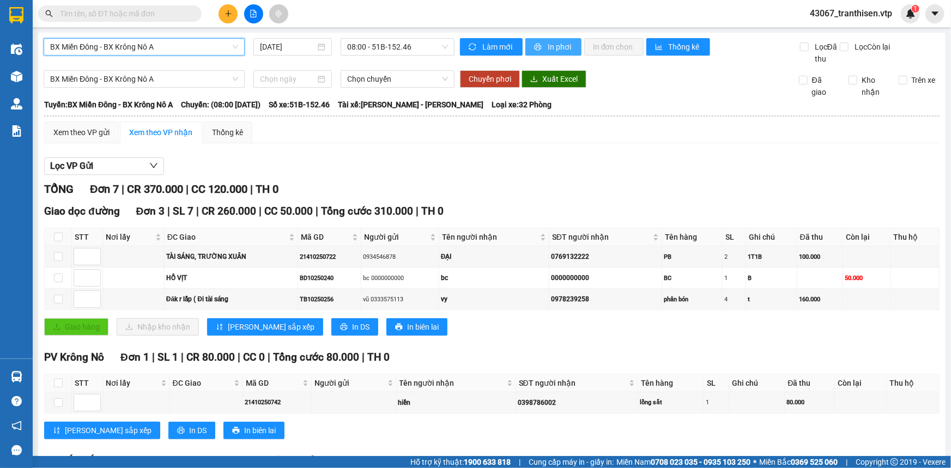
click at [548, 45] on span "In phơi" at bounding box center [560, 47] width 25 height 12
click at [554, 51] on span "In phơi" at bounding box center [560, 47] width 25 height 12
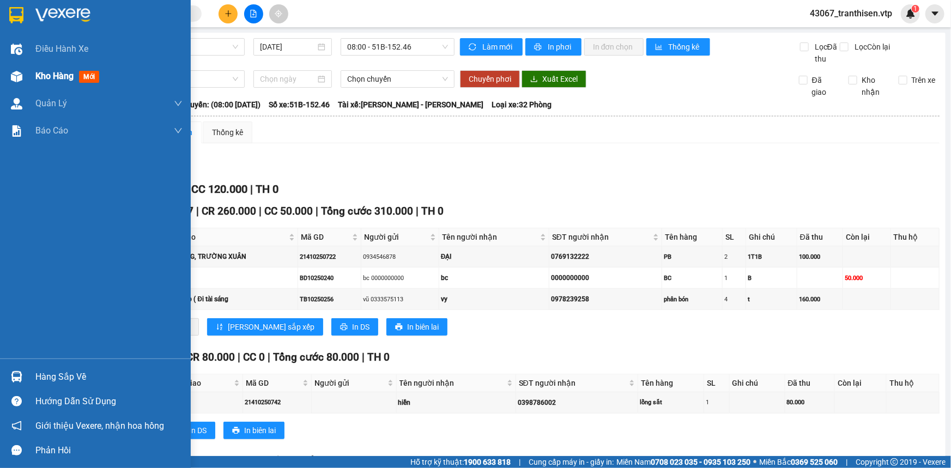
click at [47, 76] on span "Kho hàng" at bounding box center [54, 76] width 38 height 10
